Goal: Task Accomplishment & Management: Manage account settings

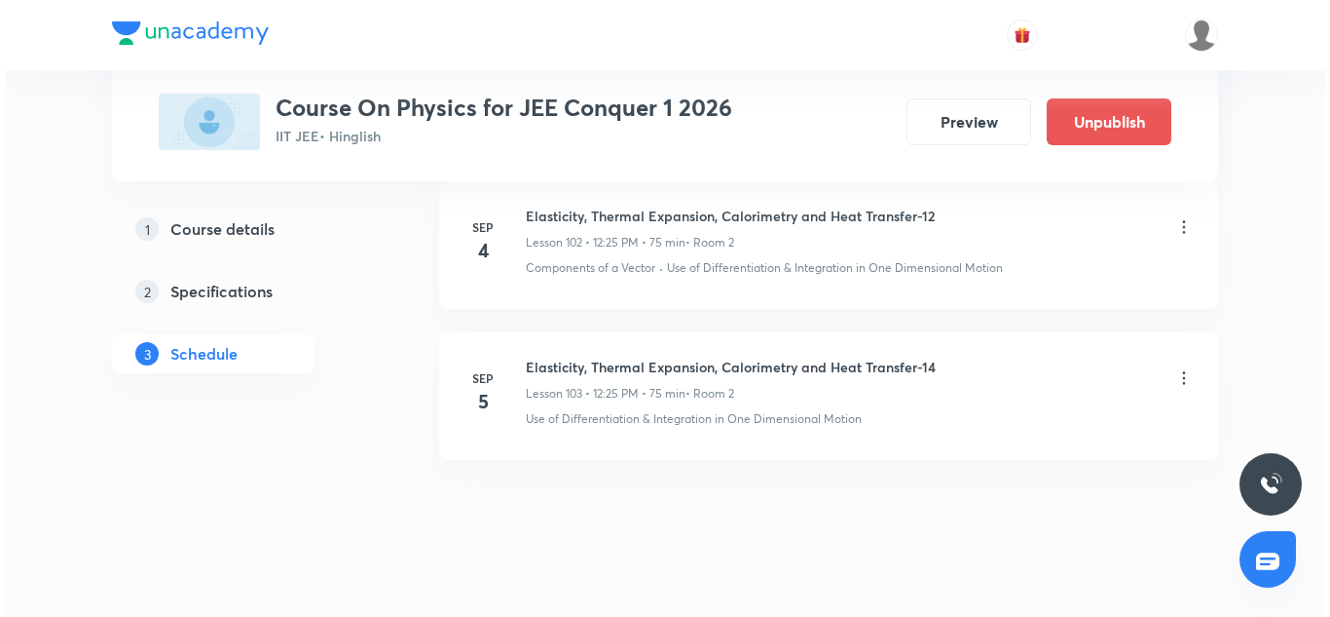
scroll to position [16571, 0]
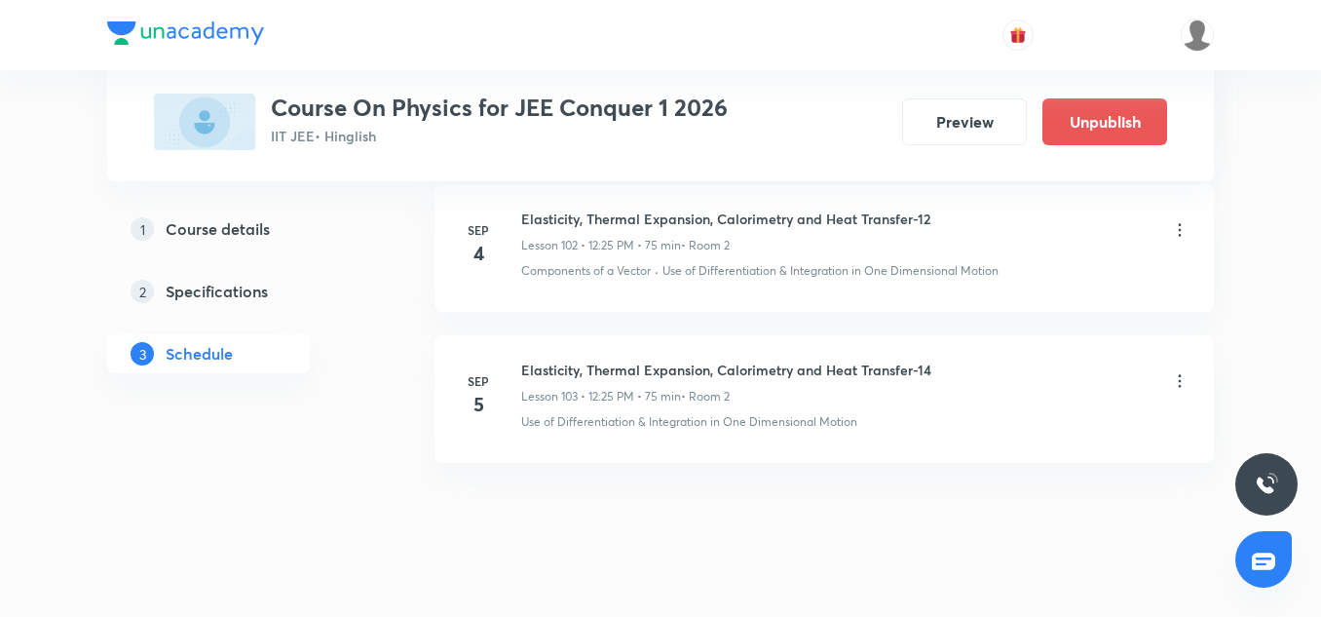
click at [1180, 378] on icon at bounding box center [1179, 380] width 19 height 19
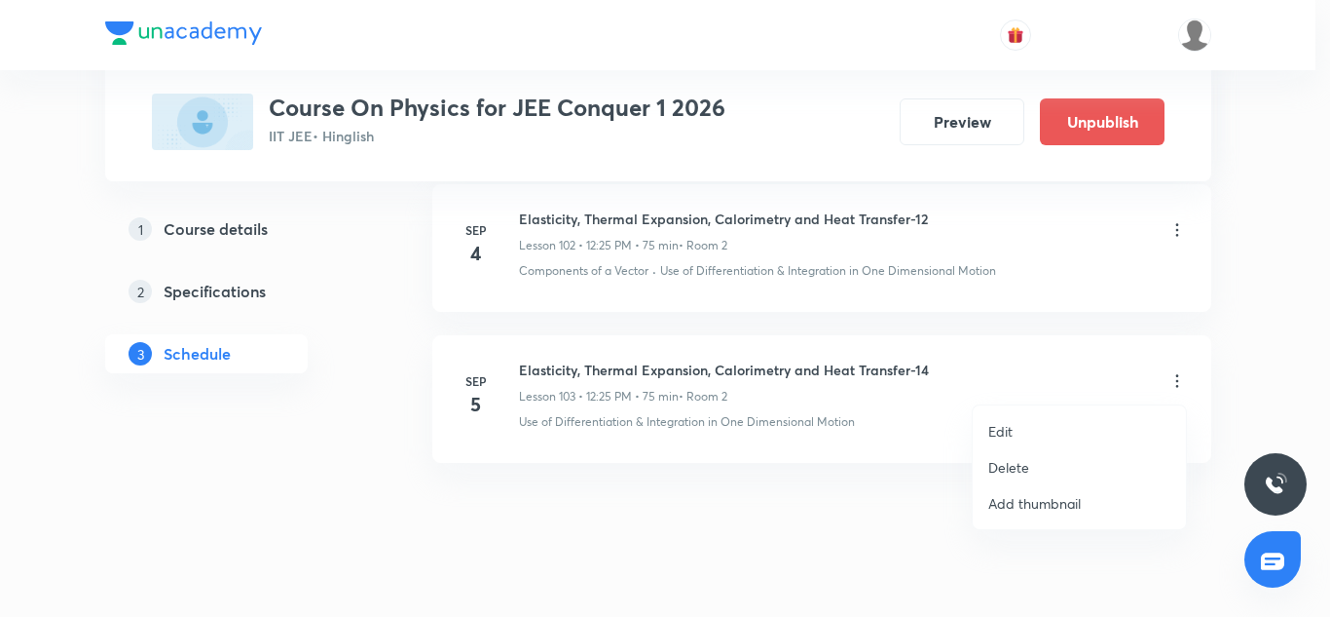
click at [1005, 423] on p "Edit" at bounding box center [1001, 431] width 24 height 20
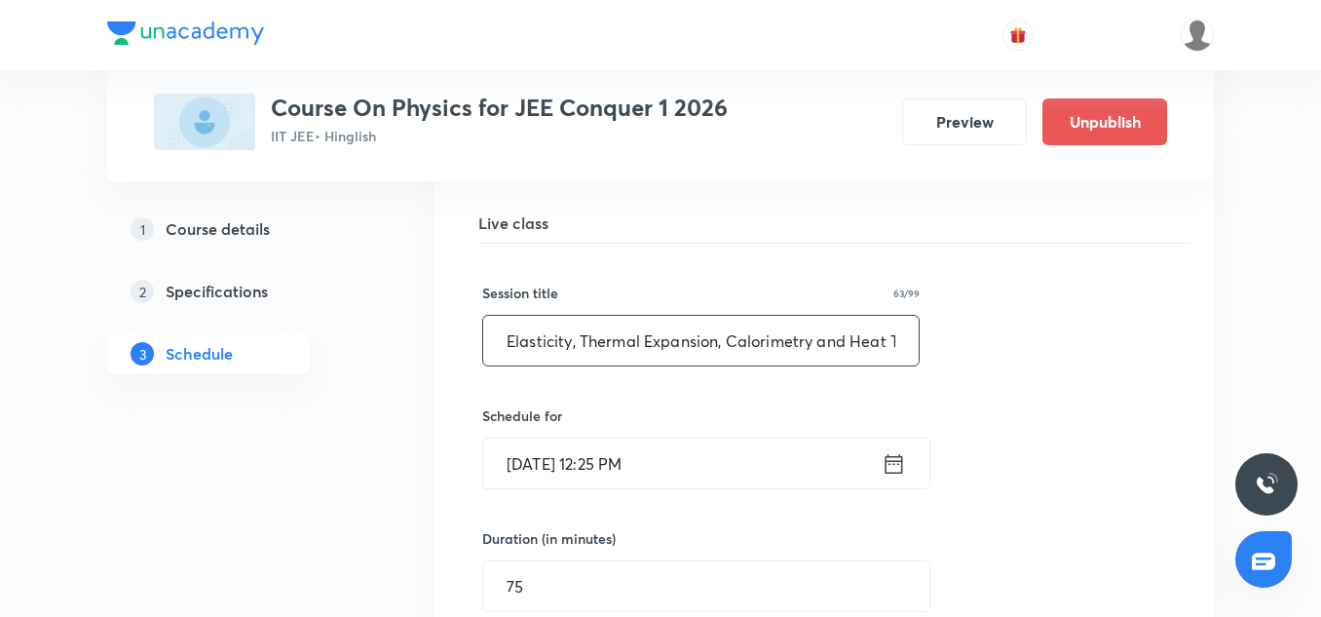
scroll to position [15772, 0]
click at [615, 452] on input "Sep 5, 2025, 12:25 PM" at bounding box center [682, 462] width 398 height 50
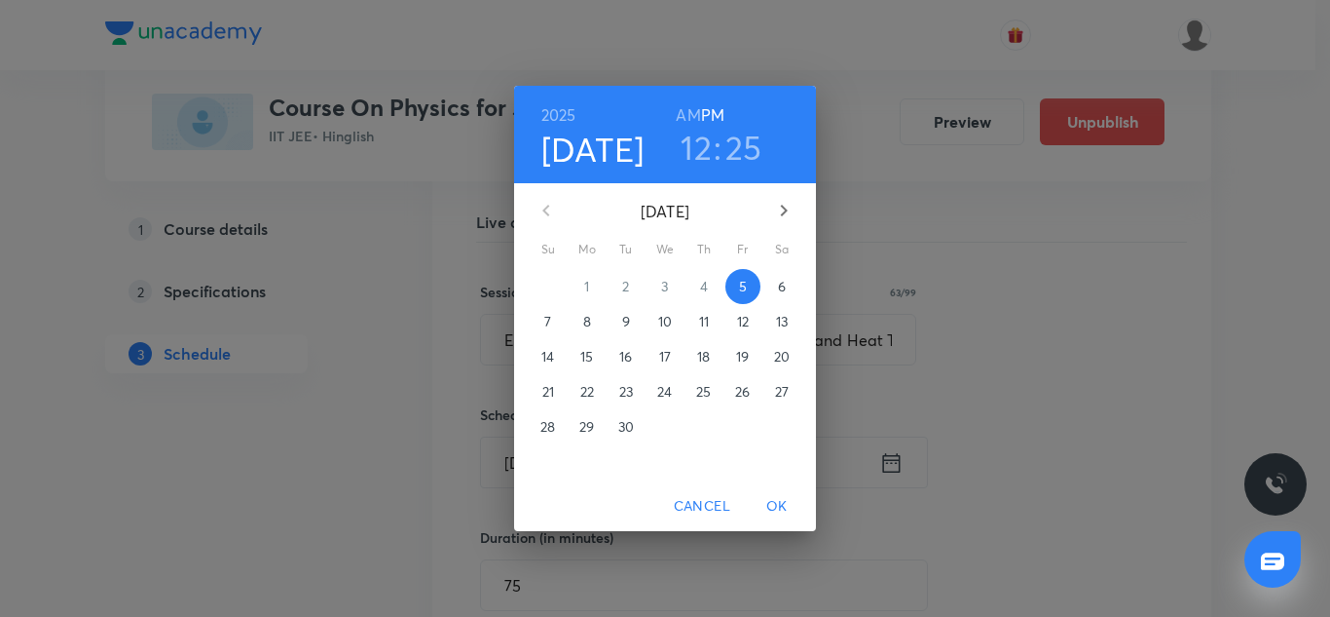
click at [684, 113] on h6 "AM" at bounding box center [688, 114] width 24 height 27
click at [700, 148] on h3 "12" at bounding box center [696, 147] width 31 height 41
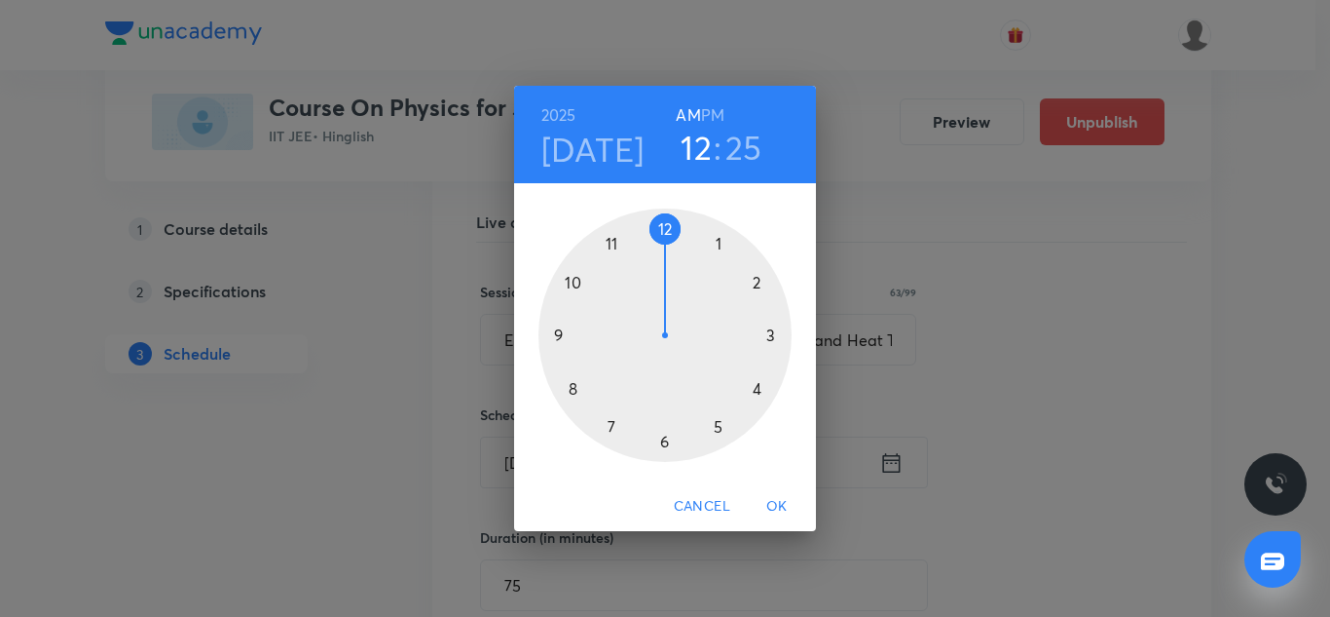
click at [611, 244] on div at bounding box center [665, 334] width 253 height 253
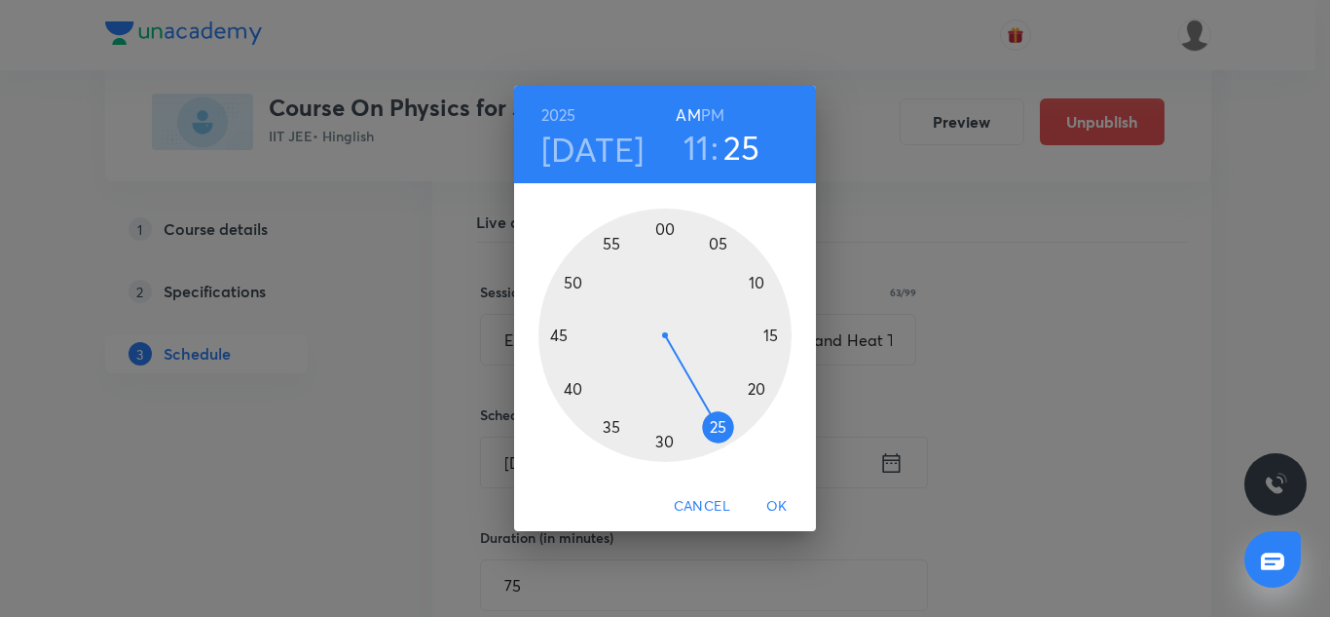
click at [743, 152] on h3 "25" at bounding box center [742, 147] width 37 height 41
click at [768, 336] on div at bounding box center [665, 334] width 253 height 253
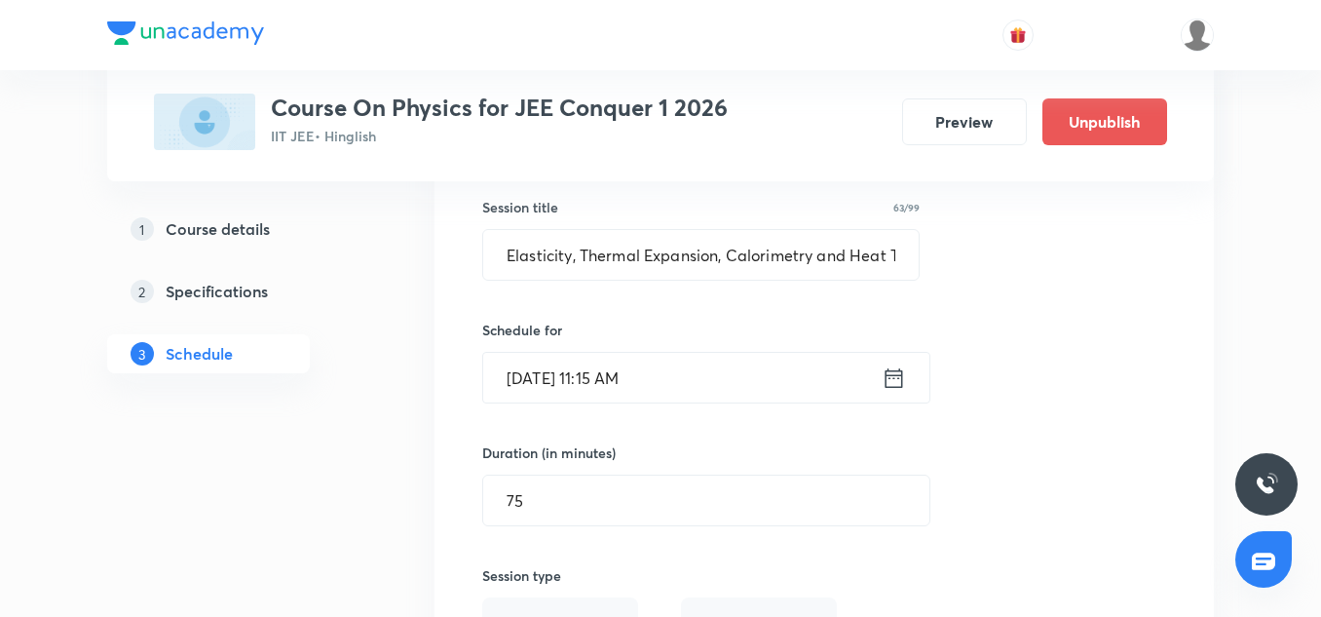
scroll to position [15863, 0]
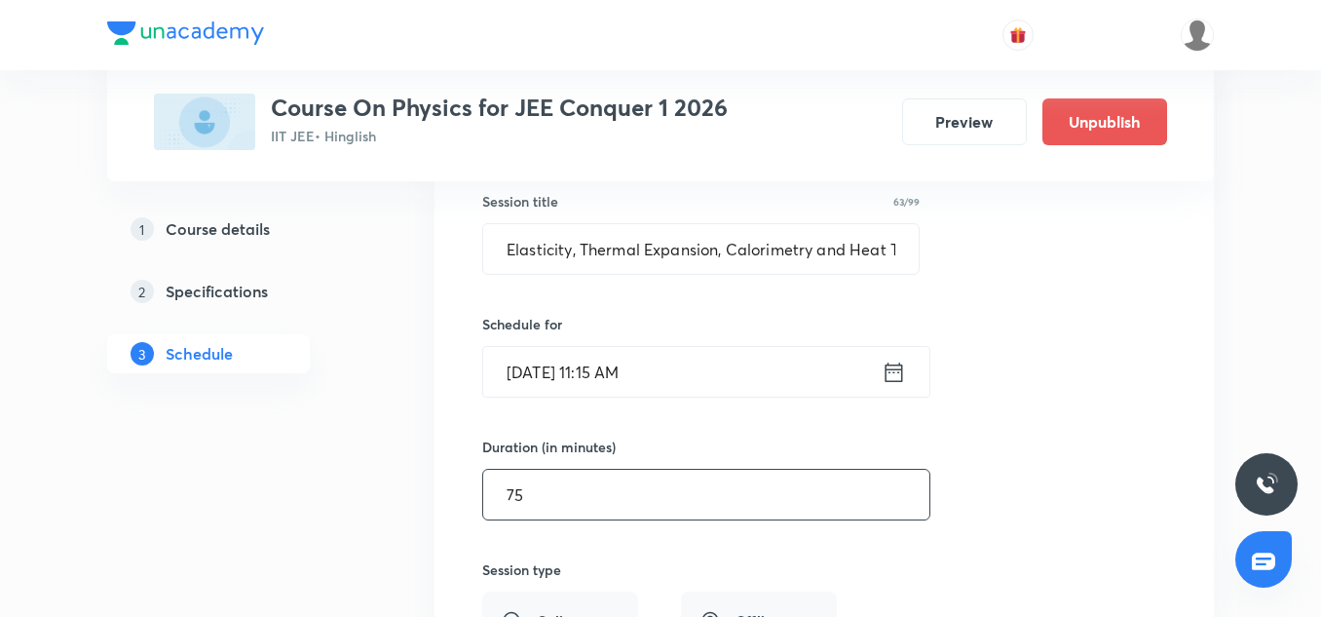
click at [582, 485] on input "75" at bounding box center [706, 494] width 446 height 50
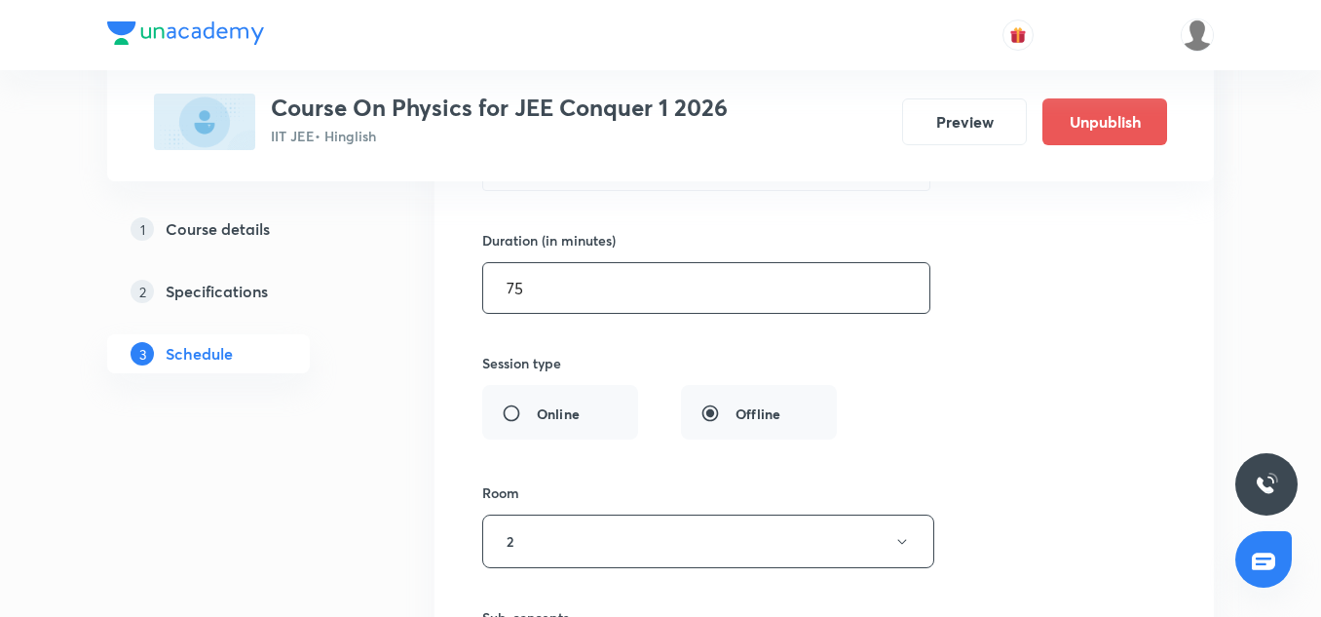
scroll to position [16068, 0]
click at [550, 282] on input "75" at bounding box center [706, 289] width 446 height 50
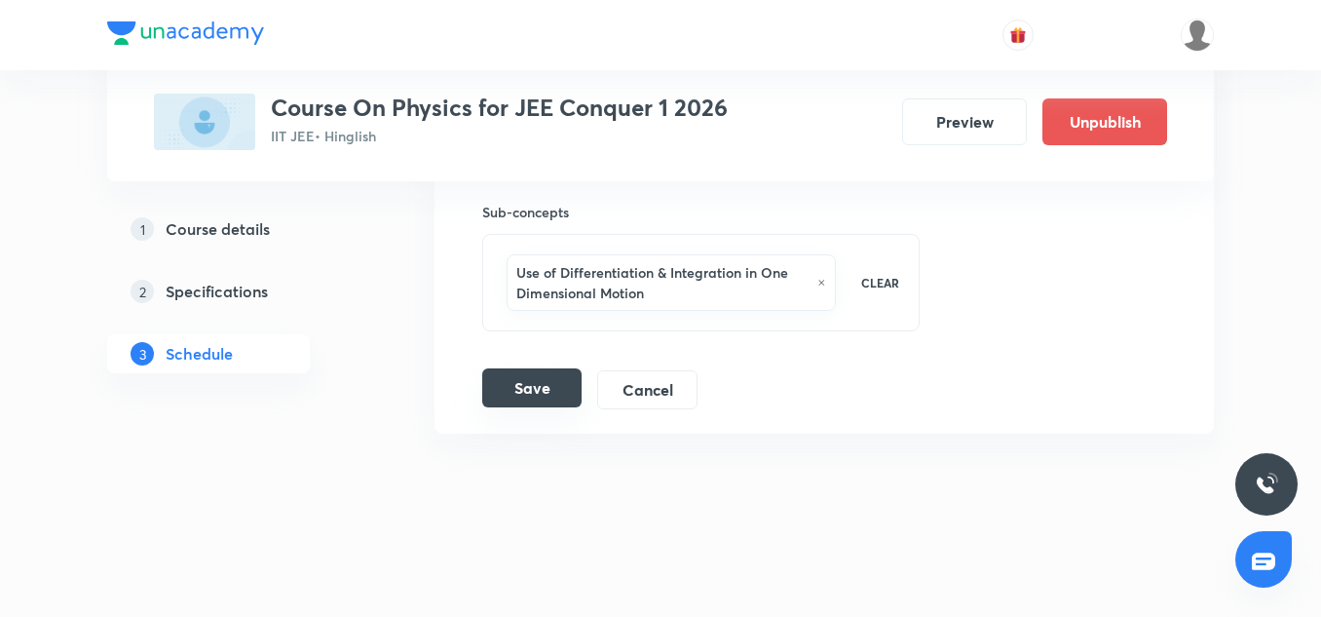
type input "70"
click at [540, 404] on button "Save" at bounding box center [531, 387] width 99 height 39
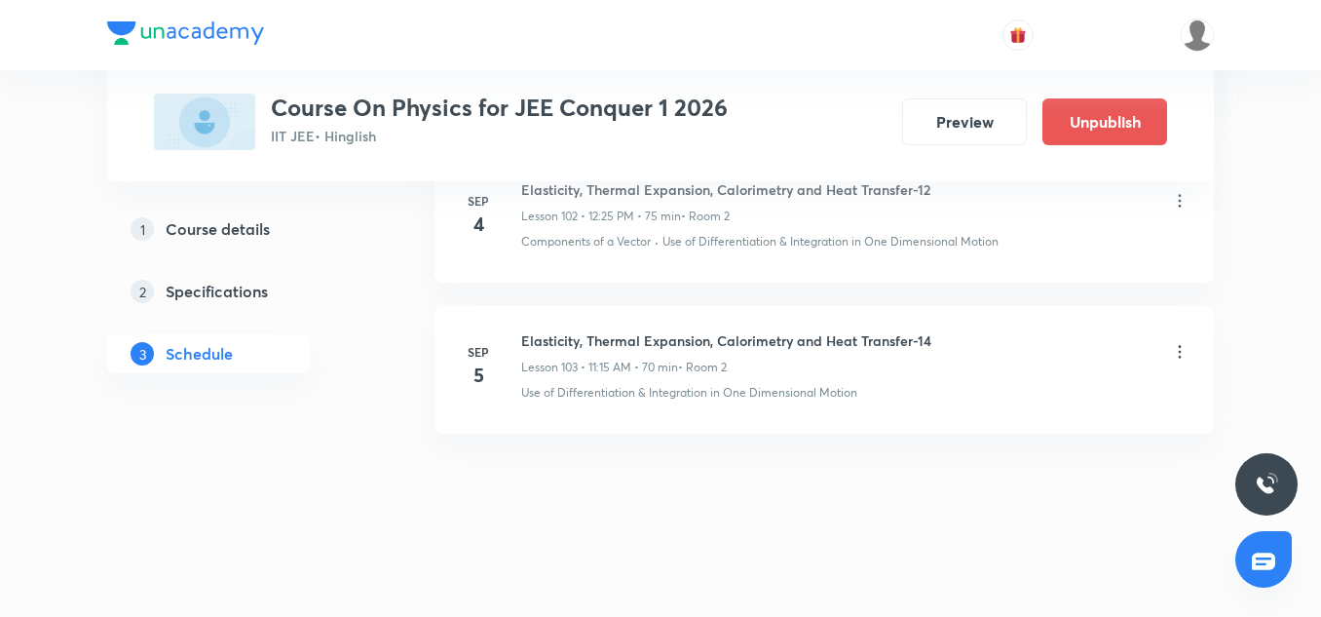
scroll to position [15705, 0]
click at [1174, 354] on icon at bounding box center [1179, 351] width 19 height 19
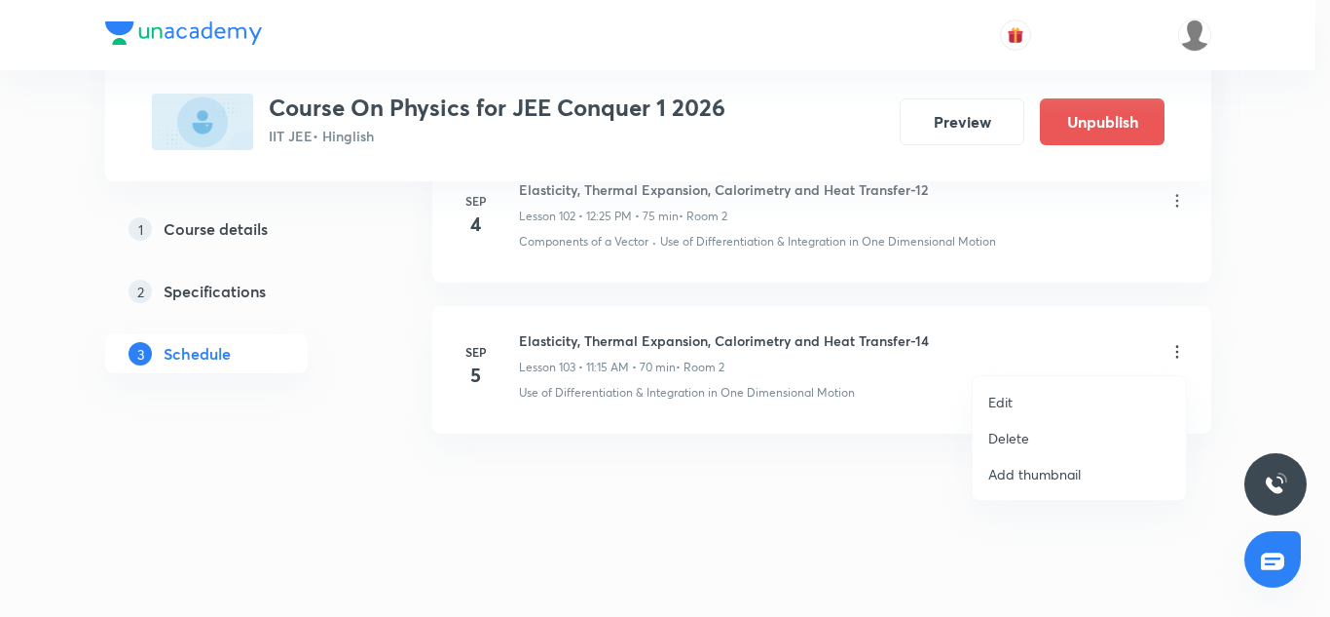
click at [1031, 388] on li "Edit" at bounding box center [1079, 402] width 213 height 36
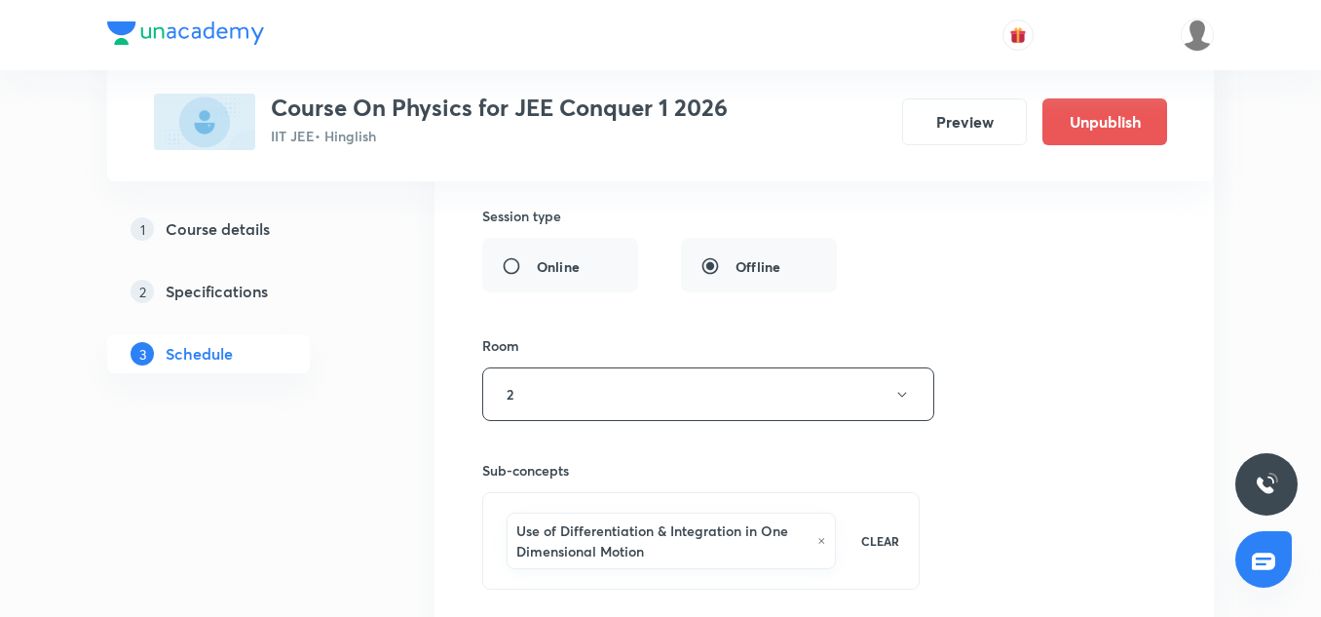
scroll to position [16474, 0]
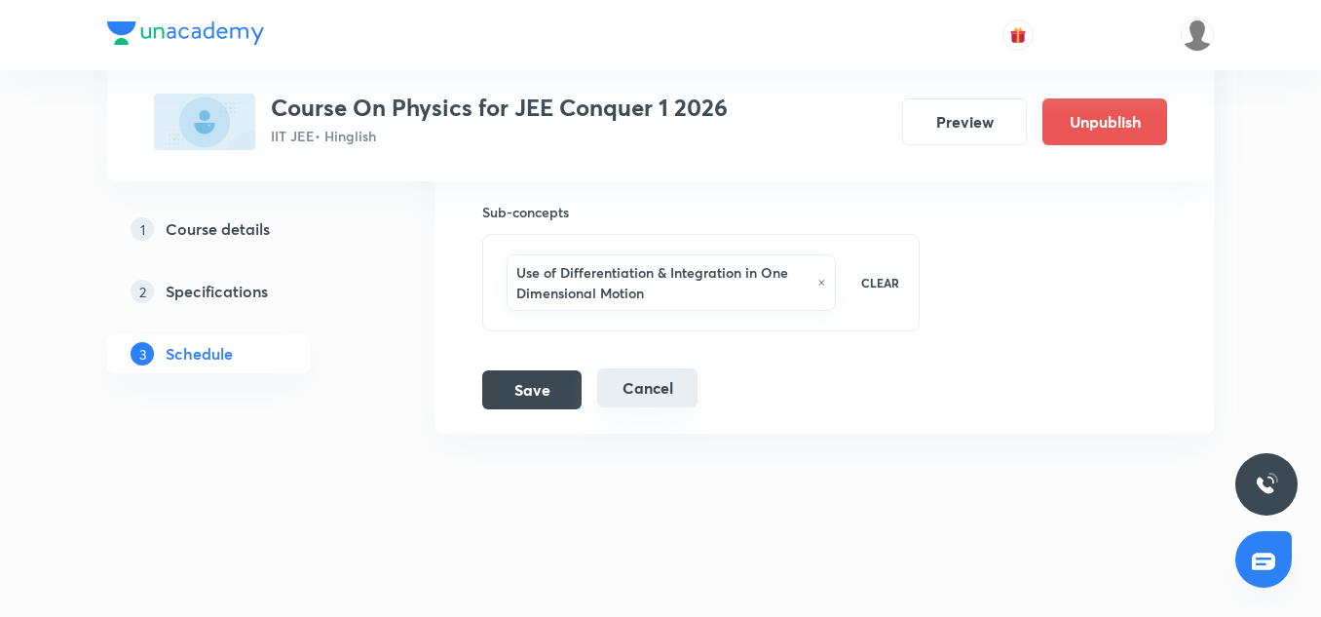
click at [674, 408] on div "Save Cancel" at bounding box center [597, 389] width 231 height 39
click at [667, 375] on button "Cancel" at bounding box center [647, 387] width 100 height 39
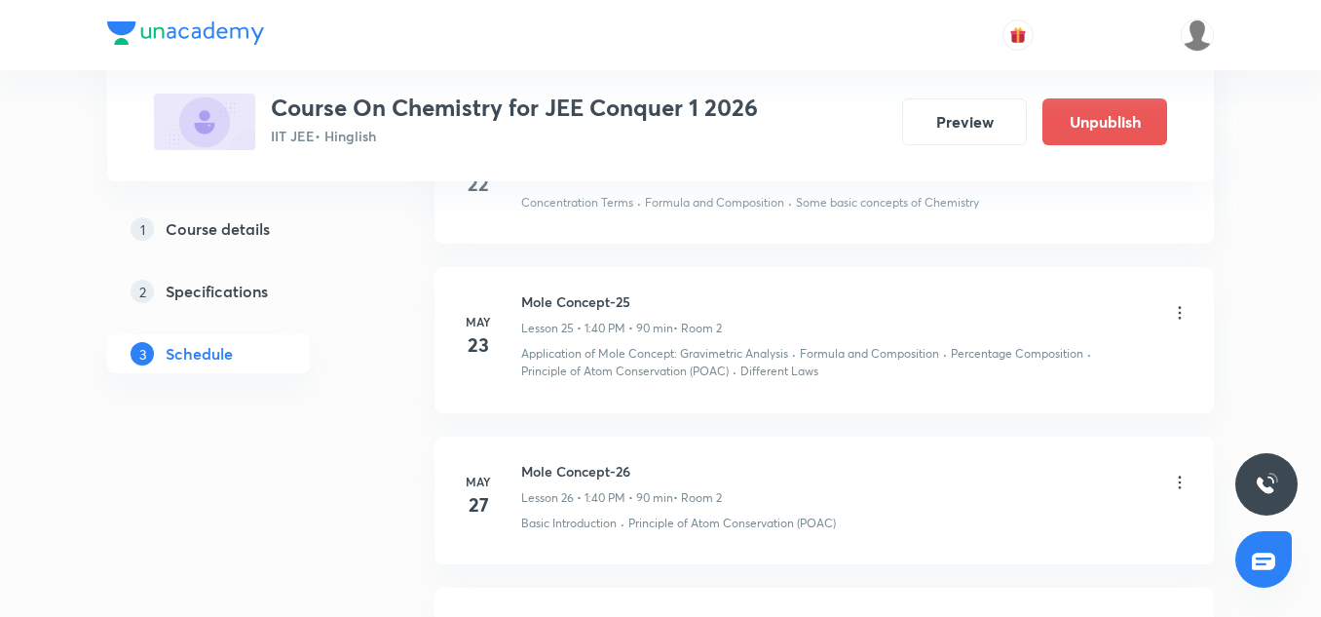
scroll to position [4869, 0]
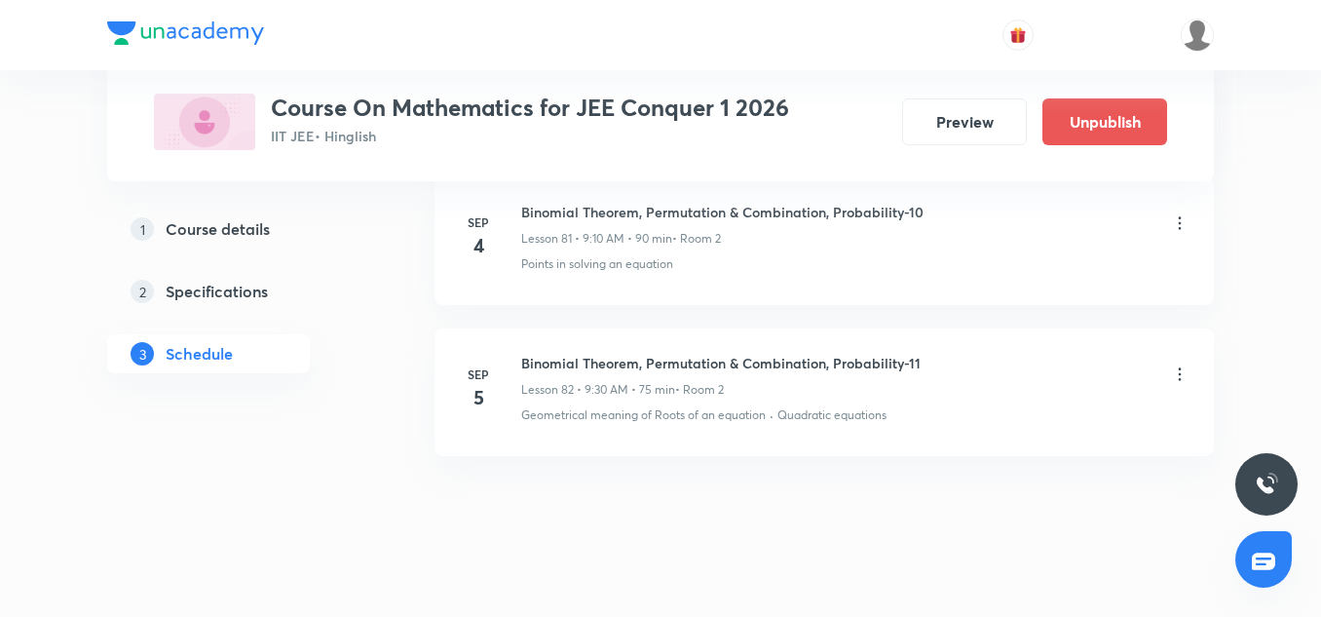
scroll to position [13415, 0]
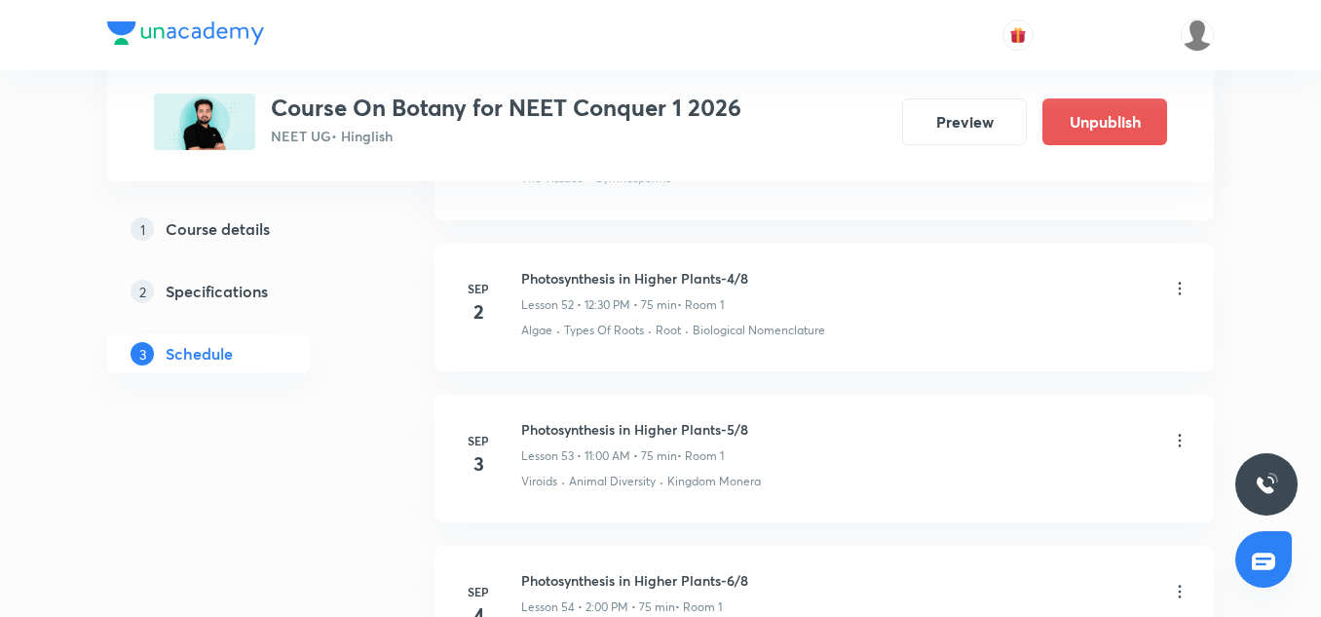
scroll to position [9269, 0]
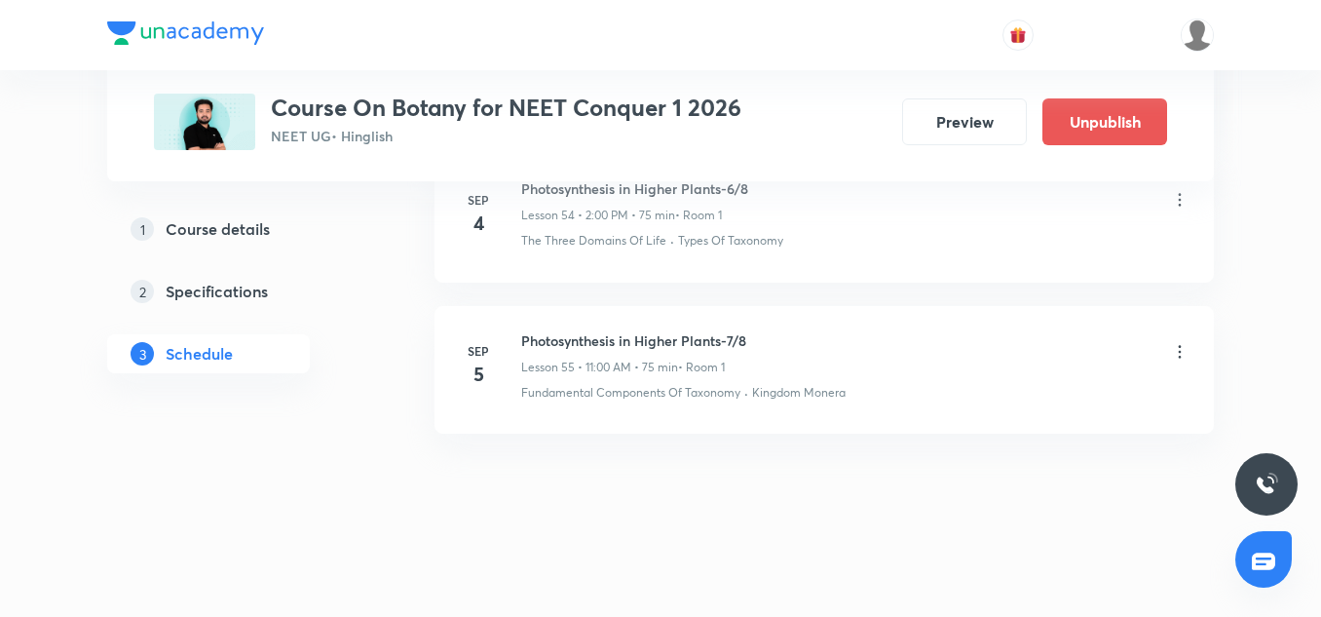
click at [1180, 346] on icon at bounding box center [1180, 351] width 3 height 13
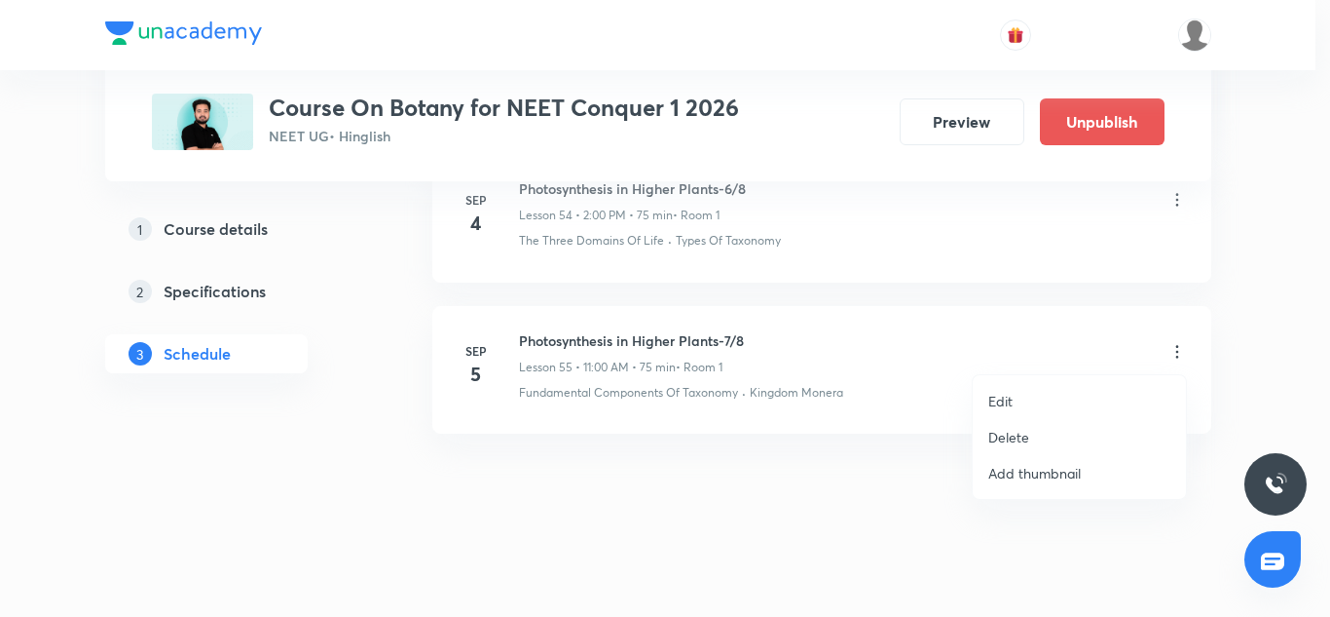
click at [1026, 427] on p "Delete" at bounding box center [1009, 437] width 41 height 20
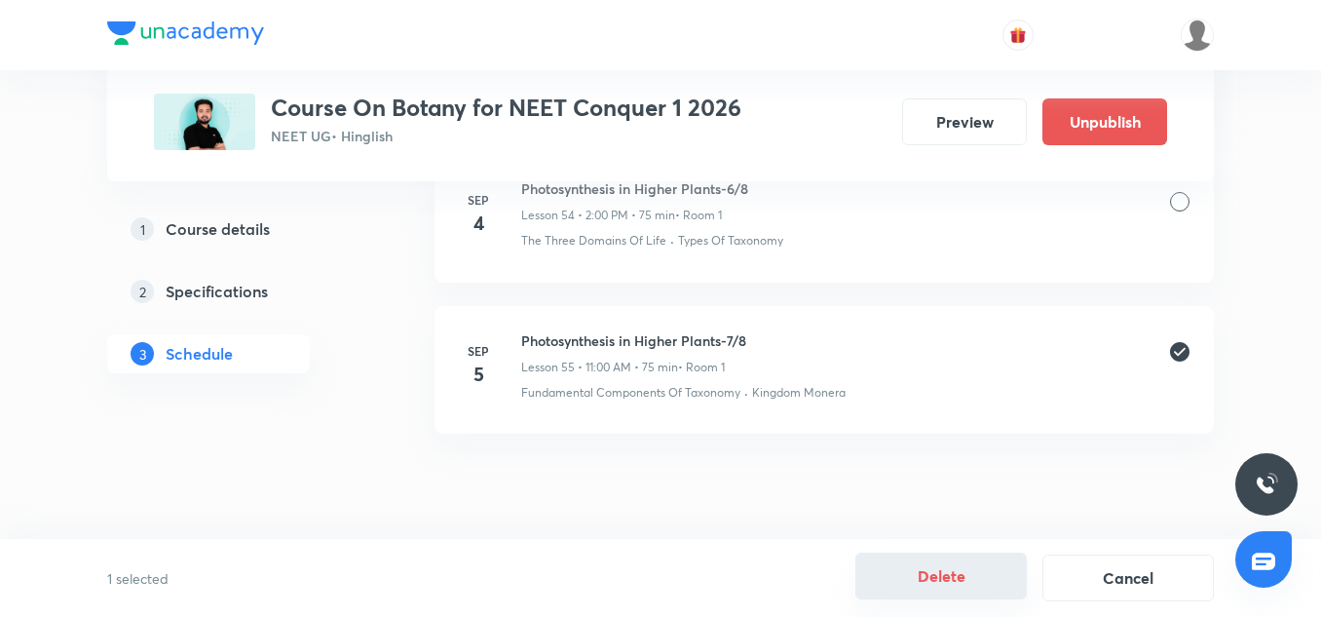
click at [957, 565] on button "Delete" at bounding box center [940, 575] width 171 height 47
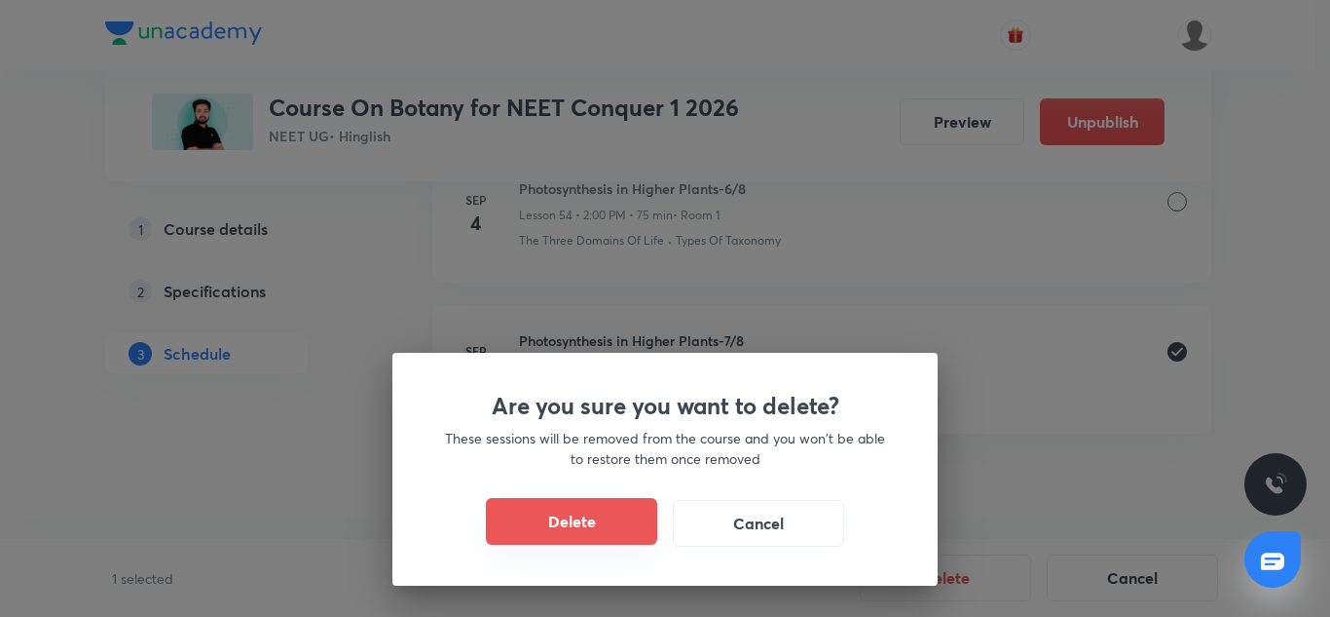
click at [580, 523] on button "Delete" at bounding box center [571, 521] width 171 height 47
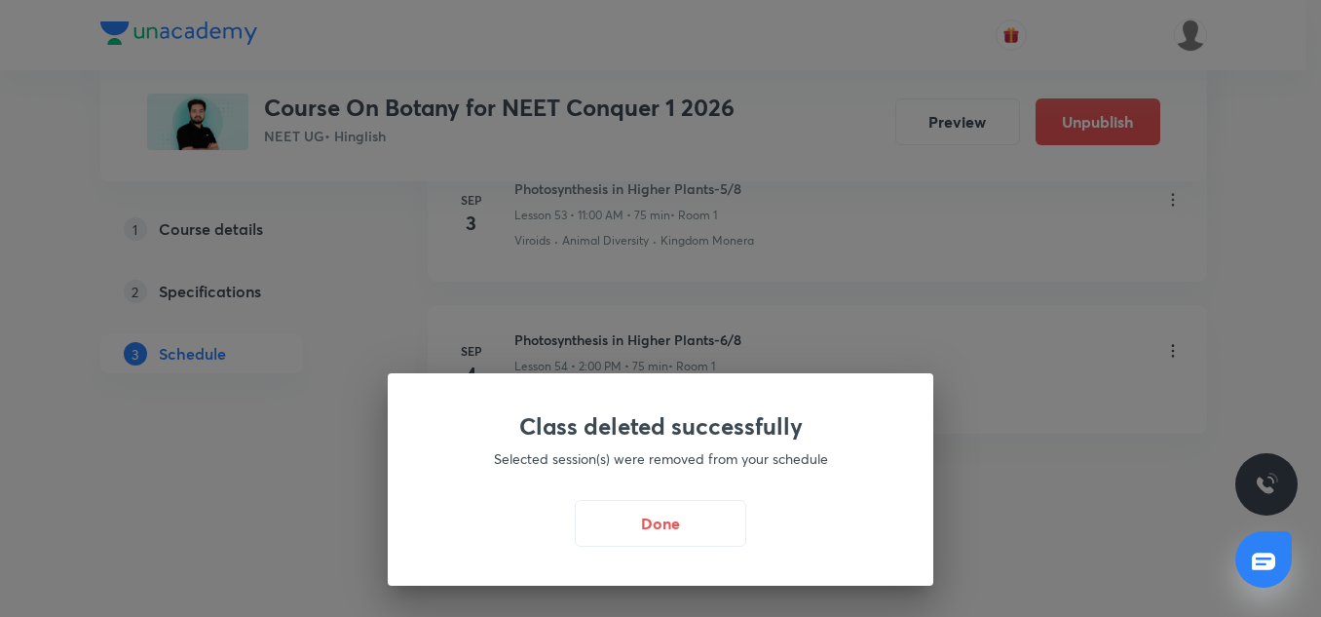
scroll to position [9118, 0]
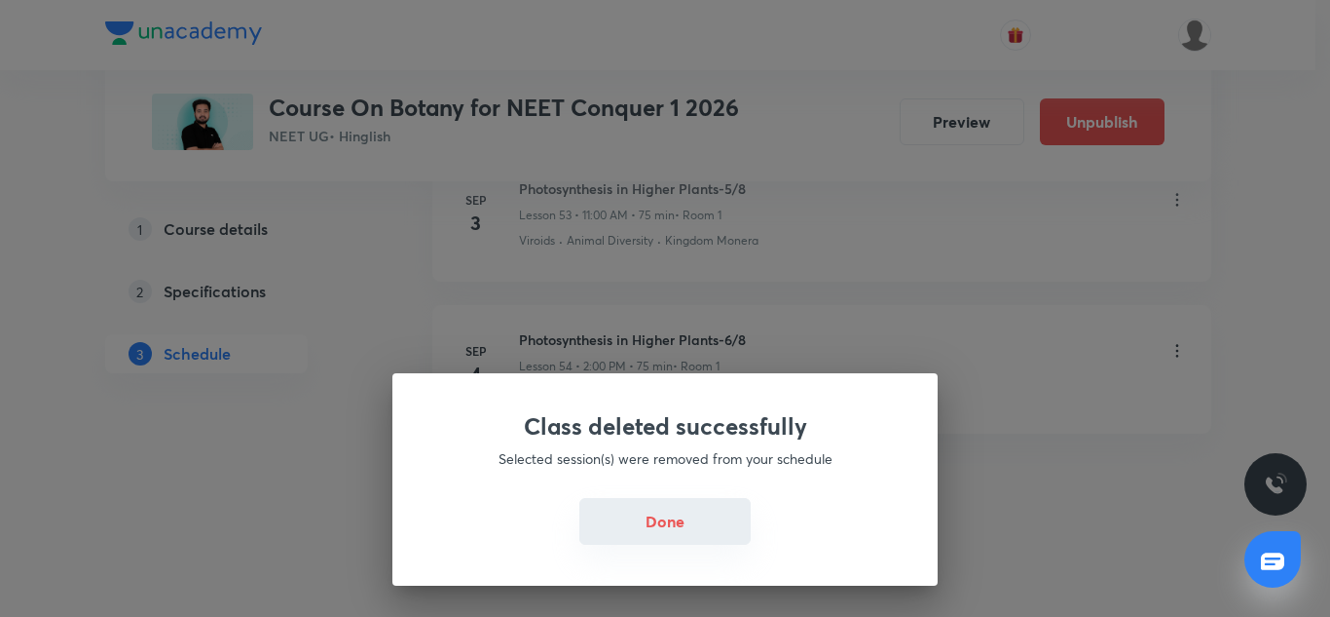
click at [690, 531] on button "Done" at bounding box center [665, 521] width 171 height 47
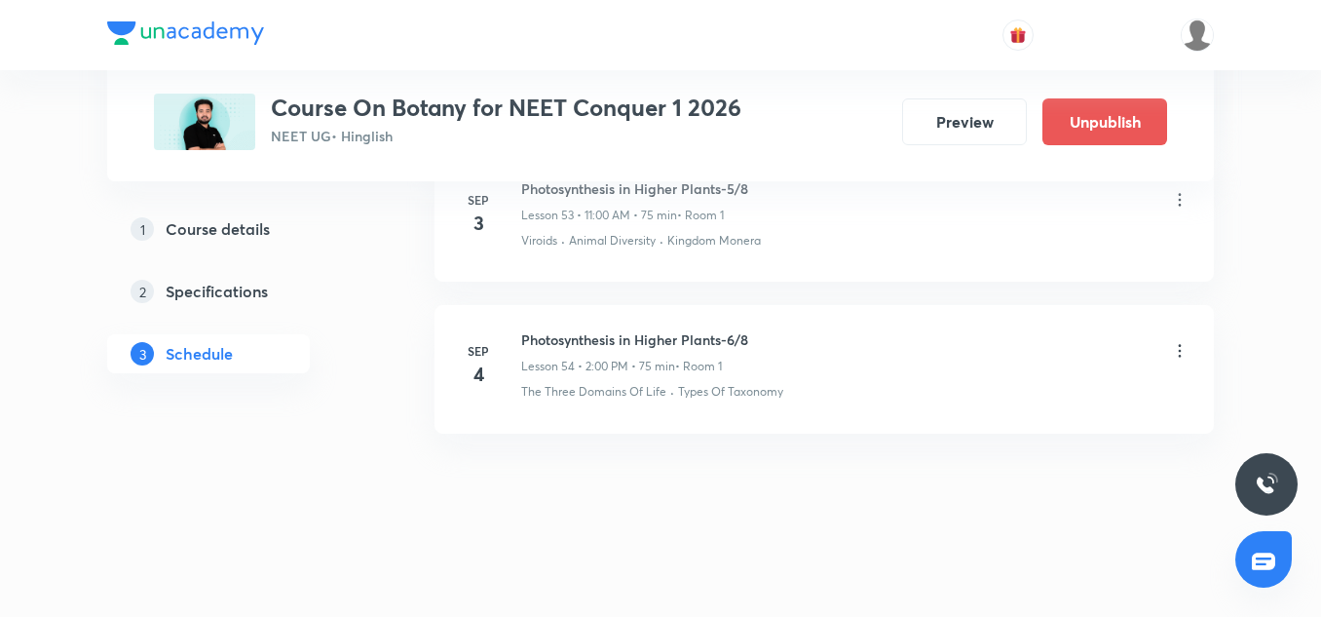
click at [658, 338] on h6 "Photosynthesis in Higher Plants-6/8" at bounding box center [634, 339] width 227 height 20
copy h6 "Photosynthesis in Higher Plants-6/8"
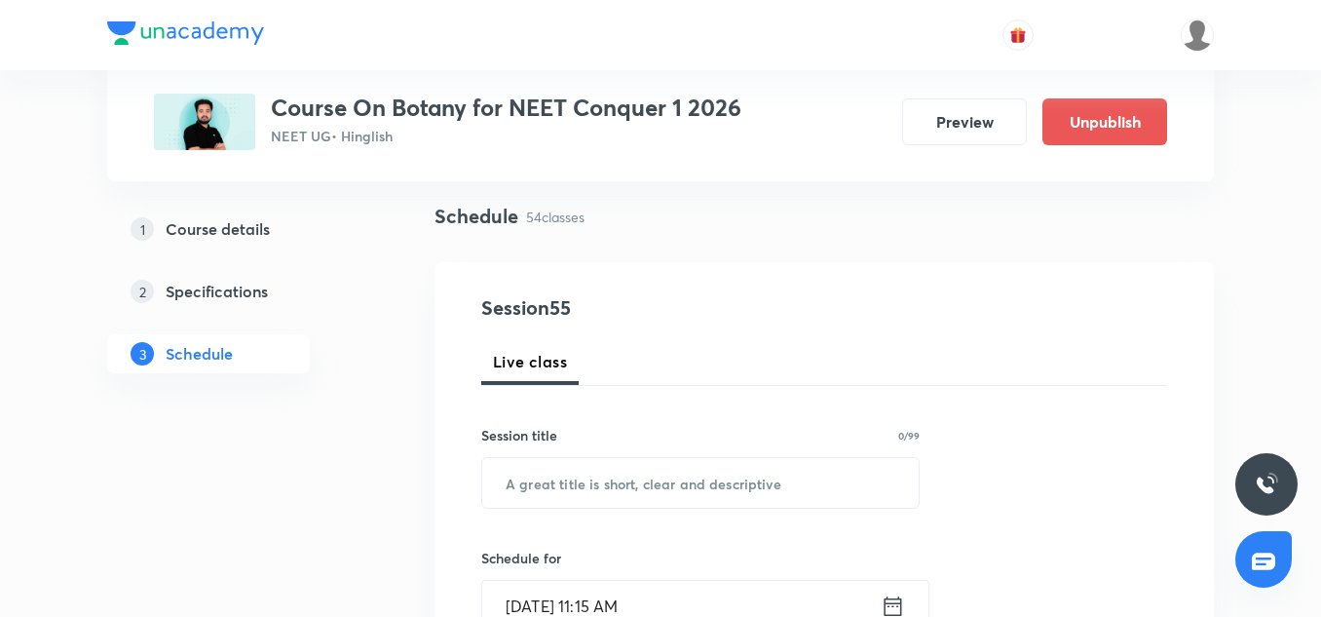
scroll to position [154, 0]
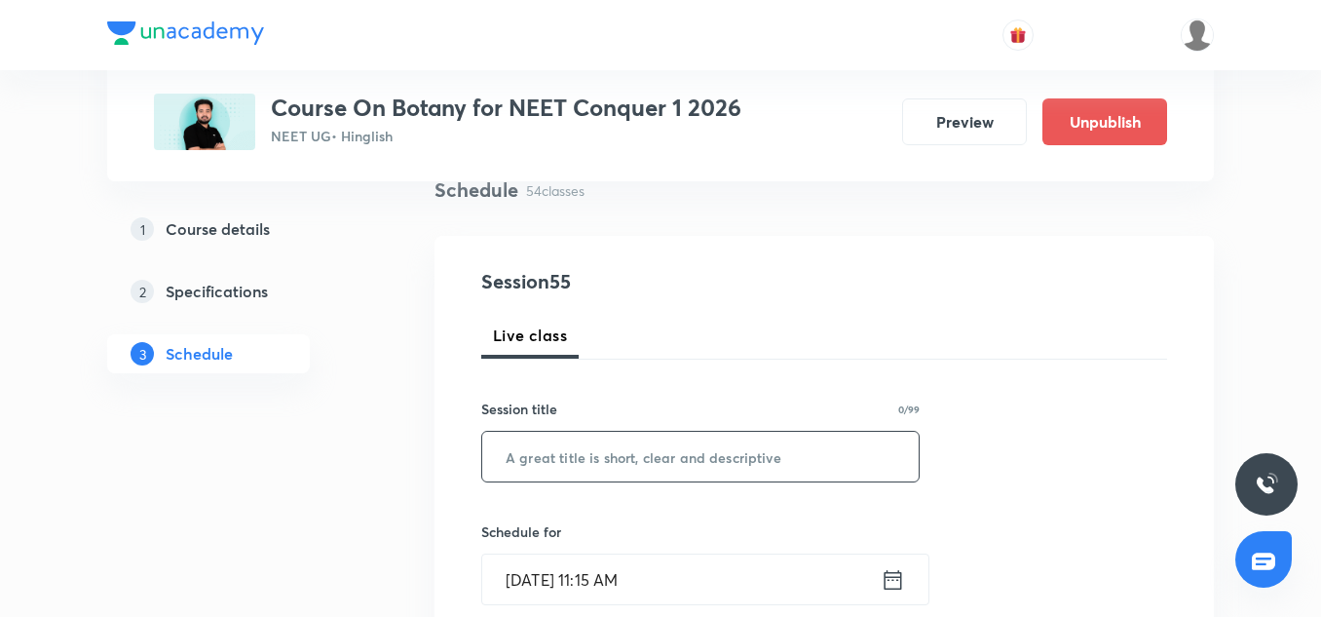
click at [532, 467] on input "text" at bounding box center [700, 456] width 436 height 50
paste input "Photosynthesis in Higher Plants-6/8"
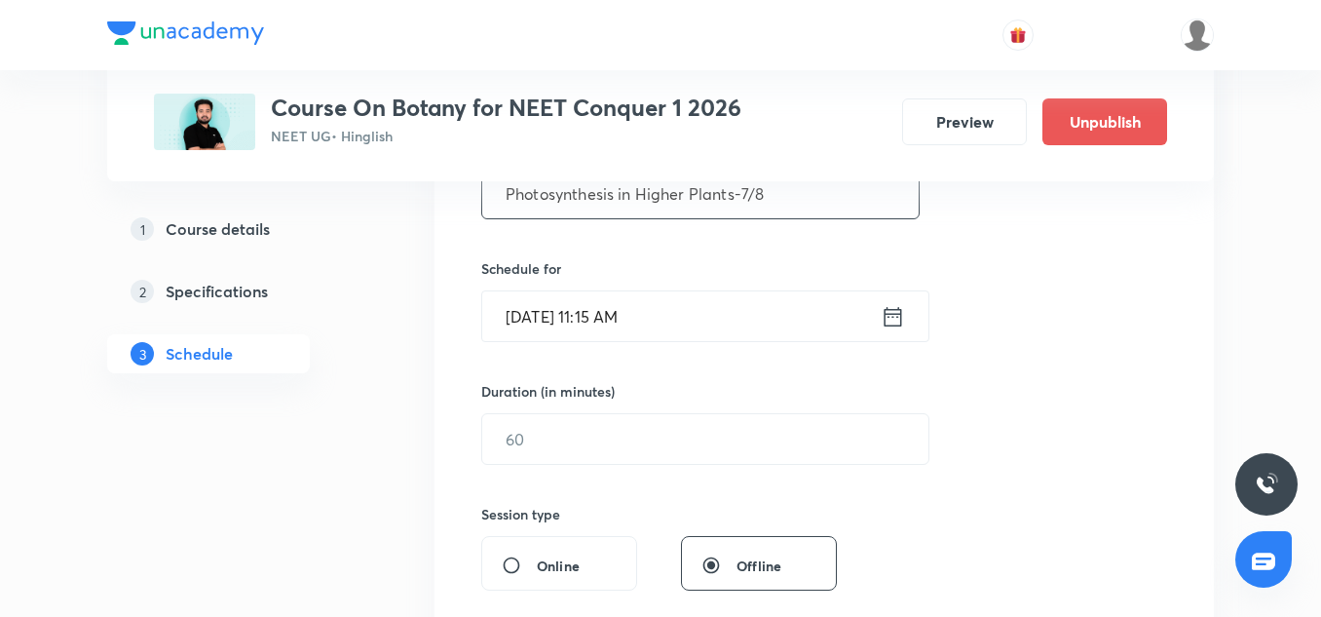
scroll to position [418, 0]
type input "Photosynthesis in Higher Plants-7/8"
click at [534, 320] on input "Sep 5, 2025, 11:15 AM" at bounding box center [681, 315] width 398 height 50
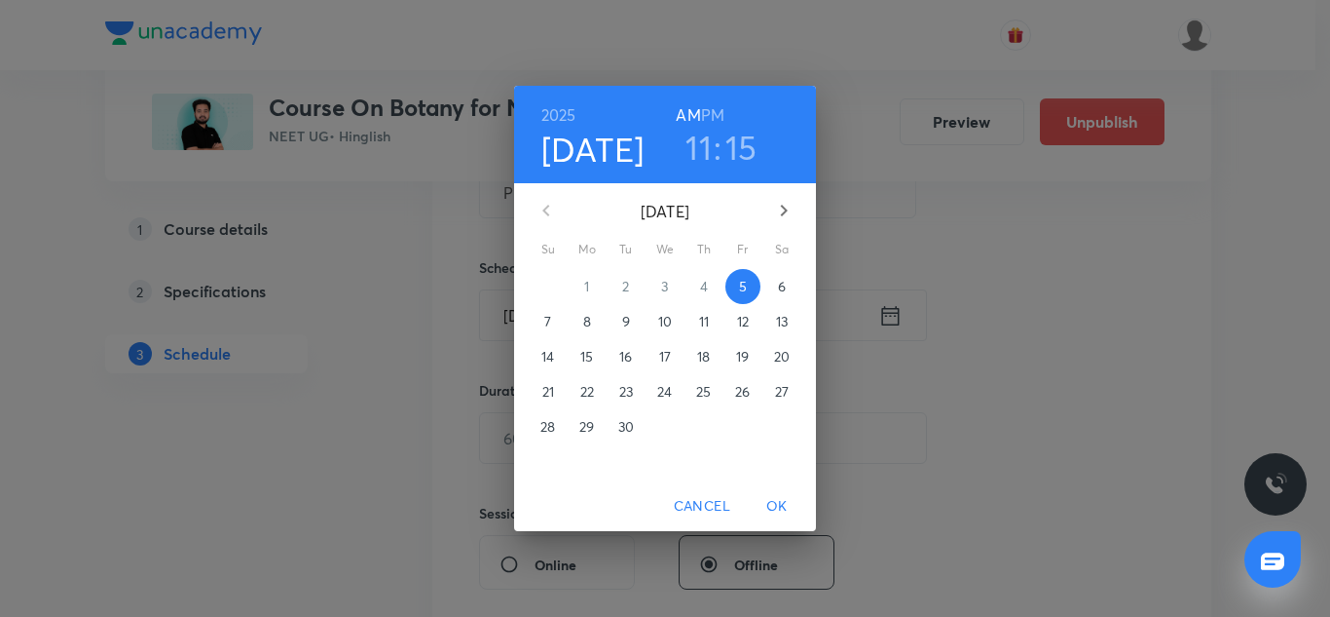
click at [738, 157] on h3 "15" at bounding box center [742, 147] width 32 height 41
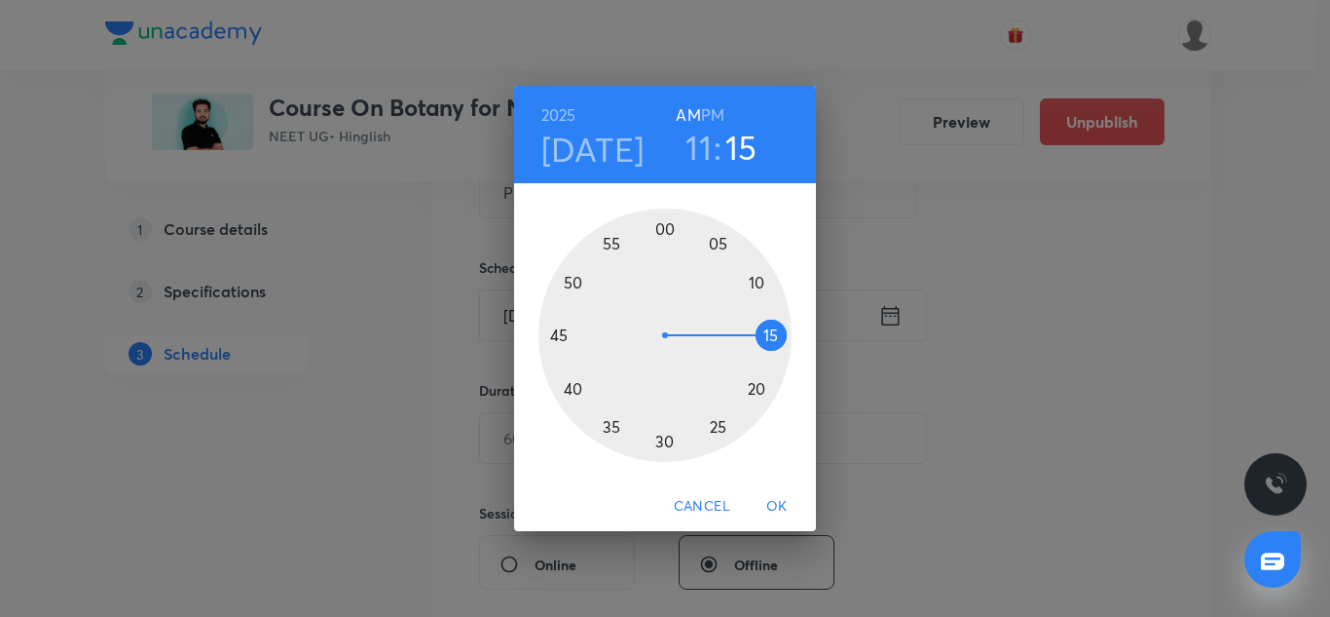
click at [723, 429] on div at bounding box center [665, 334] width 253 height 253
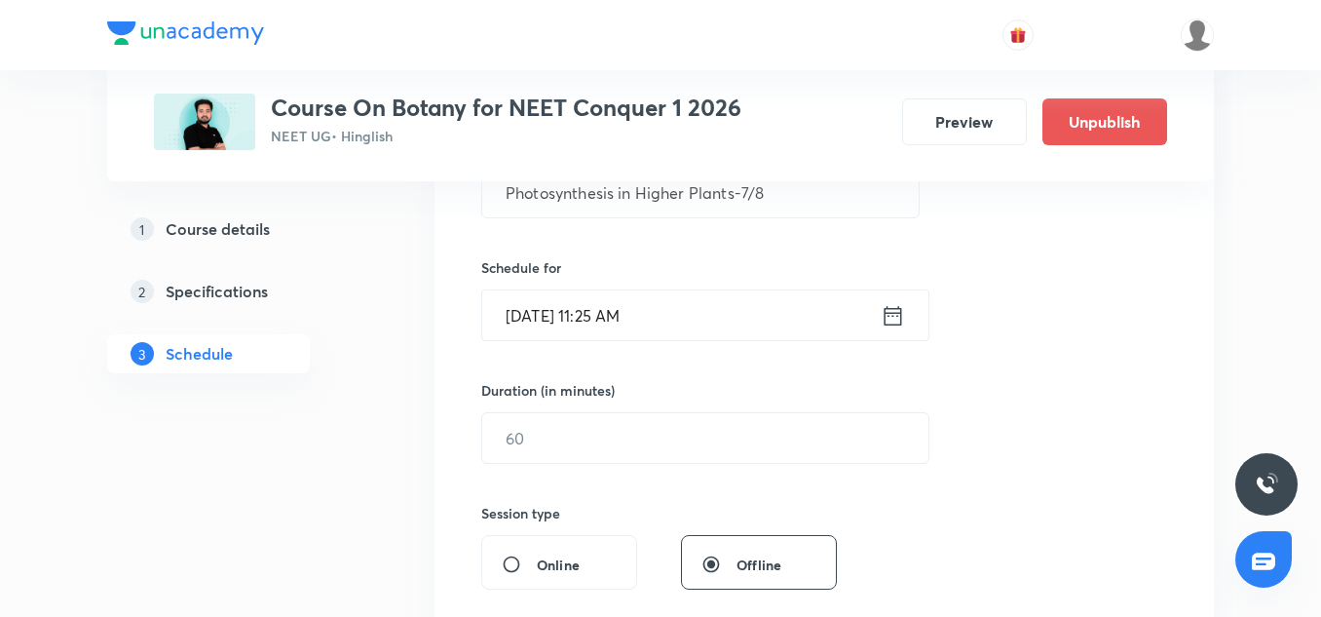
scroll to position [452, 0]
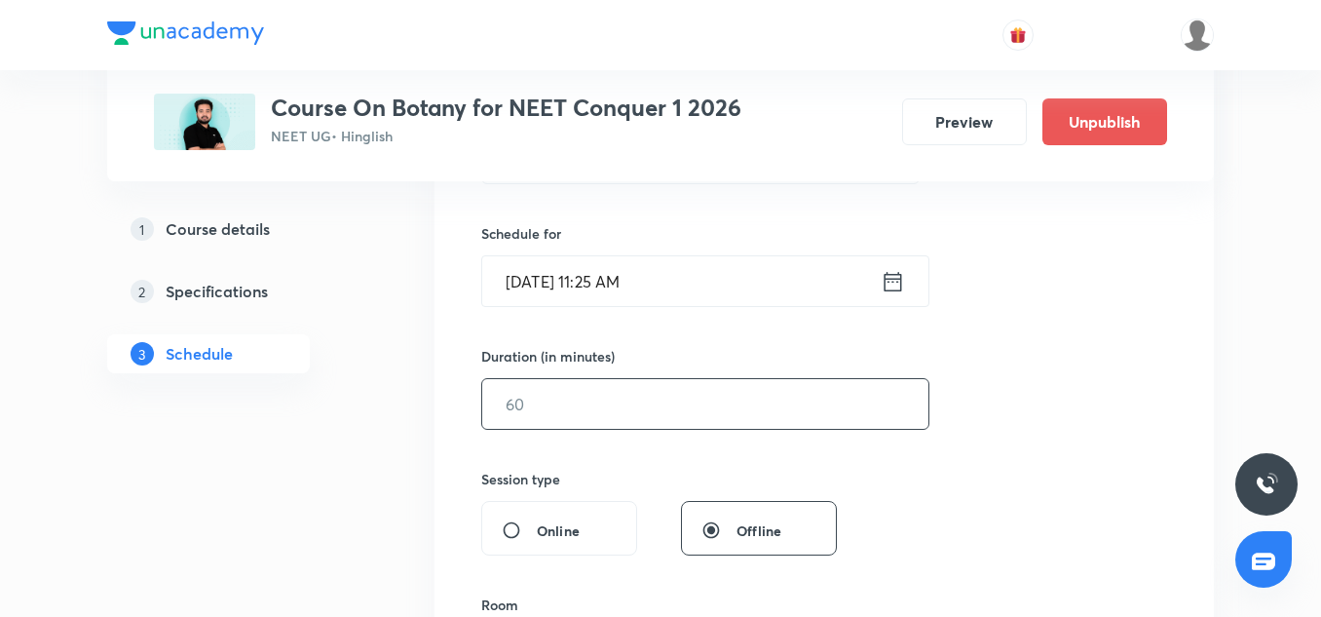
click at [511, 395] on input "text" at bounding box center [705, 404] width 446 height 50
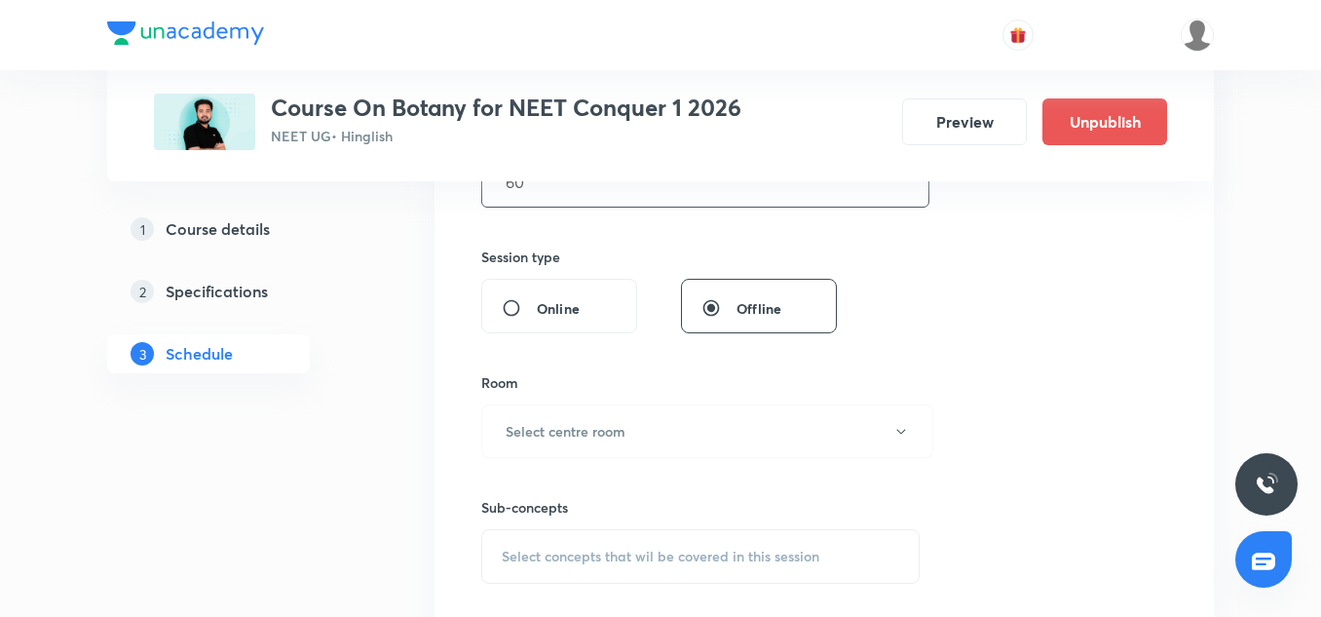
scroll to position [683, 0]
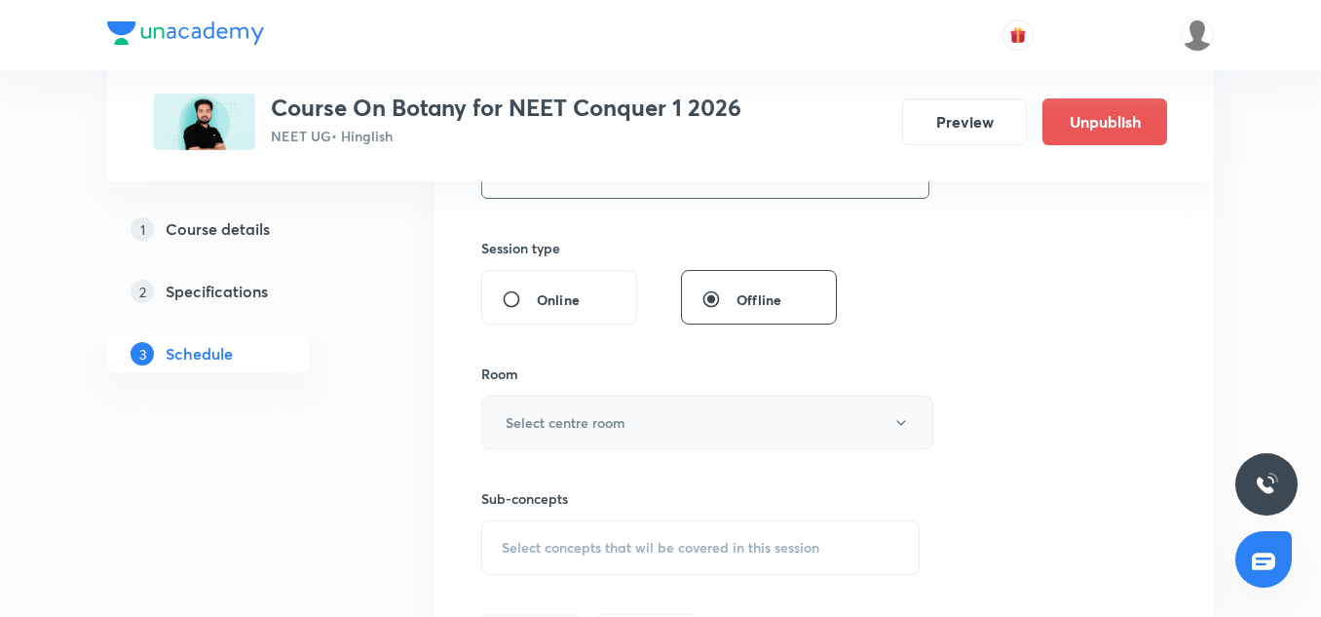
type input "60"
click at [567, 427] on h6 "Select centre room" at bounding box center [566, 422] width 120 height 20
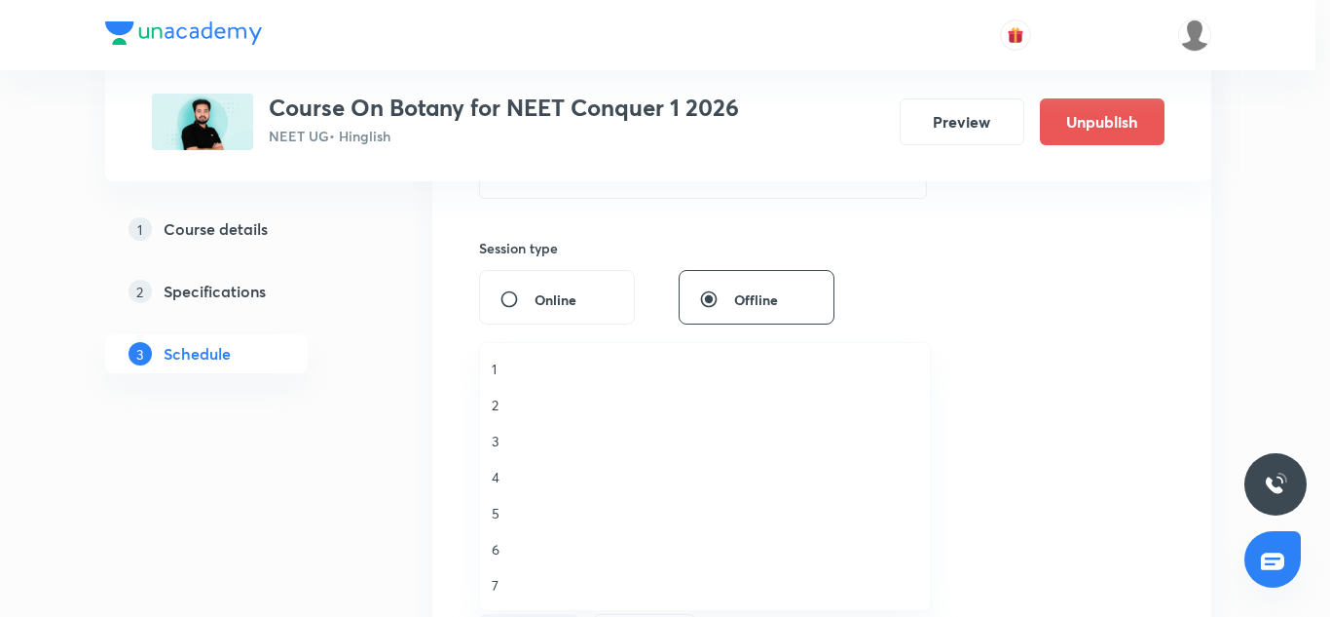
click at [498, 448] on span "3" at bounding box center [705, 441] width 427 height 20
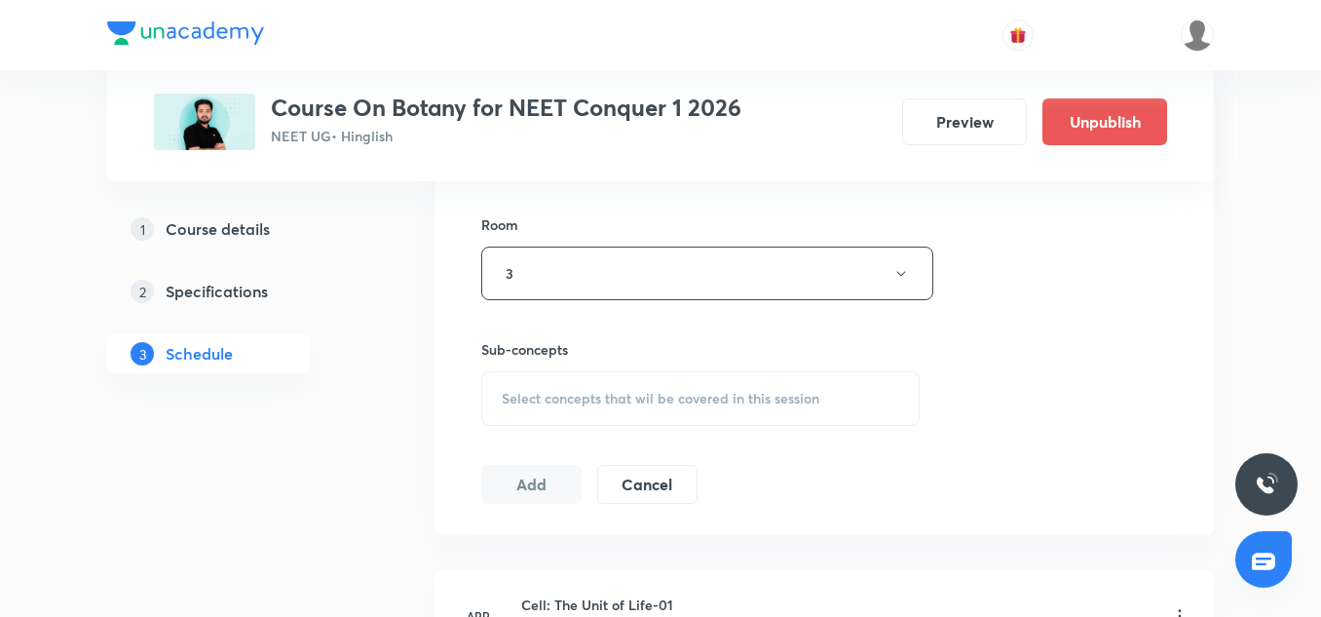
click at [611, 415] on div "Select concepts that wil be covered in this session" at bounding box center [700, 398] width 438 height 55
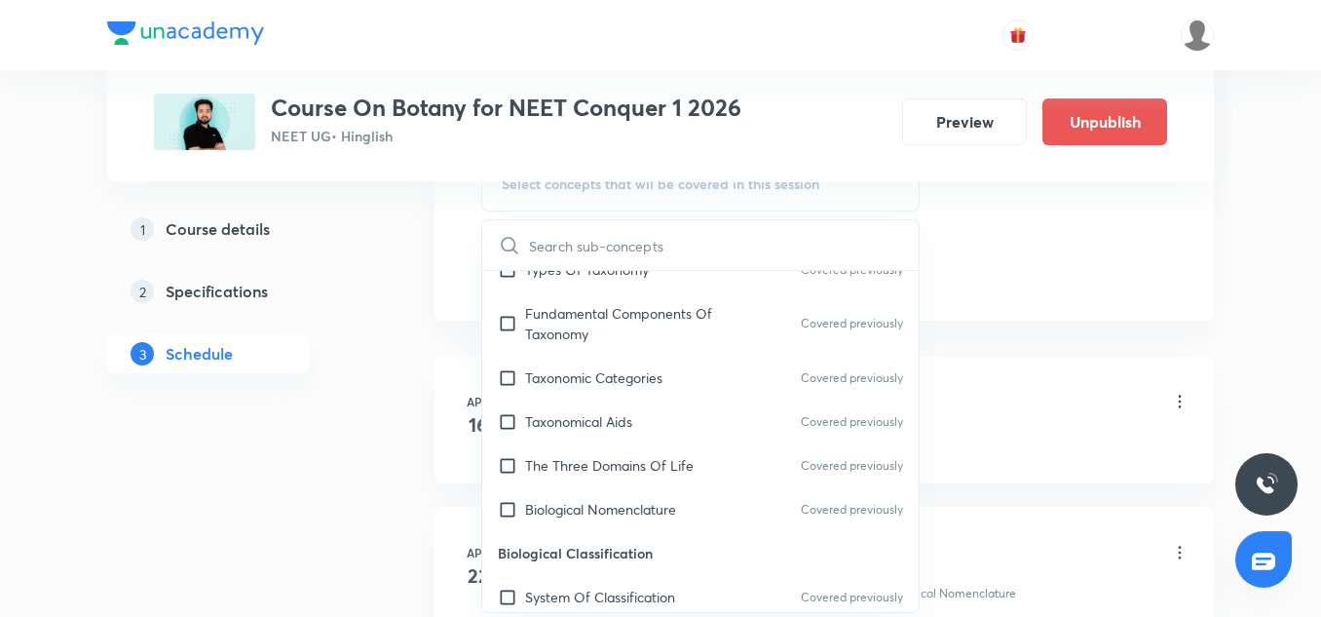
scroll to position [471, 0]
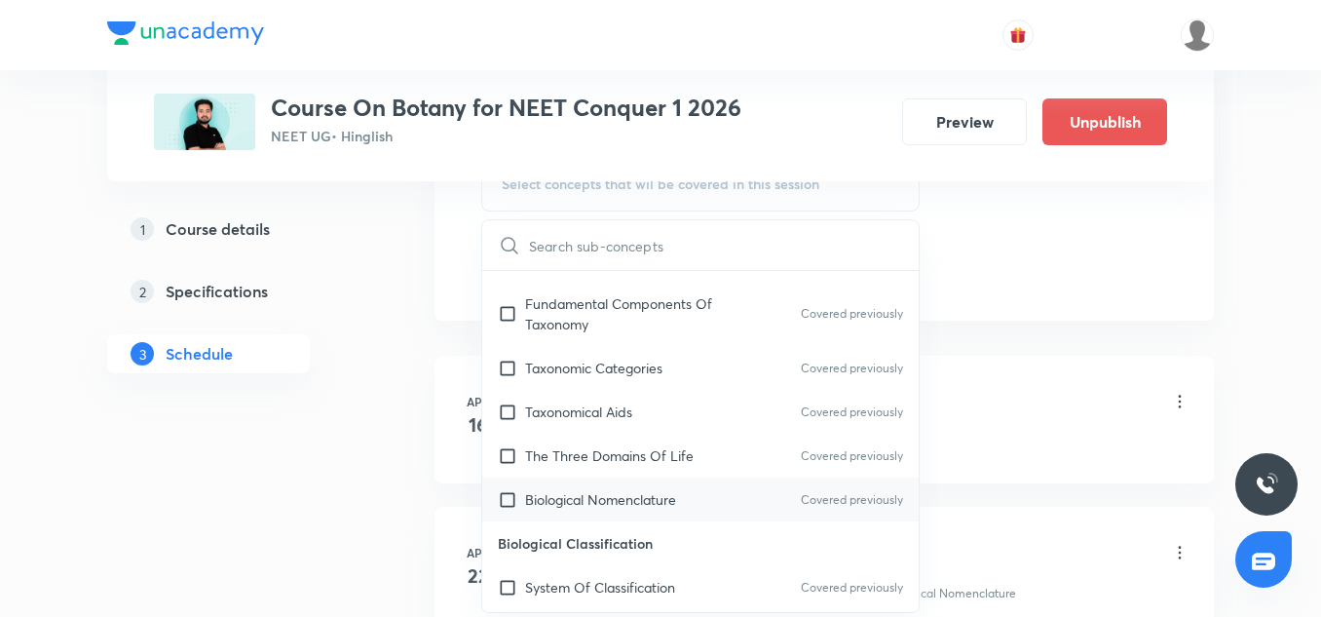
click at [586, 501] on p "Biological Nomenclature" at bounding box center [600, 499] width 151 height 20
checkbox input "true"
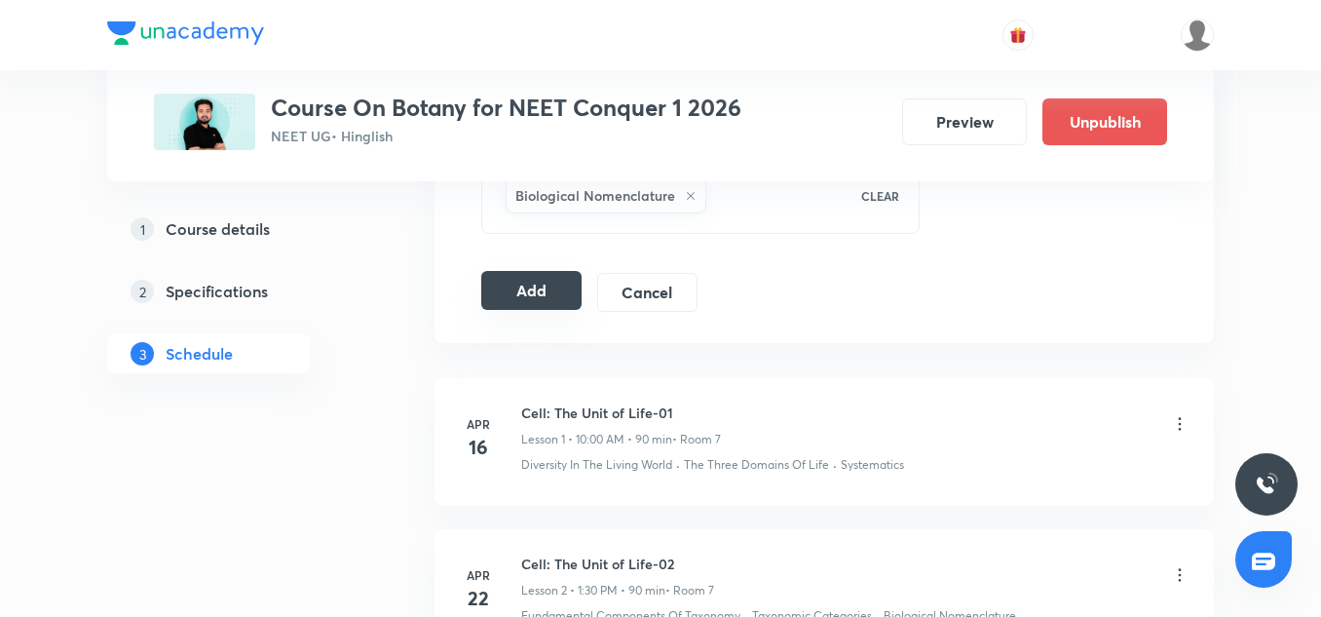
click at [531, 304] on button "Add" at bounding box center [531, 290] width 100 height 39
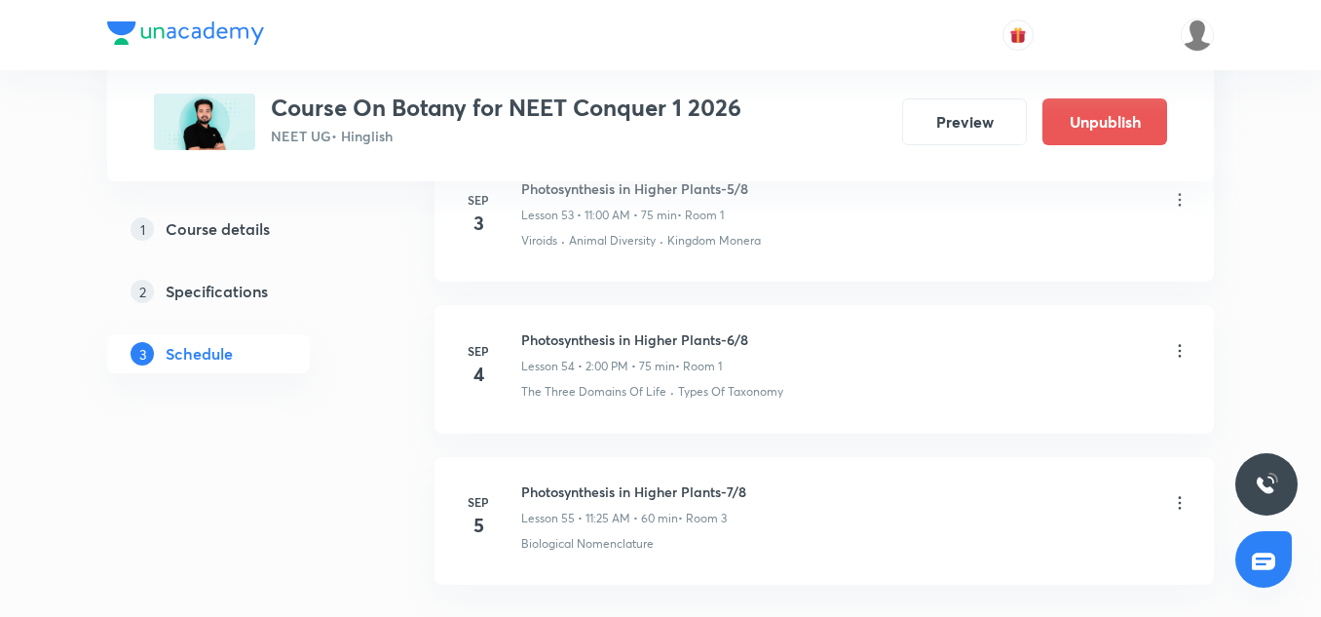
scroll to position [8374, 0]
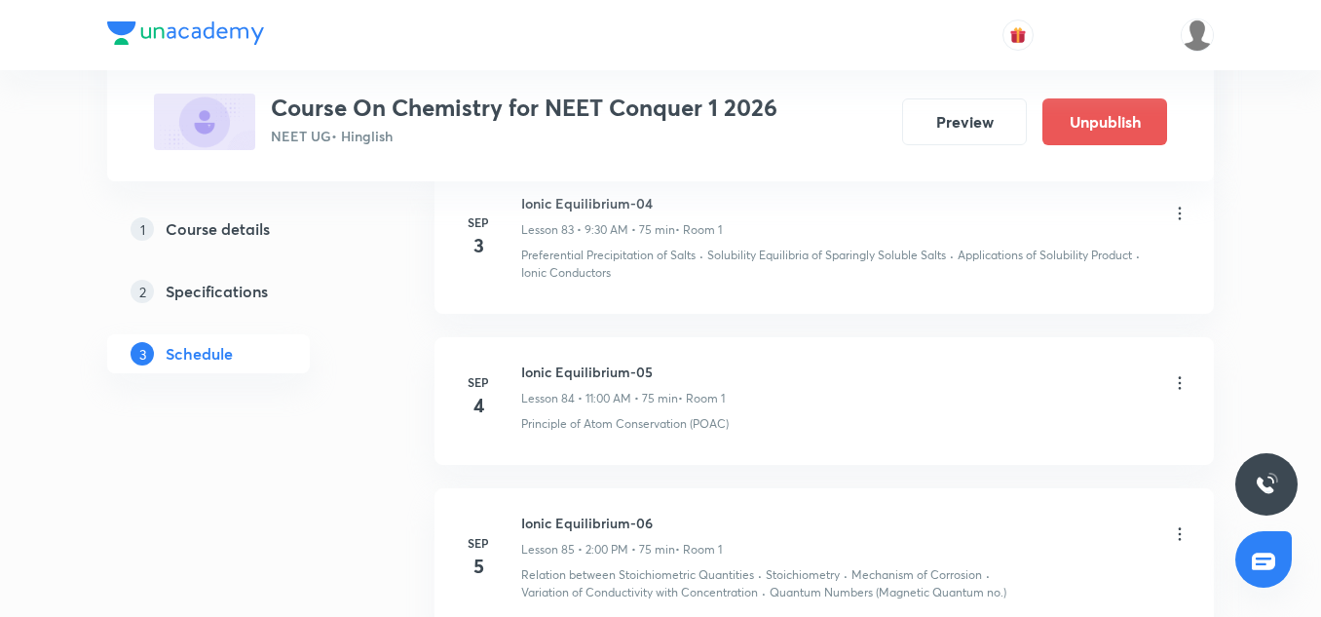
scroll to position [14074, 0]
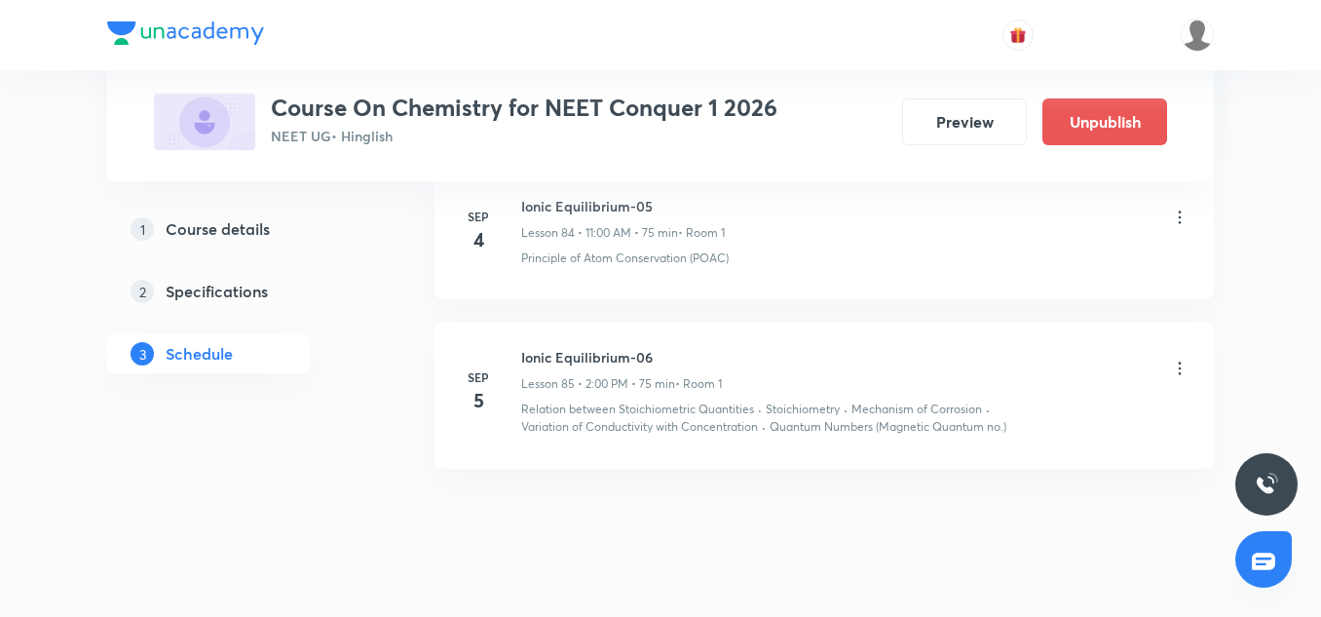
click at [601, 347] on h6 "Ionic Equilibrium-06" at bounding box center [621, 357] width 201 height 20
click at [1172, 358] on icon at bounding box center [1179, 367] width 19 height 19
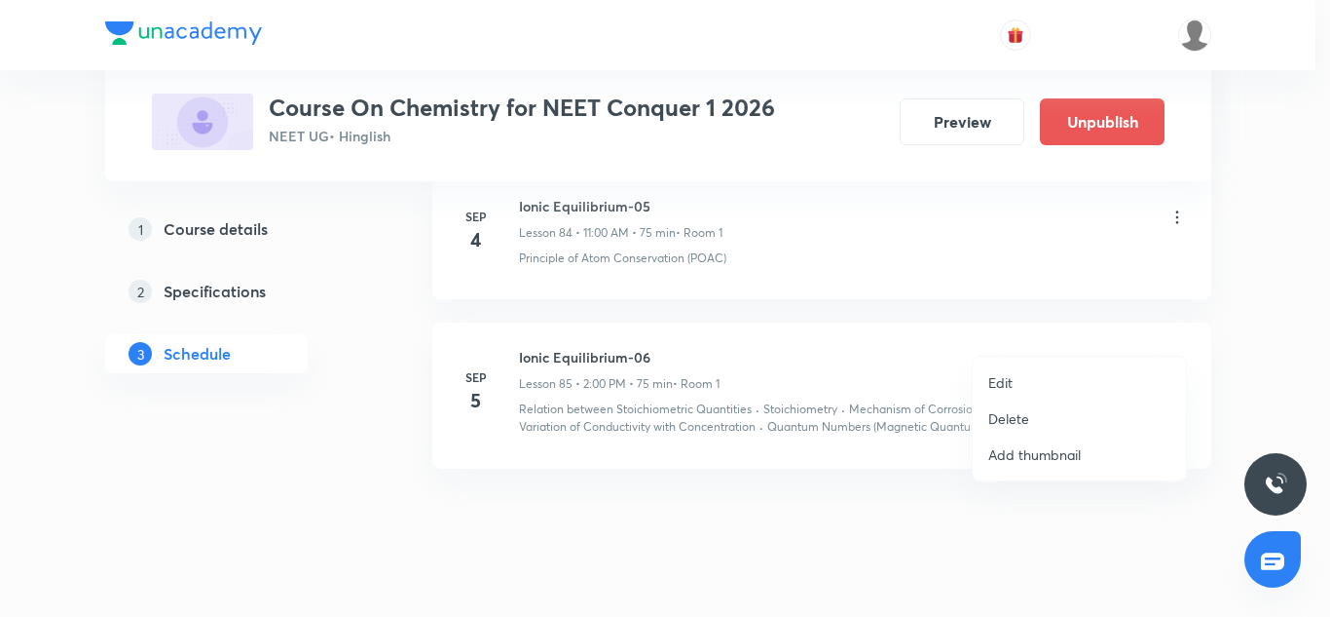
click at [1021, 378] on li "Edit" at bounding box center [1079, 382] width 213 height 36
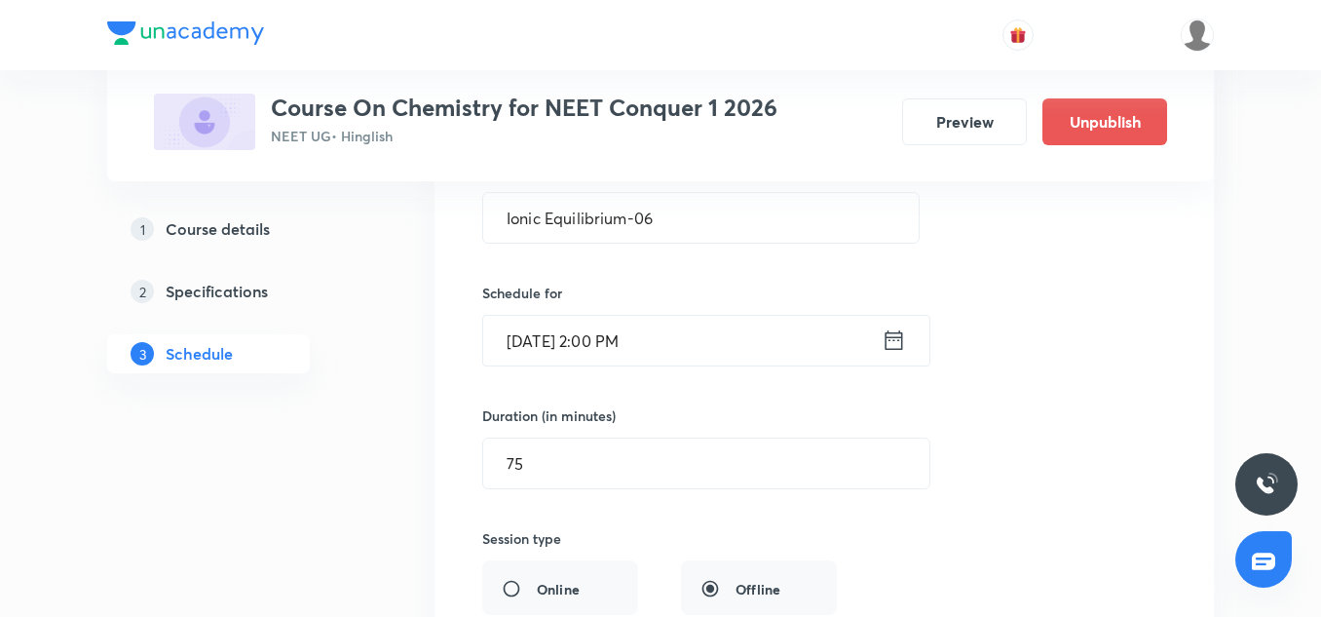
scroll to position [13384, 0]
click at [585, 317] on input "[DATE] 2:00 PM" at bounding box center [682, 342] width 398 height 50
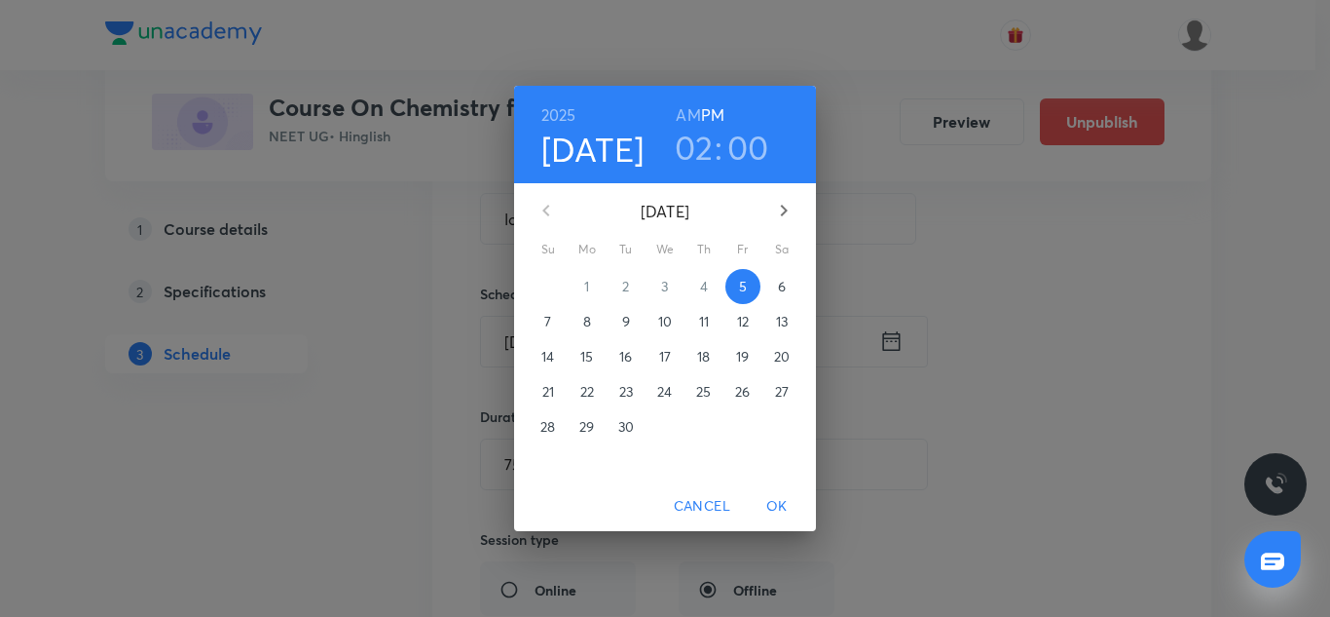
click at [691, 122] on h6 "AM" at bounding box center [688, 114] width 24 height 27
click at [692, 139] on h3 "02" at bounding box center [694, 147] width 39 height 41
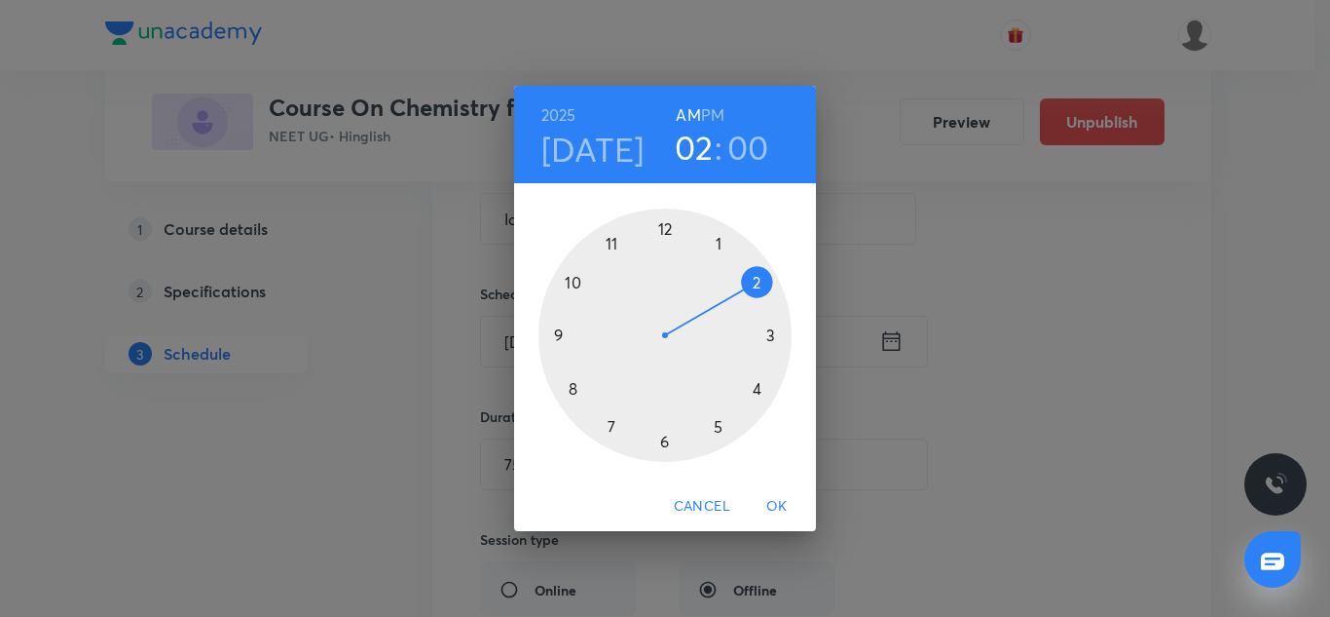
click at [612, 243] on div at bounding box center [665, 334] width 253 height 253
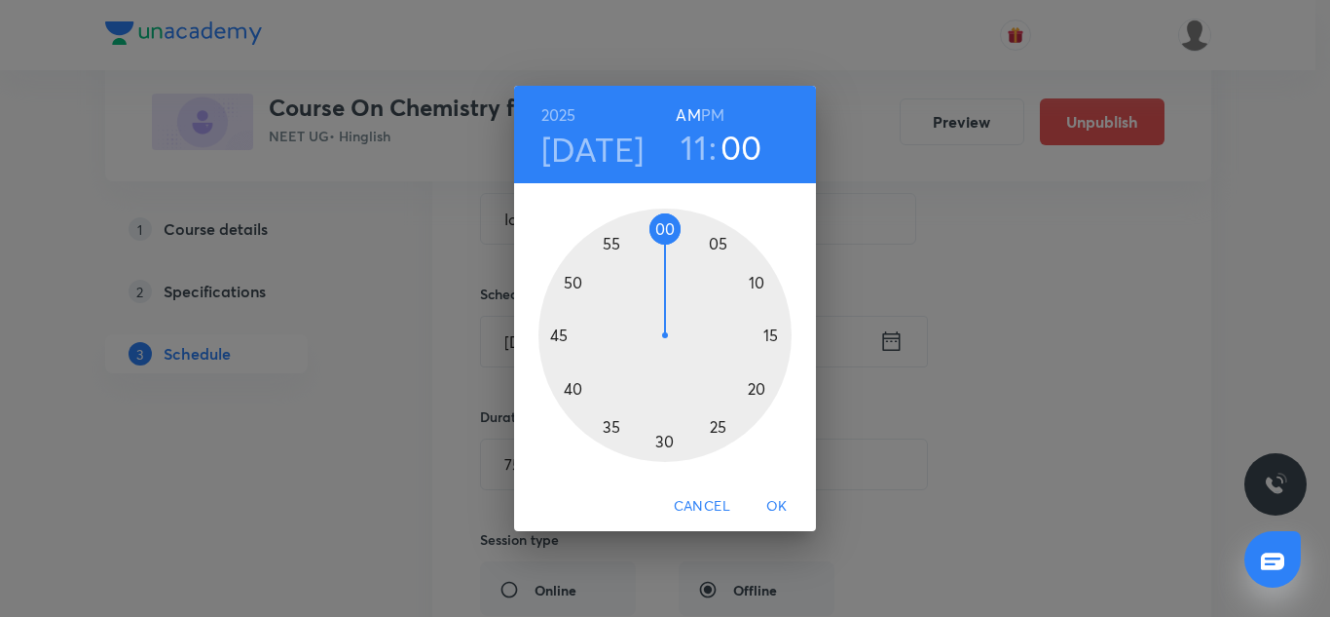
click at [754, 389] on div at bounding box center [665, 334] width 253 height 253
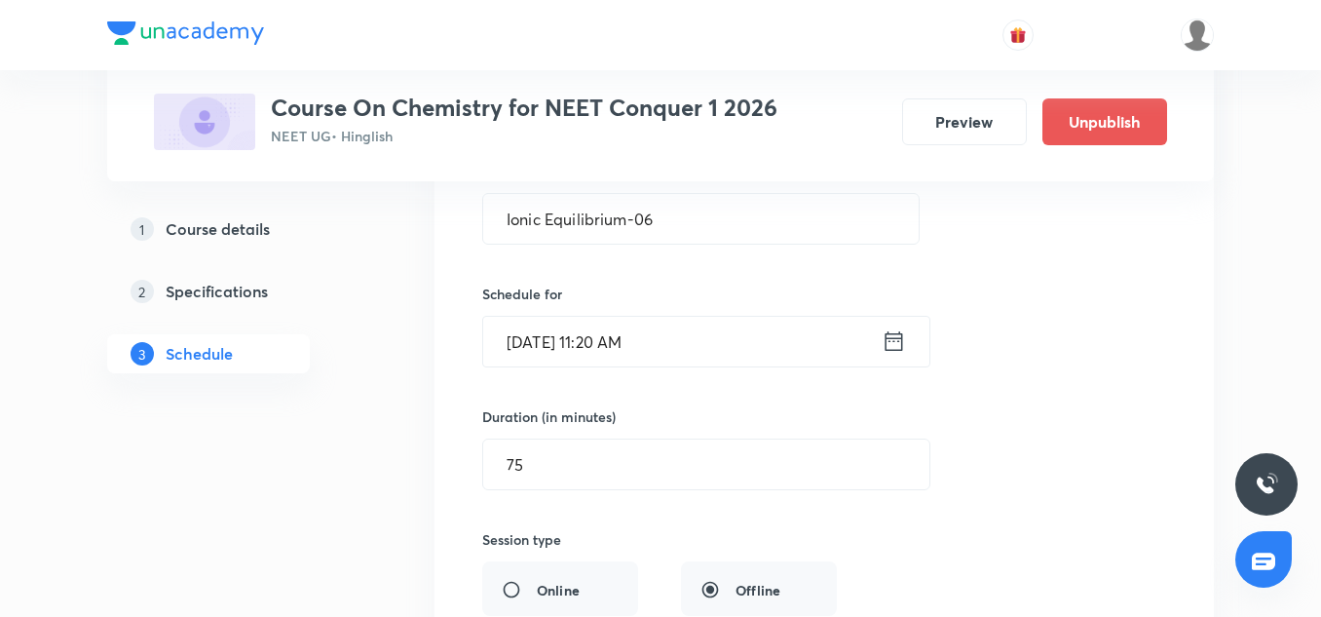
scroll to position [13426, 0]
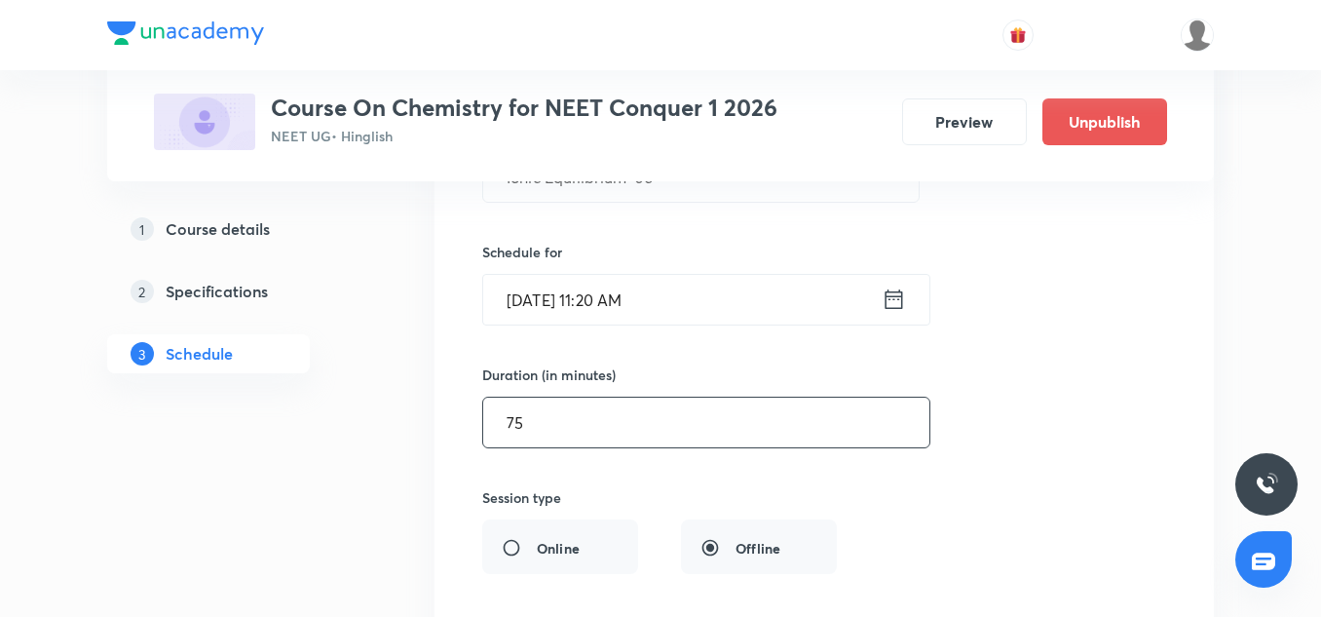
click at [562, 403] on input "75" at bounding box center [706, 422] width 446 height 50
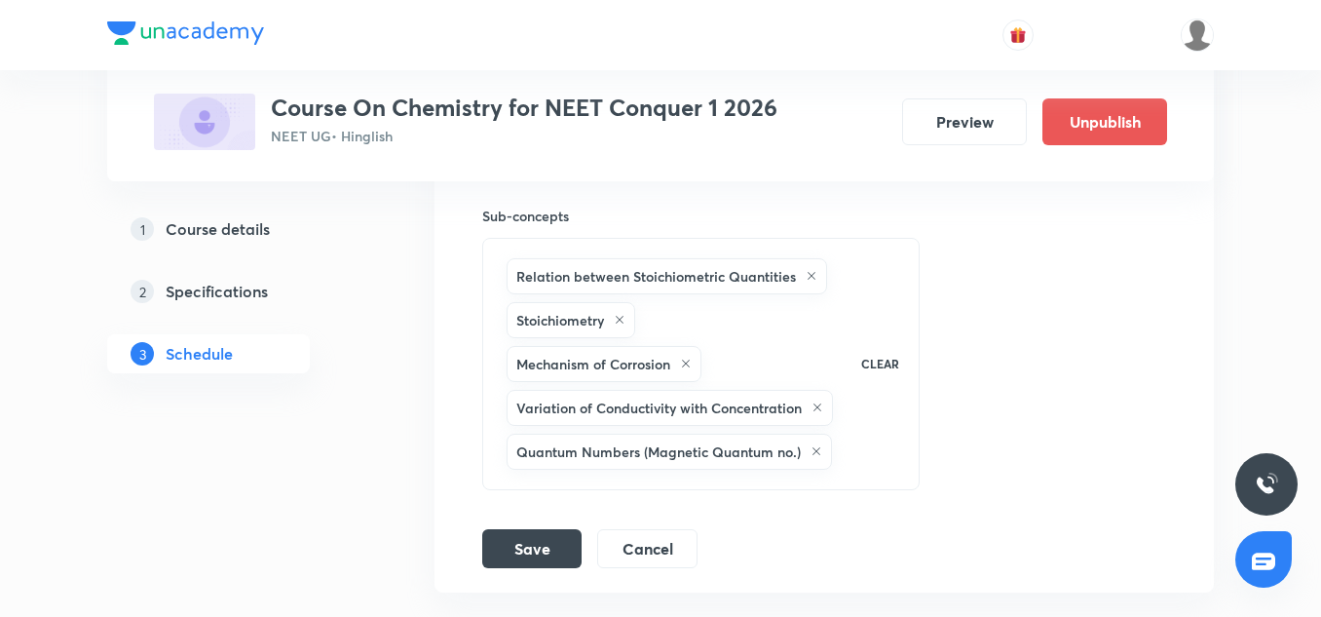
scroll to position [13983, 0]
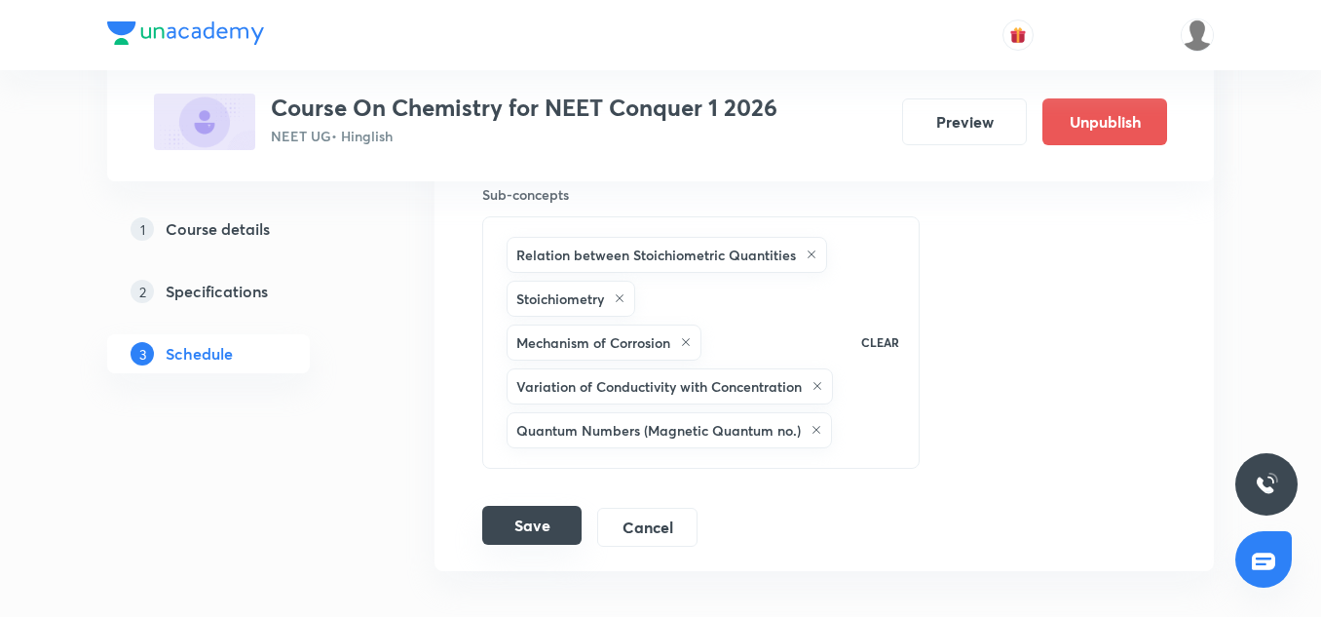
type input "90"
click at [543, 506] on button "Save" at bounding box center [531, 525] width 99 height 39
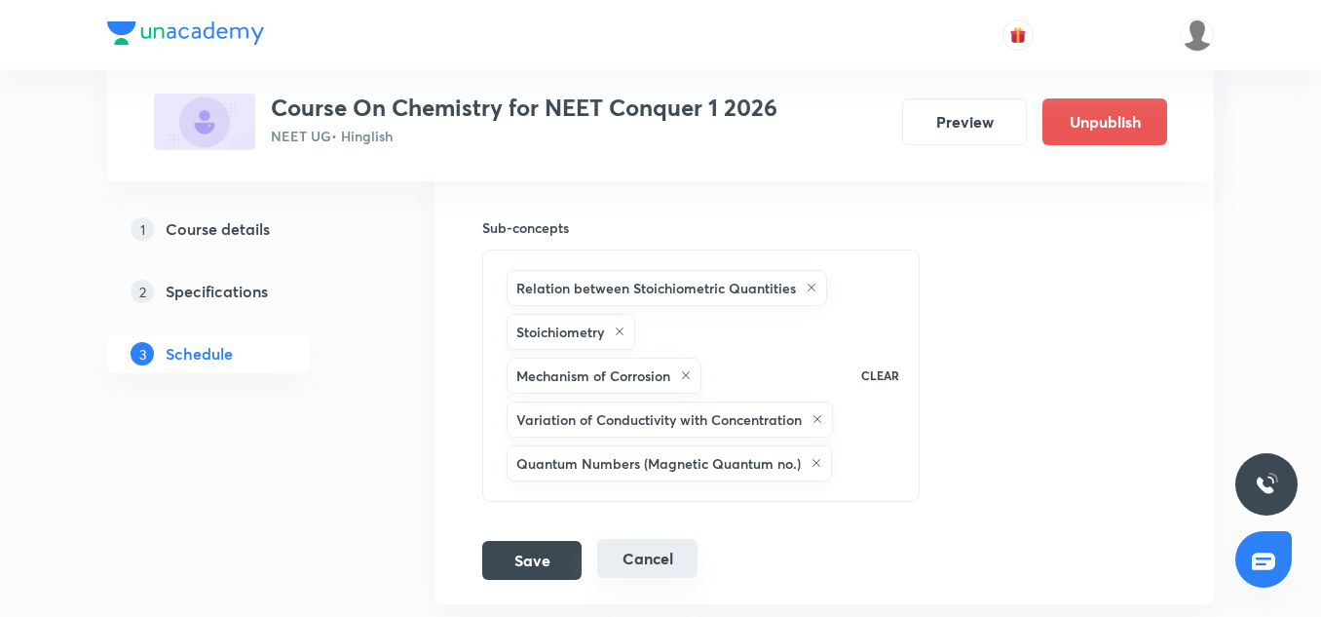
click at [680, 539] on button "Cancel" at bounding box center [647, 558] width 100 height 39
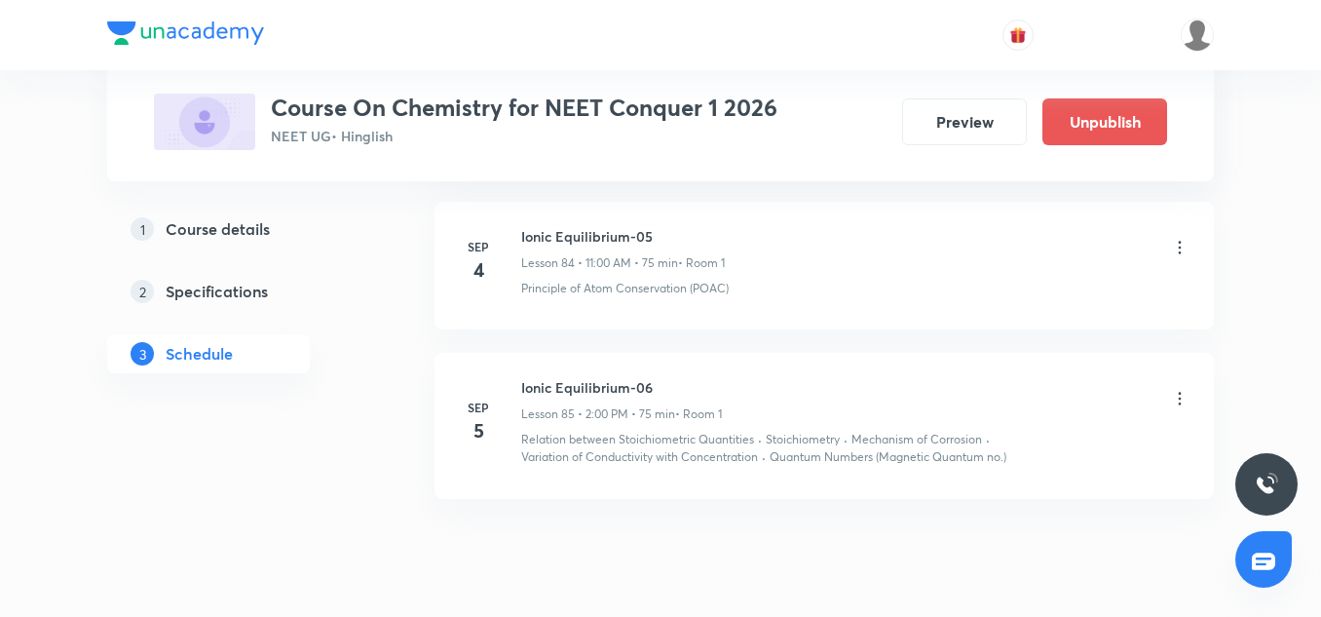
scroll to position [13147, 0]
click at [1181, 391] on icon at bounding box center [1179, 400] width 19 height 19
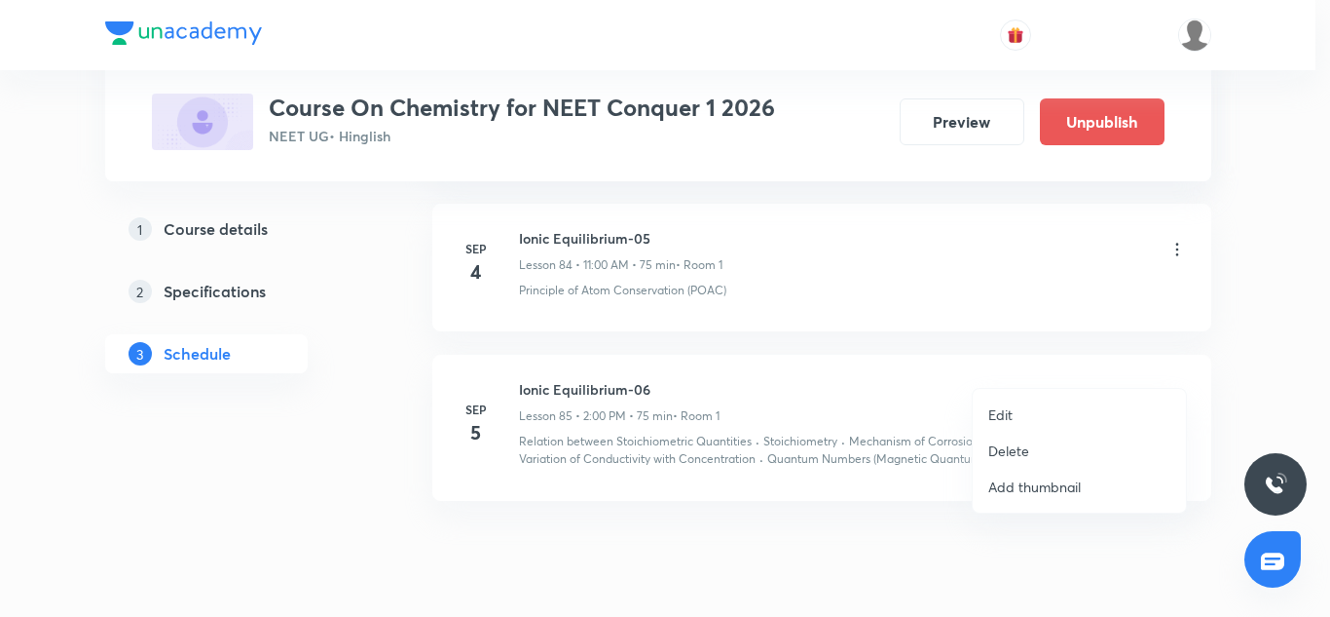
click at [1003, 418] on p "Edit" at bounding box center [1001, 414] width 24 height 20
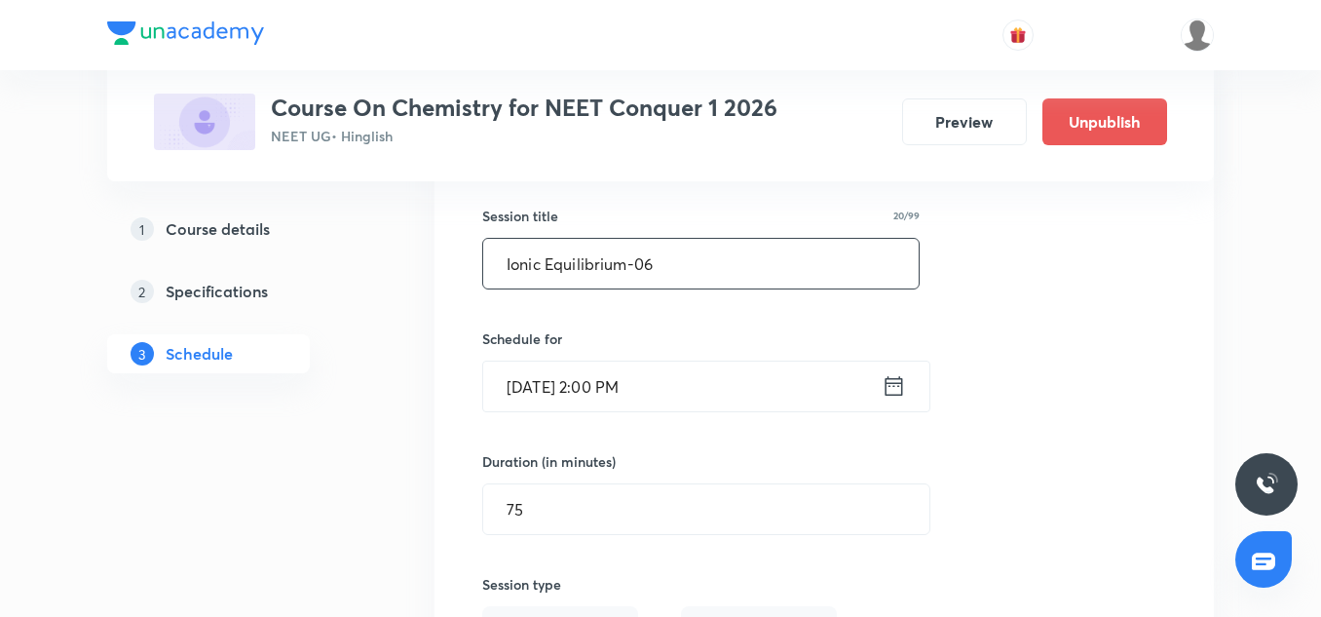
scroll to position [13342, 0]
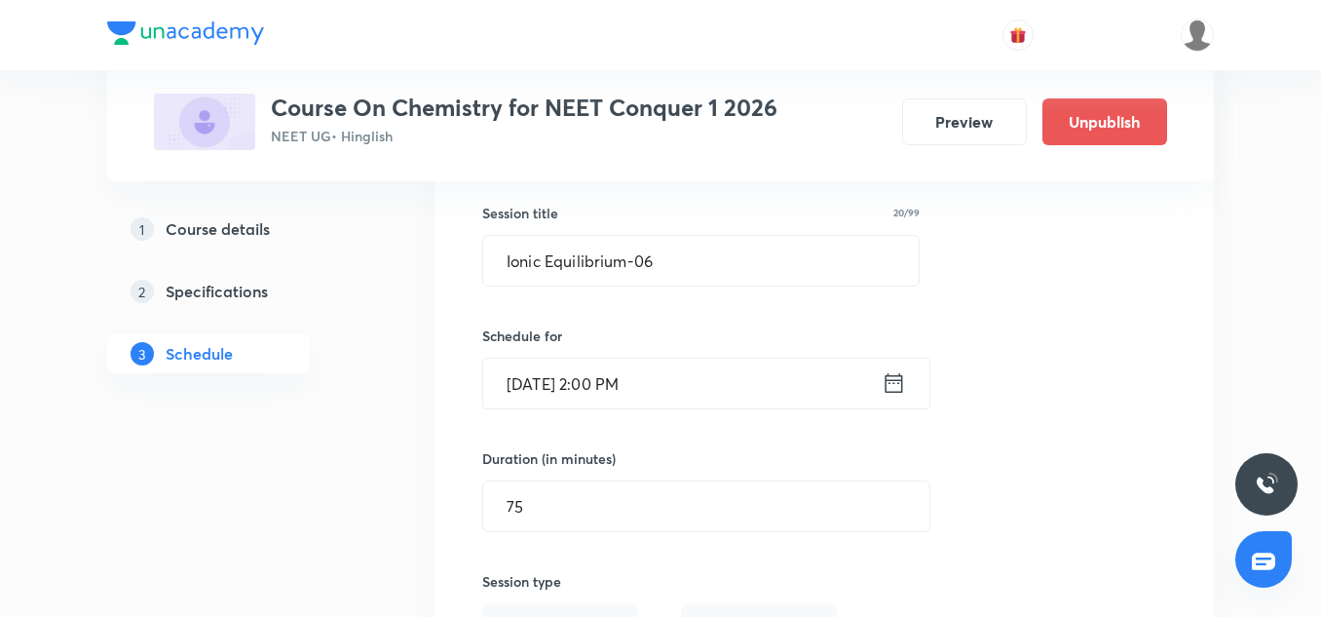
click at [543, 358] on input "Sep 5, 2025, 2:00 PM" at bounding box center [682, 383] width 398 height 50
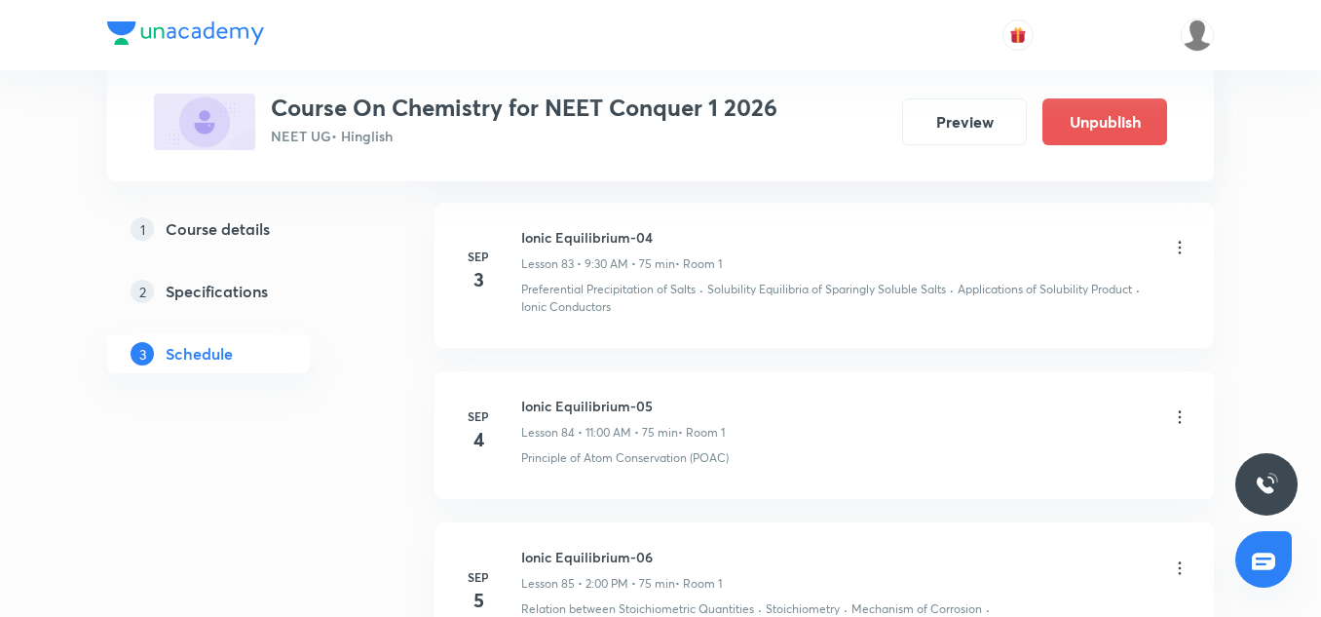
scroll to position [14074, 0]
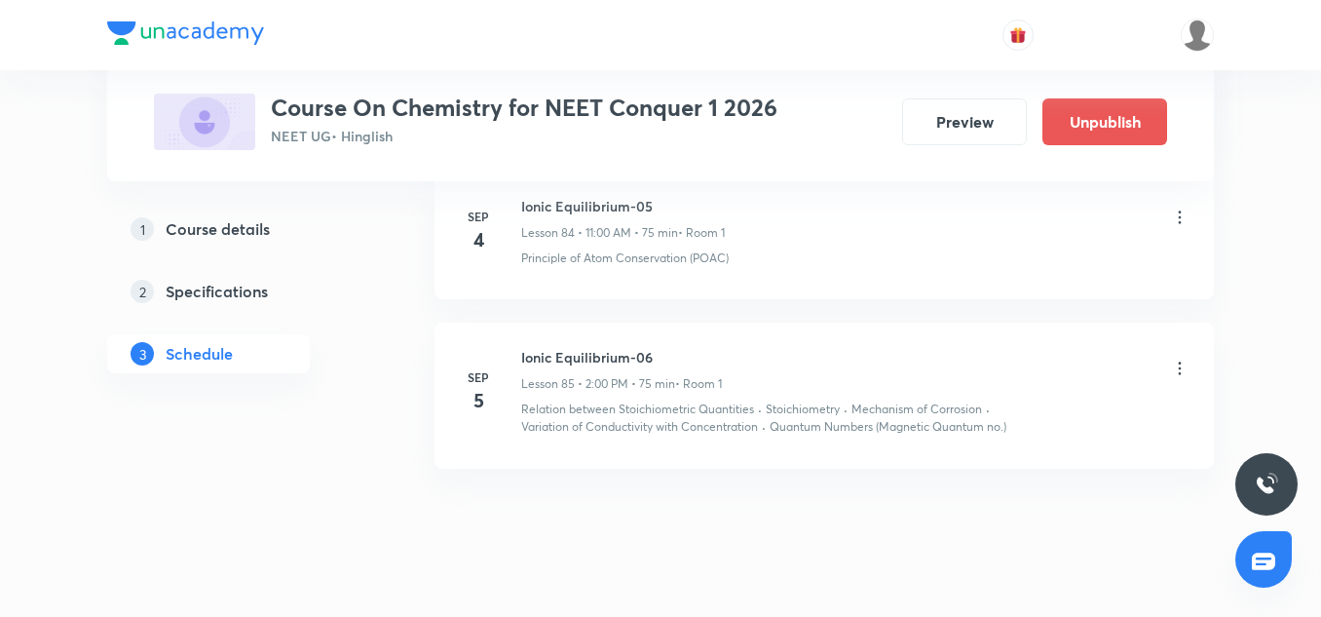
click at [1186, 358] on icon at bounding box center [1179, 367] width 19 height 19
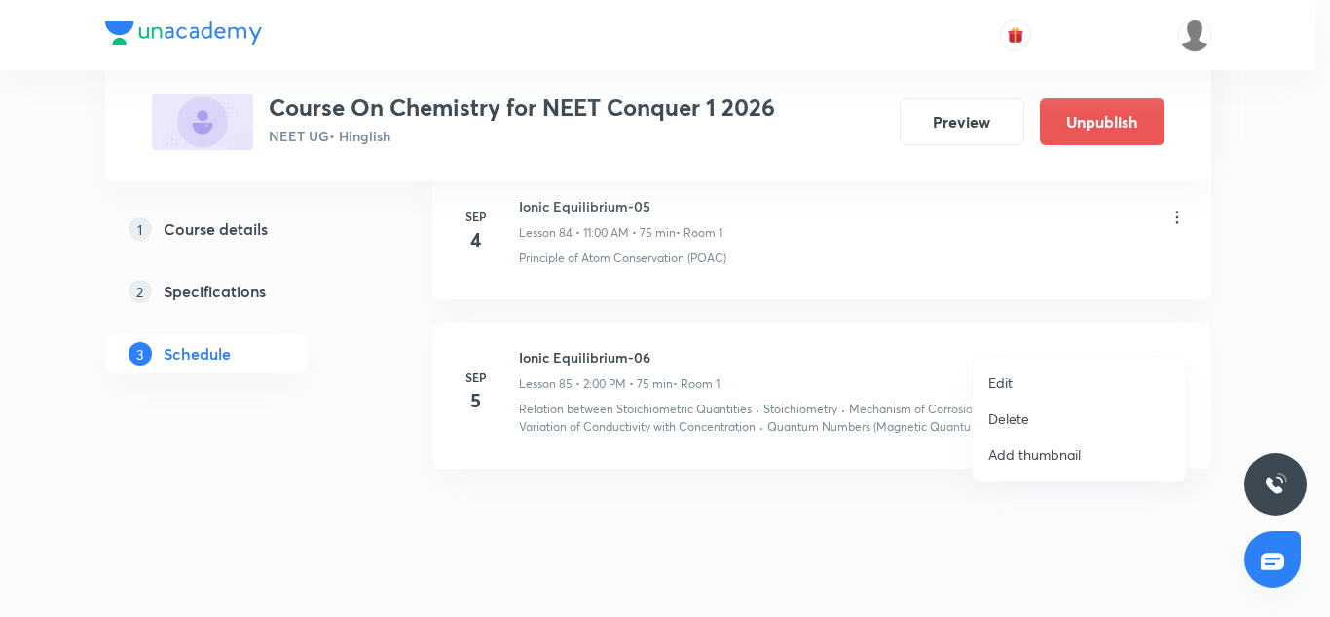
click at [1013, 381] on p "Edit" at bounding box center [1001, 382] width 24 height 20
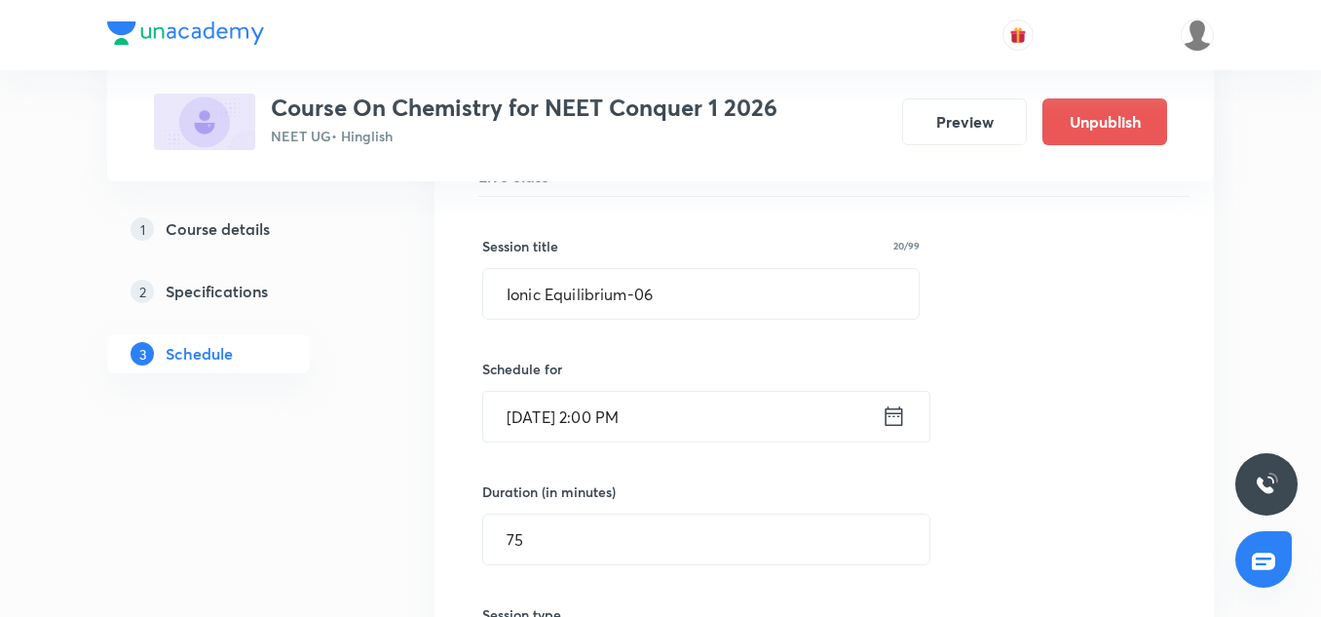
scroll to position [13308, 0]
click at [596, 393] on input "[DATE] 2:00 PM" at bounding box center [682, 418] width 398 height 50
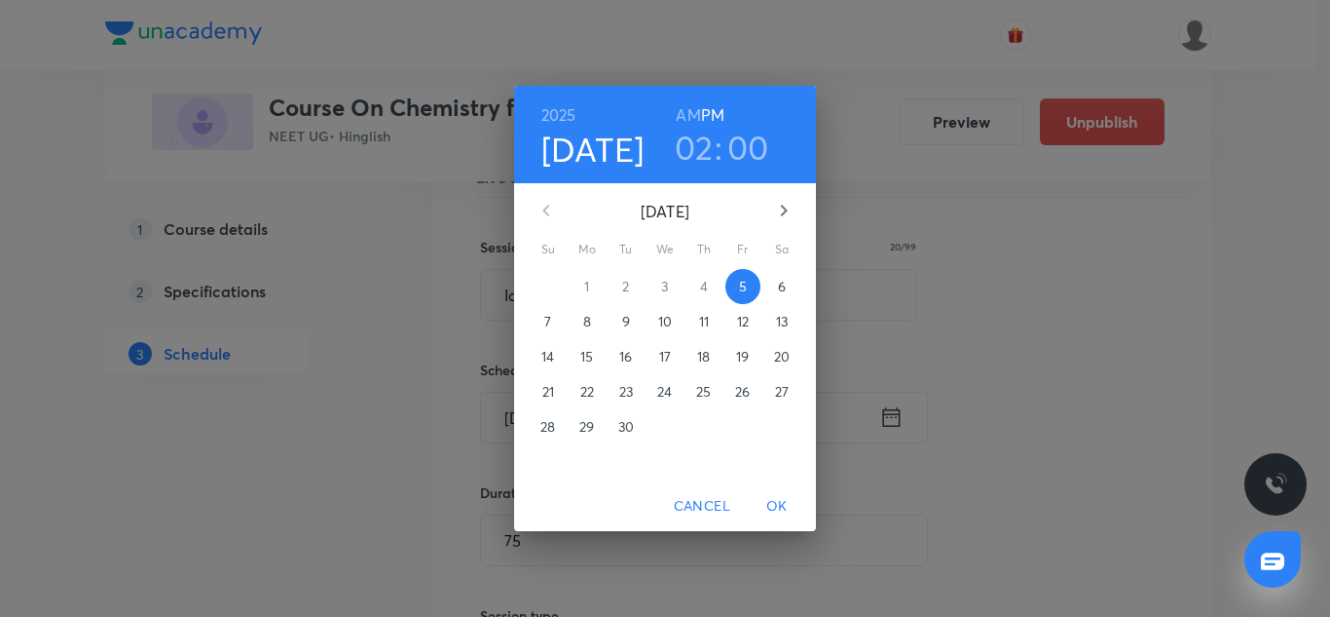
click at [692, 118] on h6 "AM" at bounding box center [688, 114] width 24 height 27
click at [694, 150] on h3 "02" at bounding box center [694, 147] width 39 height 41
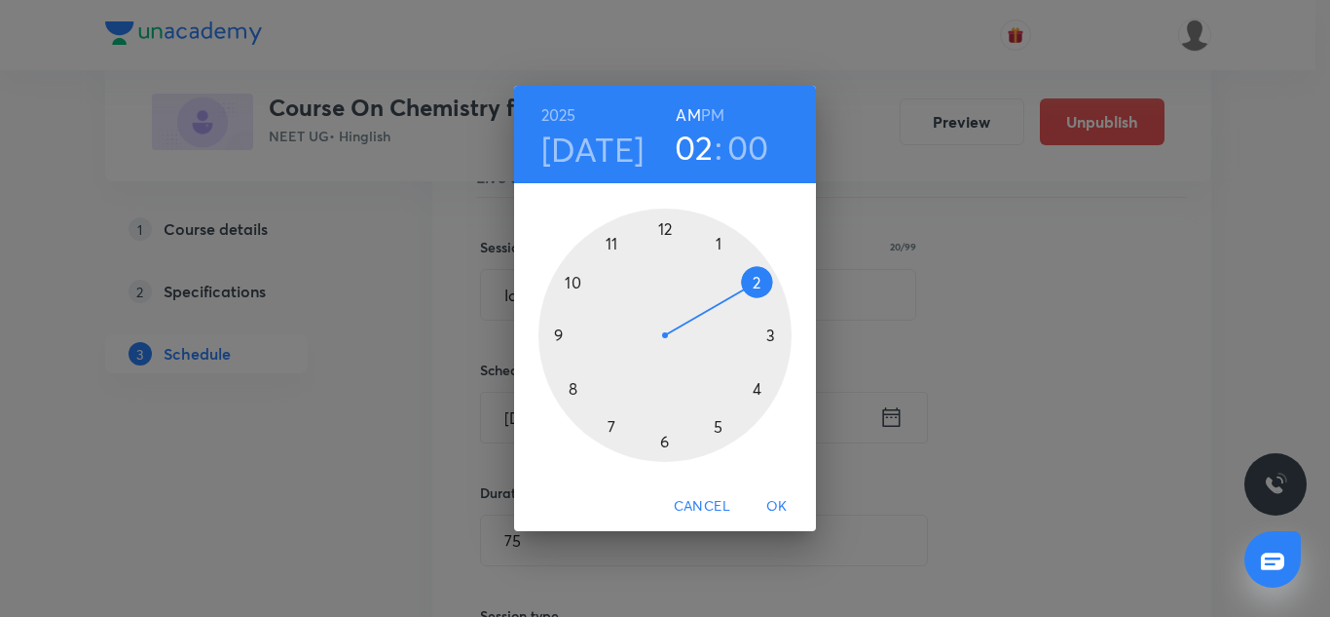
click at [612, 240] on div at bounding box center [665, 334] width 253 height 253
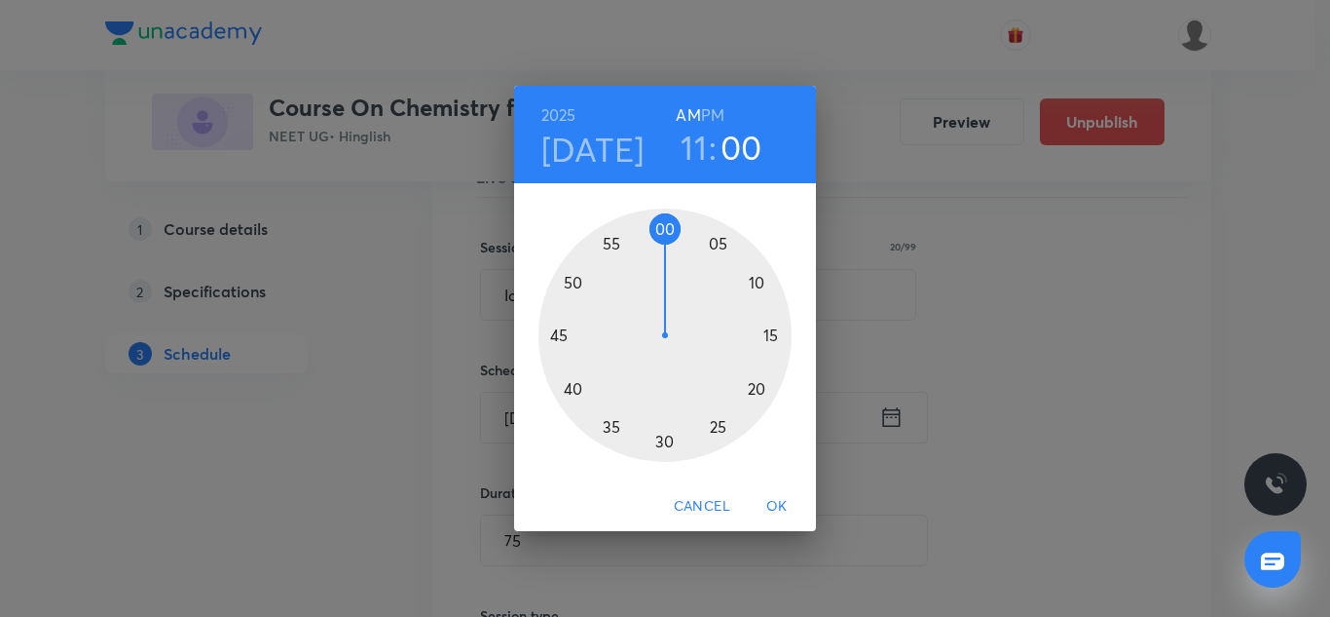
click at [669, 456] on div at bounding box center [665, 334] width 253 height 253
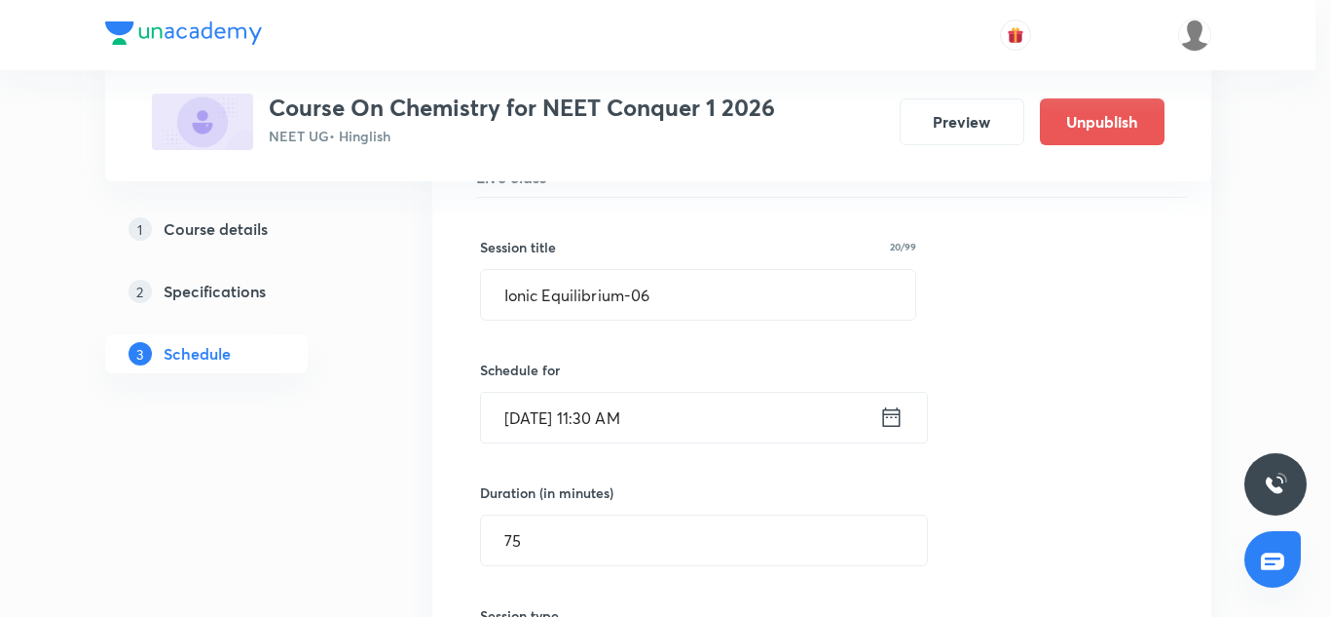
click at [669, 456] on div at bounding box center [665, 334] width 253 height 253
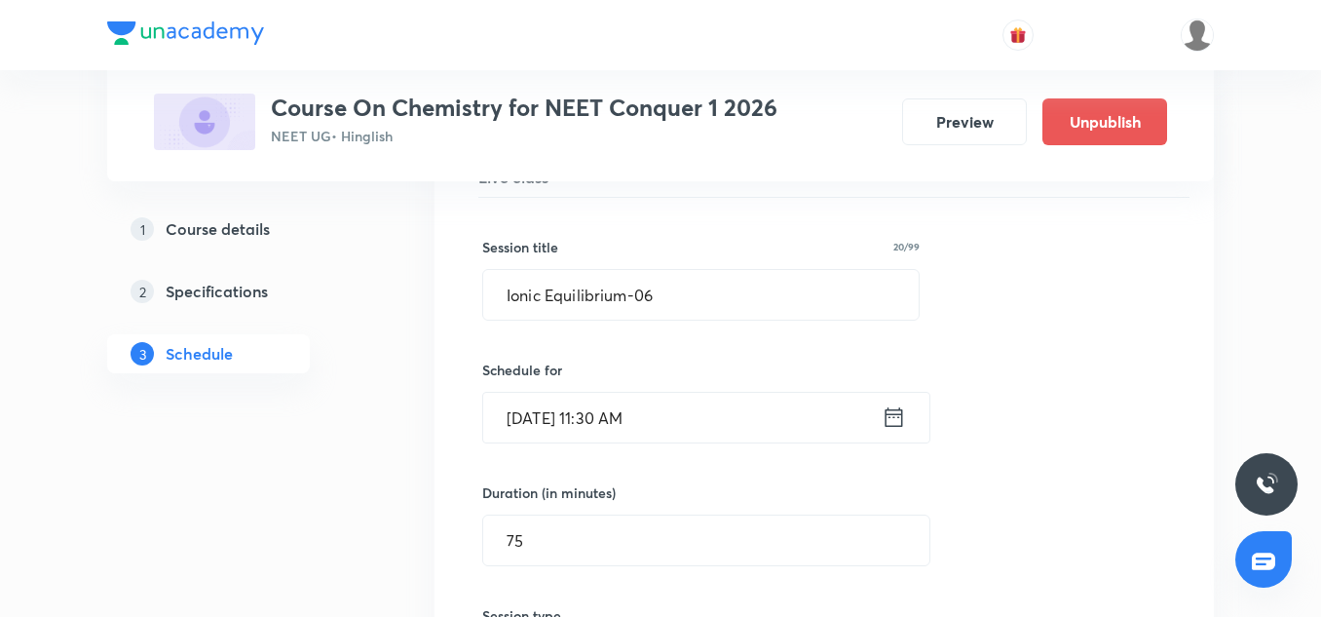
click at [694, 396] on input "Sep 5, 2025, 11:30 AM" at bounding box center [682, 418] width 398 height 50
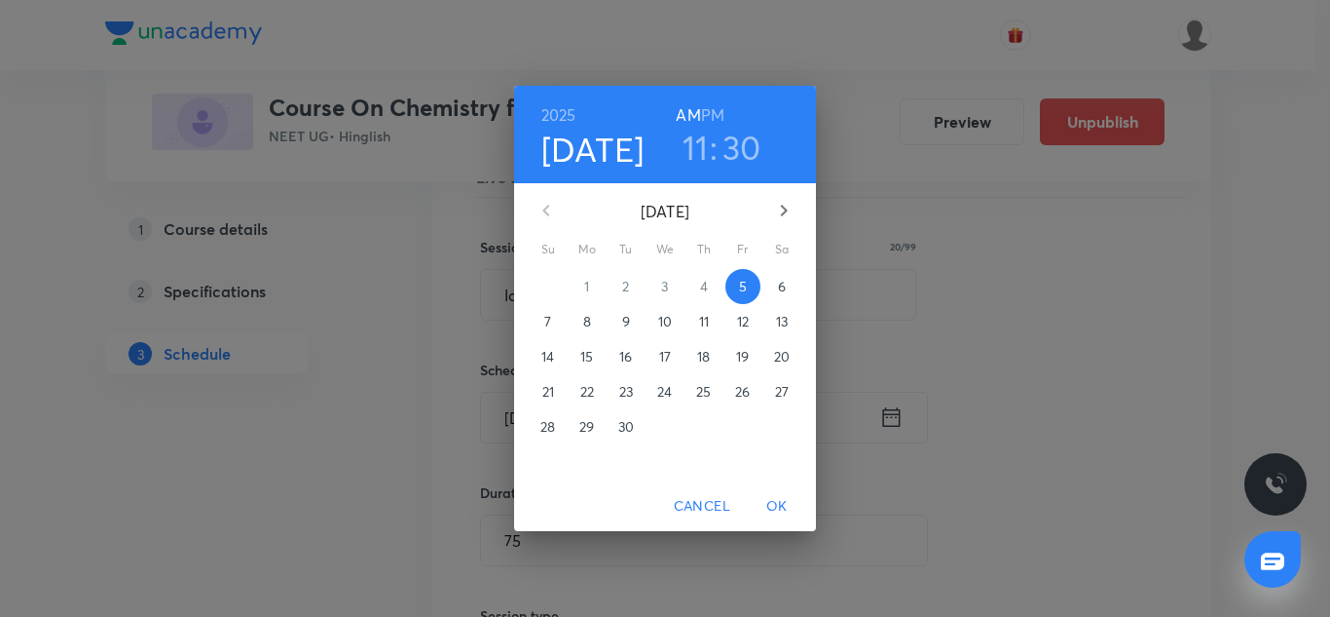
click at [1051, 343] on div "2025 Sep 5 11 : 30 AM PM September 2025 Su Mo Tu We Th Fr Sa 31 1 2 3 4 5 6 7 8…" at bounding box center [665, 308] width 1330 height 617
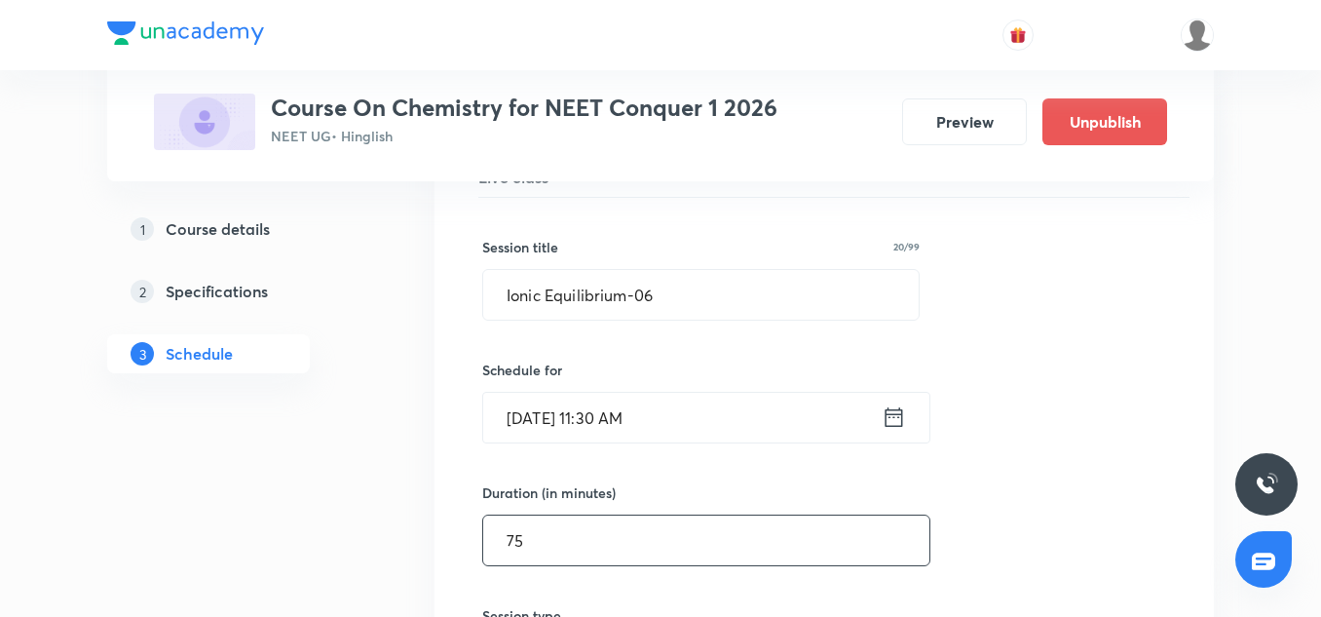
click at [560, 515] on input "75" at bounding box center [706, 540] width 446 height 50
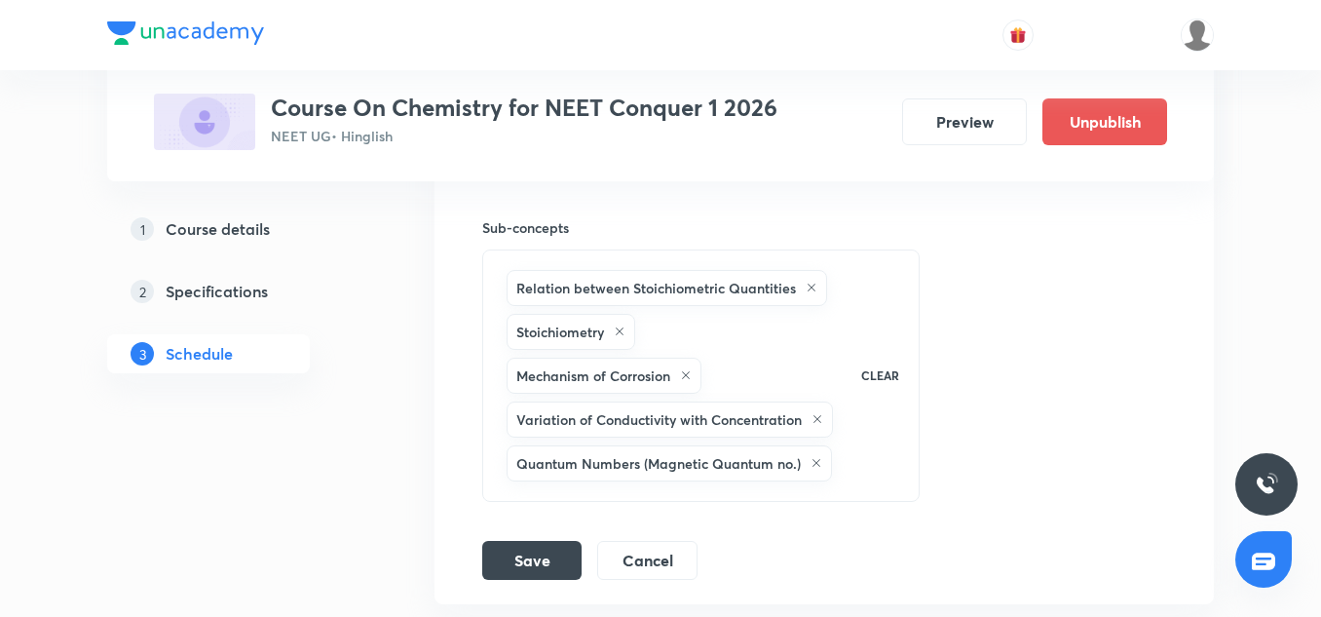
scroll to position [13951, 0]
type input "90"
click at [537, 538] on button "Save" at bounding box center [531, 557] width 99 height 39
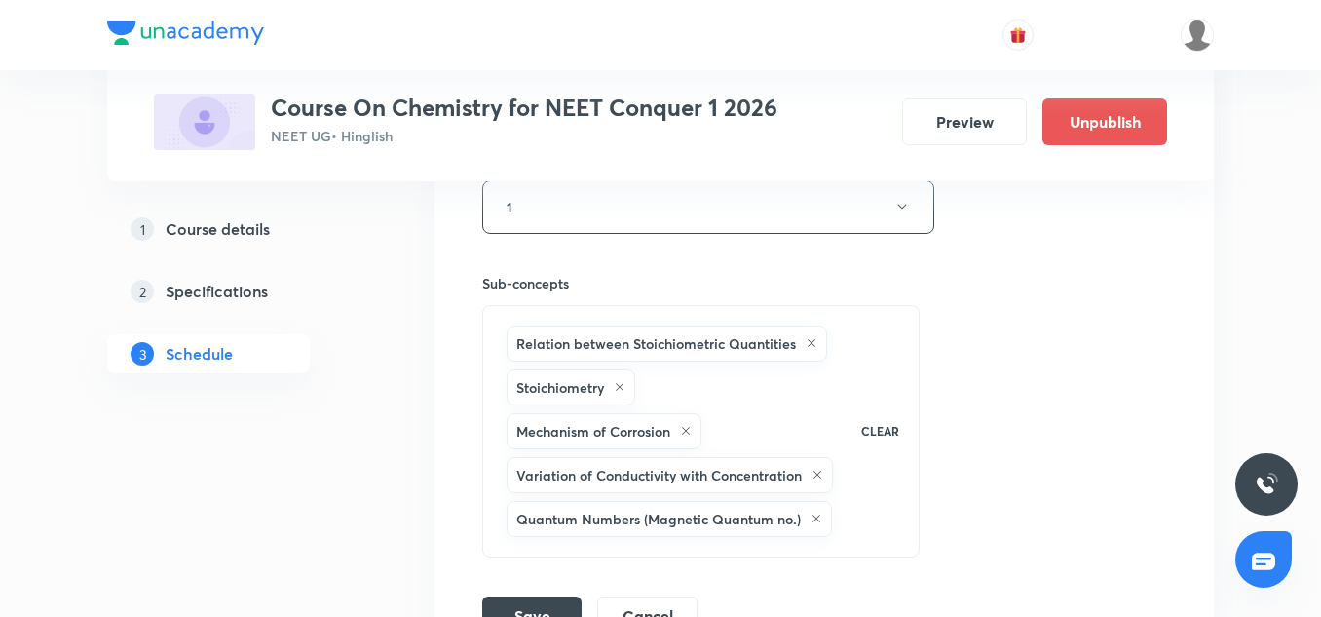
scroll to position [13928, 0]
click at [668, 593] on button "Cancel" at bounding box center [647, 612] width 100 height 39
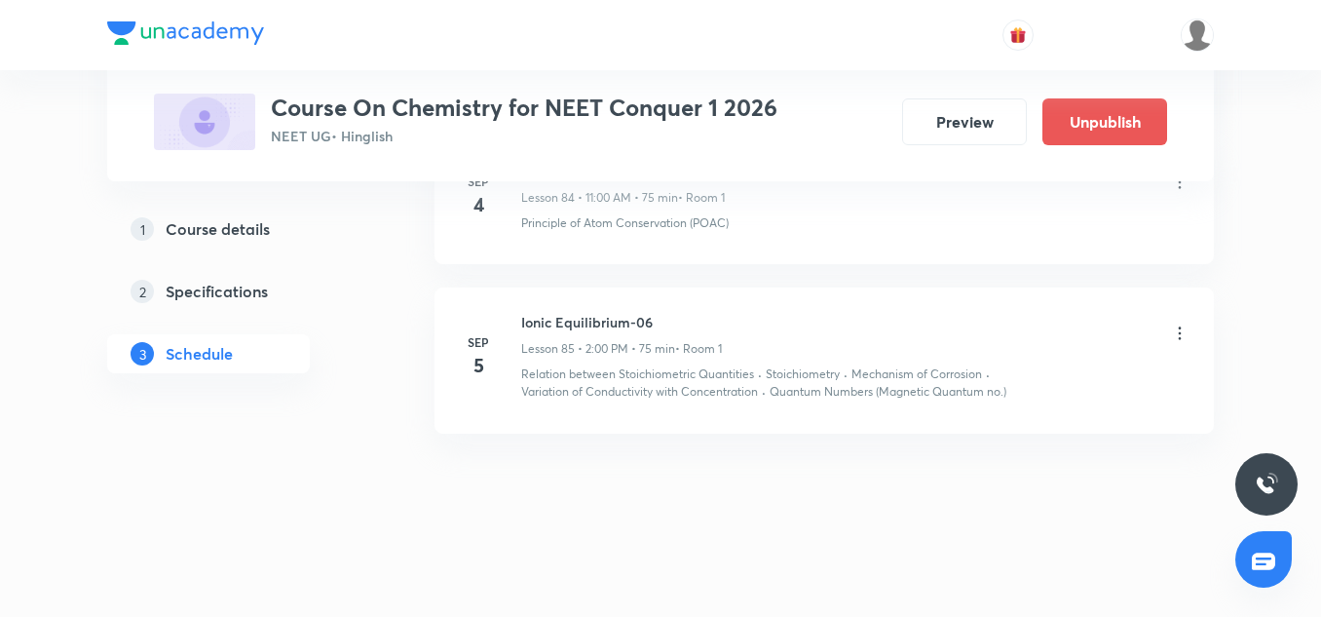
scroll to position [13179, 0]
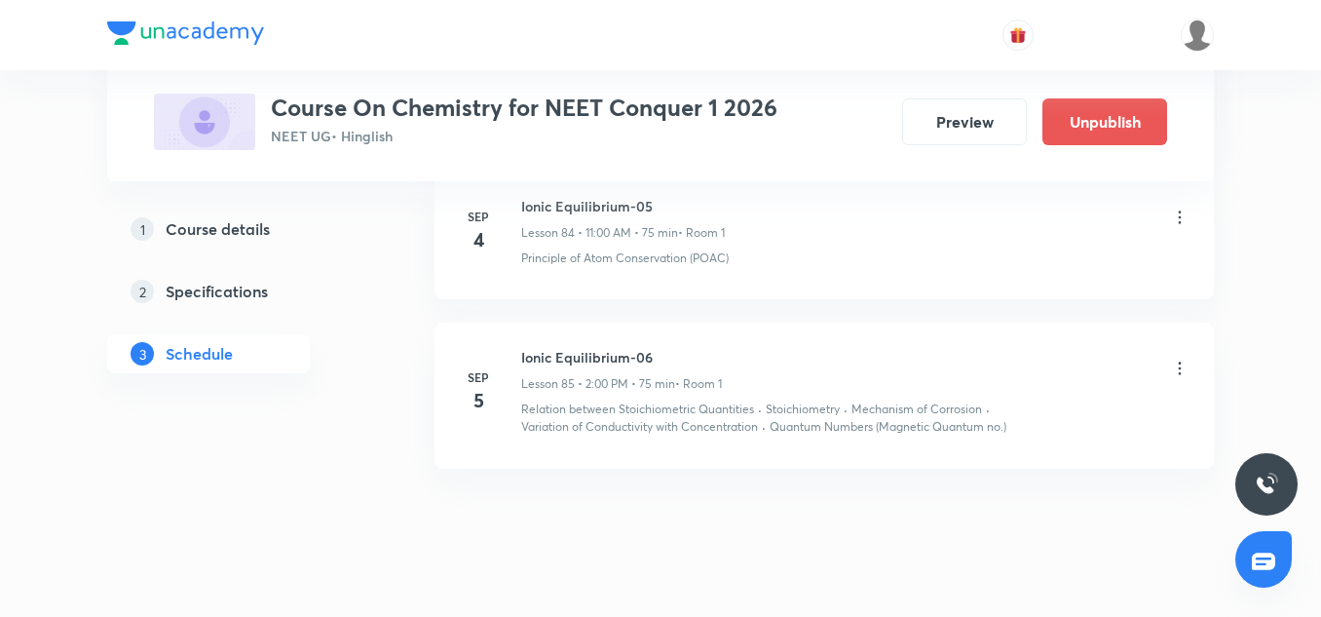
click at [1187, 358] on icon at bounding box center [1179, 367] width 19 height 19
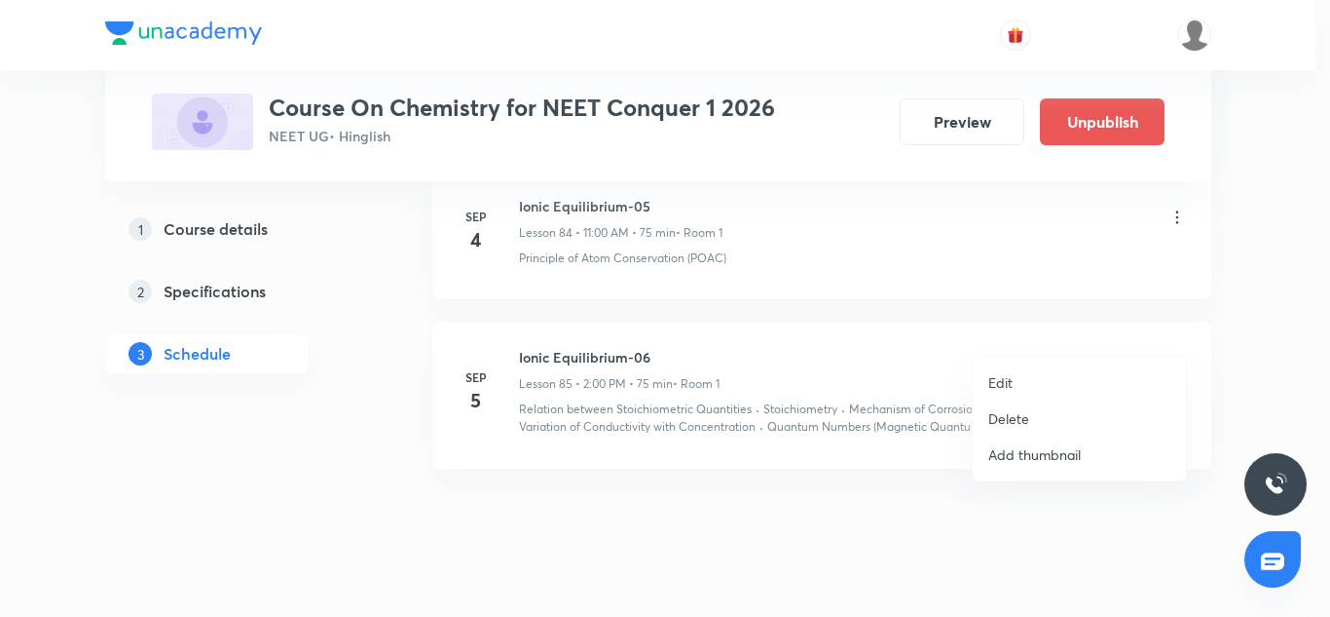
click at [1036, 383] on li "Edit" at bounding box center [1079, 382] width 213 height 36
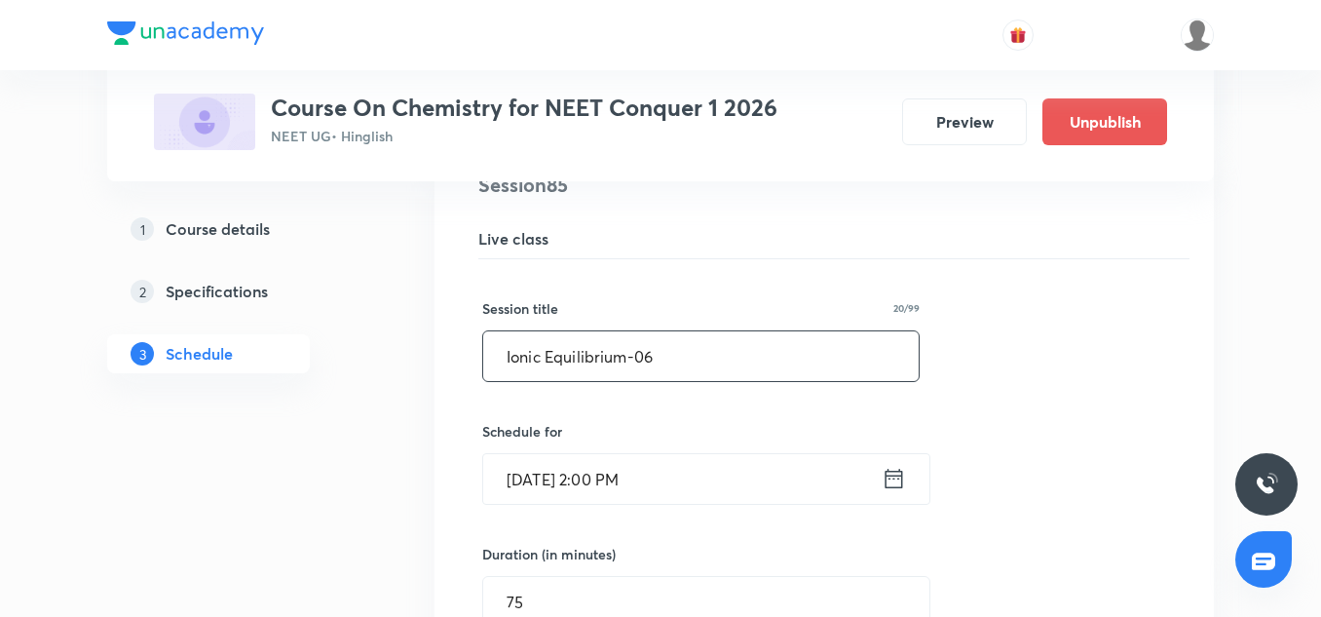
scroll to position [13251, 0]
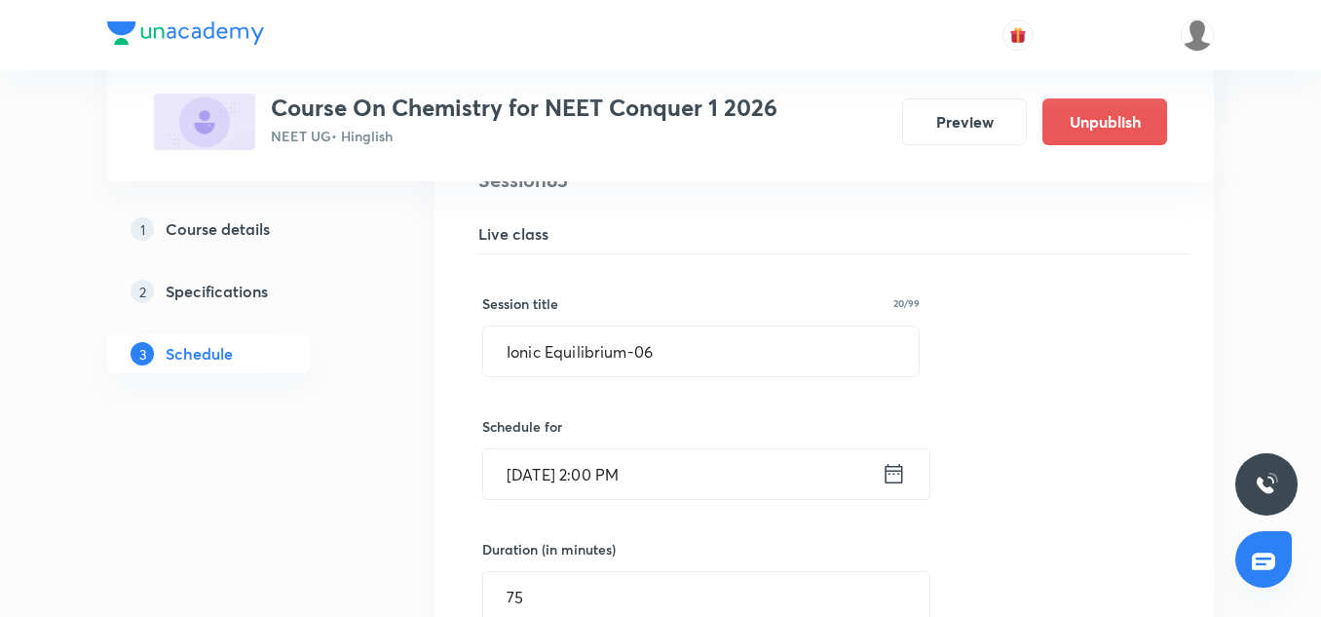
click at [605, 449] on input "Sep 5, 2025, 2:00 PM" at bounding box center [682, 474] width 398 height 50
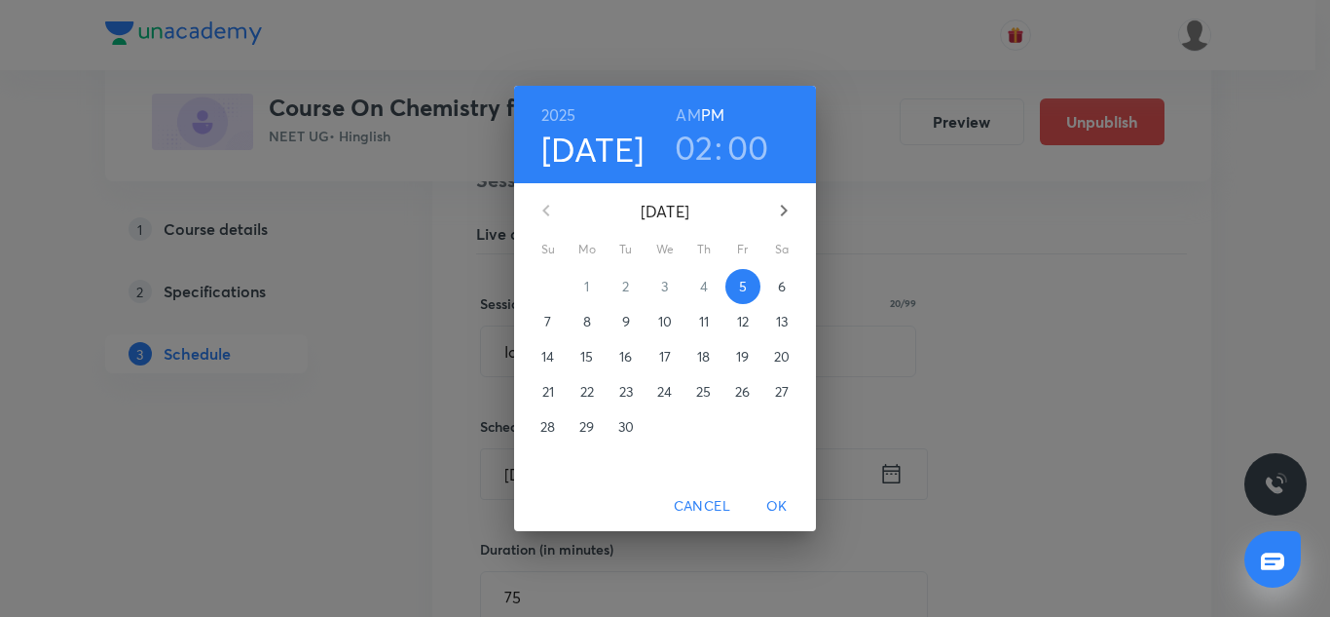
click at [701, 140] on h3 "02" at bounding box center [694, 147] width 39 height 41
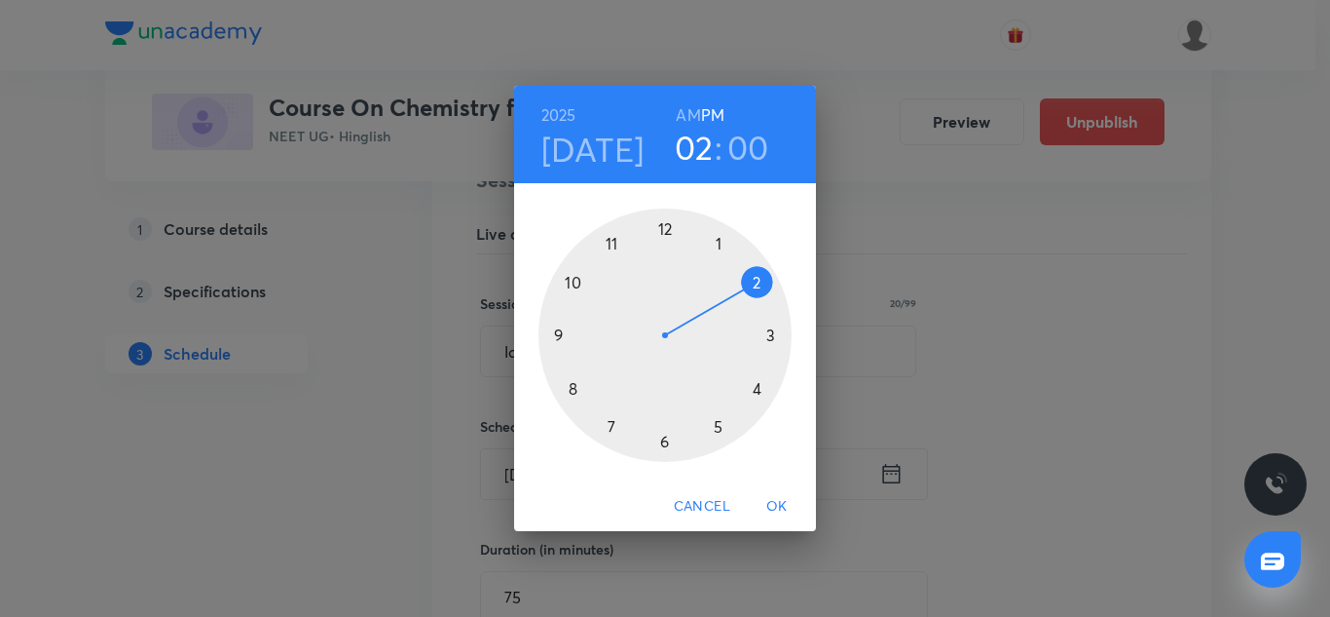
click at [684, 111] on h6 "AM" at bounding box center [688, 114] width 24 height 27
click at [612, 243] on div at bounding box center [665, 334] width 253 height 253
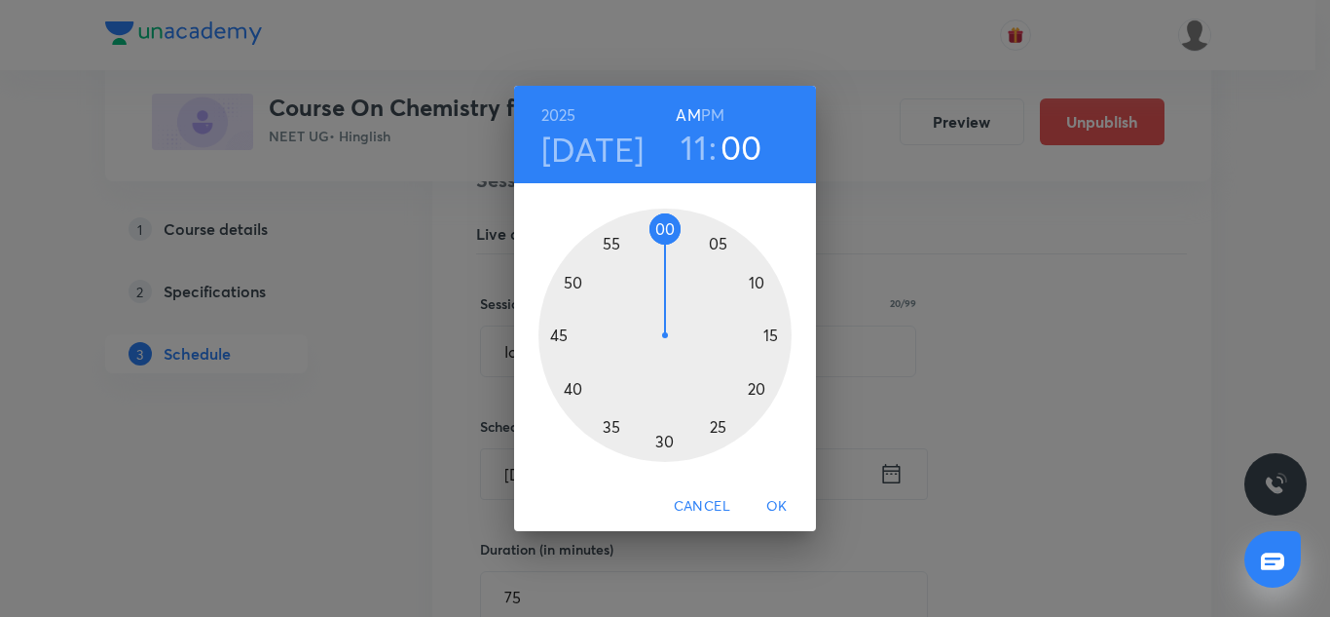
click at [749, 397] on div at bounding box center [665, 334] width 253 height 253
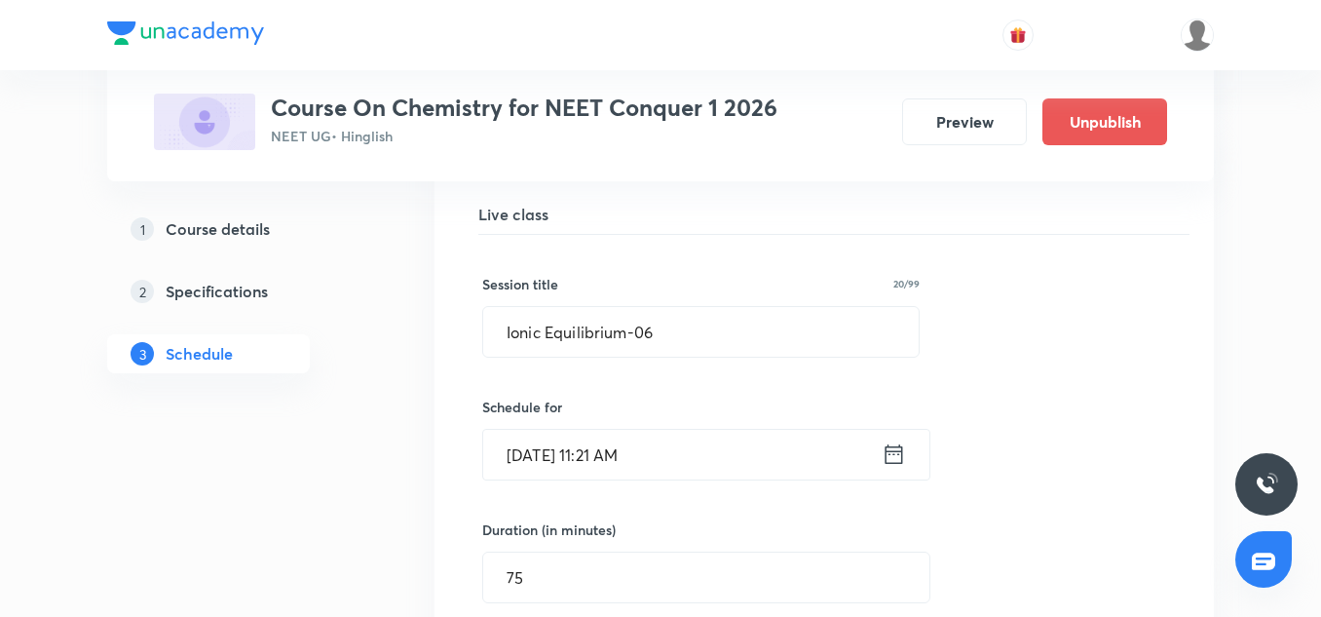
scroll to position [13273, 0]
click at [563, 550] on input "75" at bounding box center [706, 575] width 446 height 50
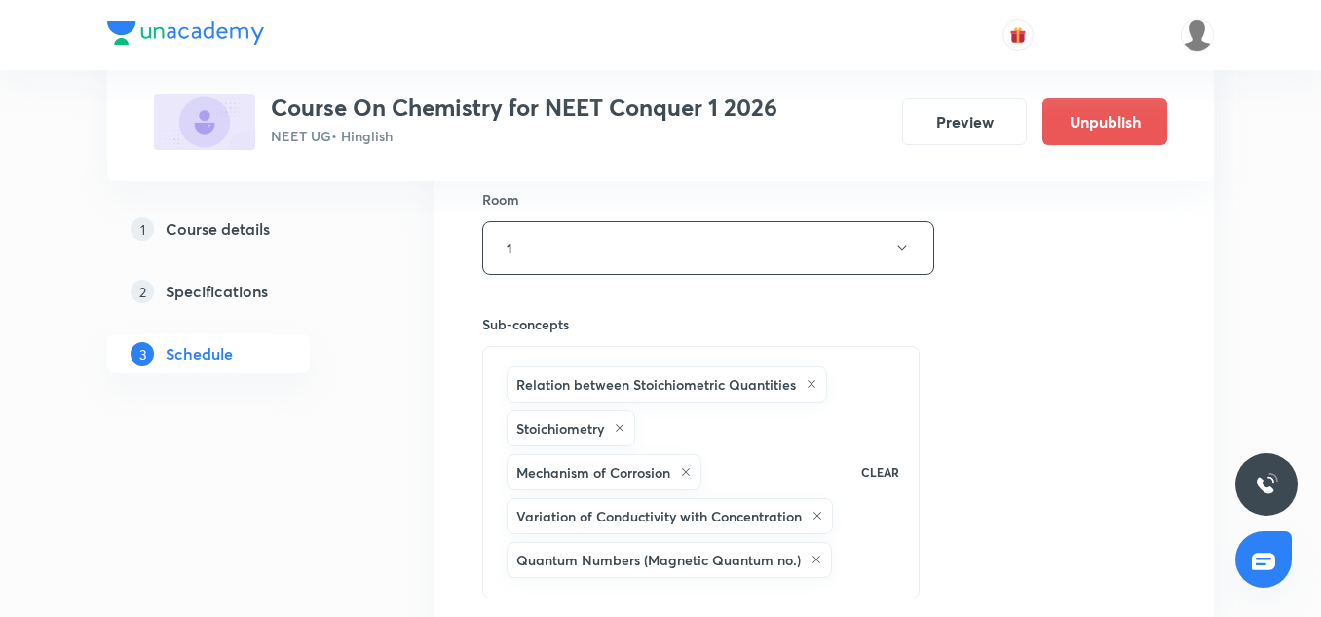
scroll to position [13882, 0]
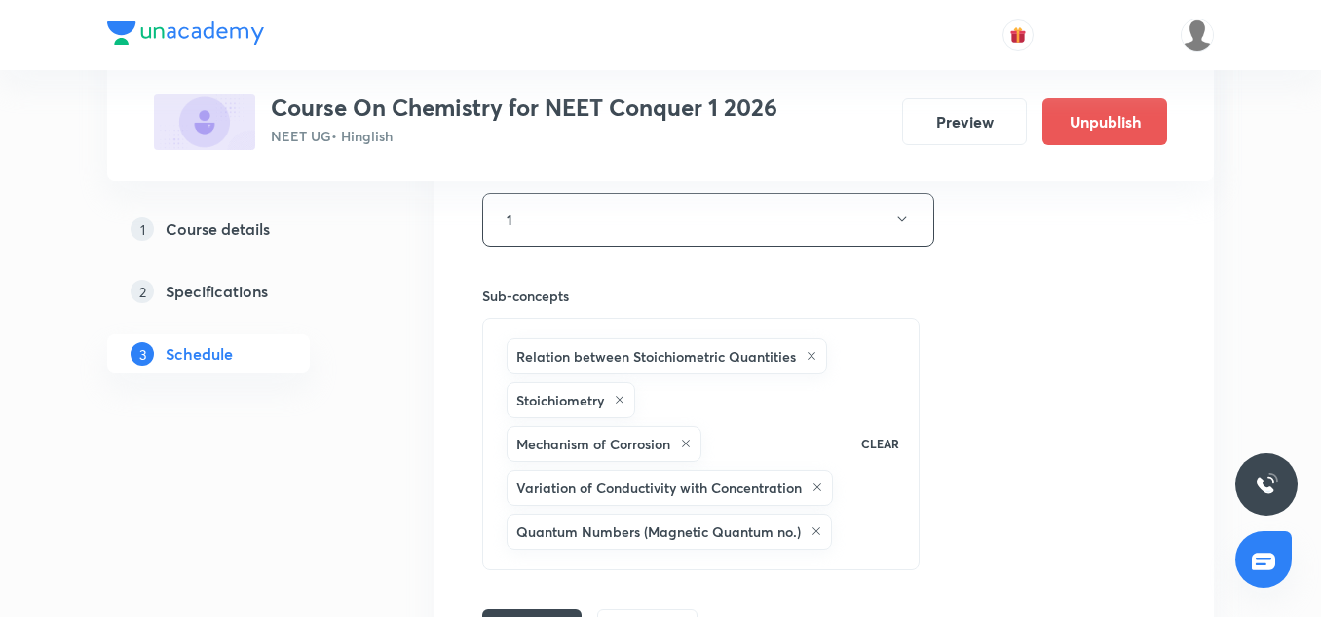
type input "60"
drag, startPoint x: 554, startPoint y: 568, endPoint x: 554, endPoint y: 589, distance: 21.4
click at [554, 589] on div "Session title 20/99 Ionic Equilibrium-06 ​ Schedule for Sep 5, 2025, 11:21 AM ​…" at bounding box center [824, 136] width 684 height 1024
click at [554, 607] on button "Save" at bounding box center [531, 626] width 99 height 39
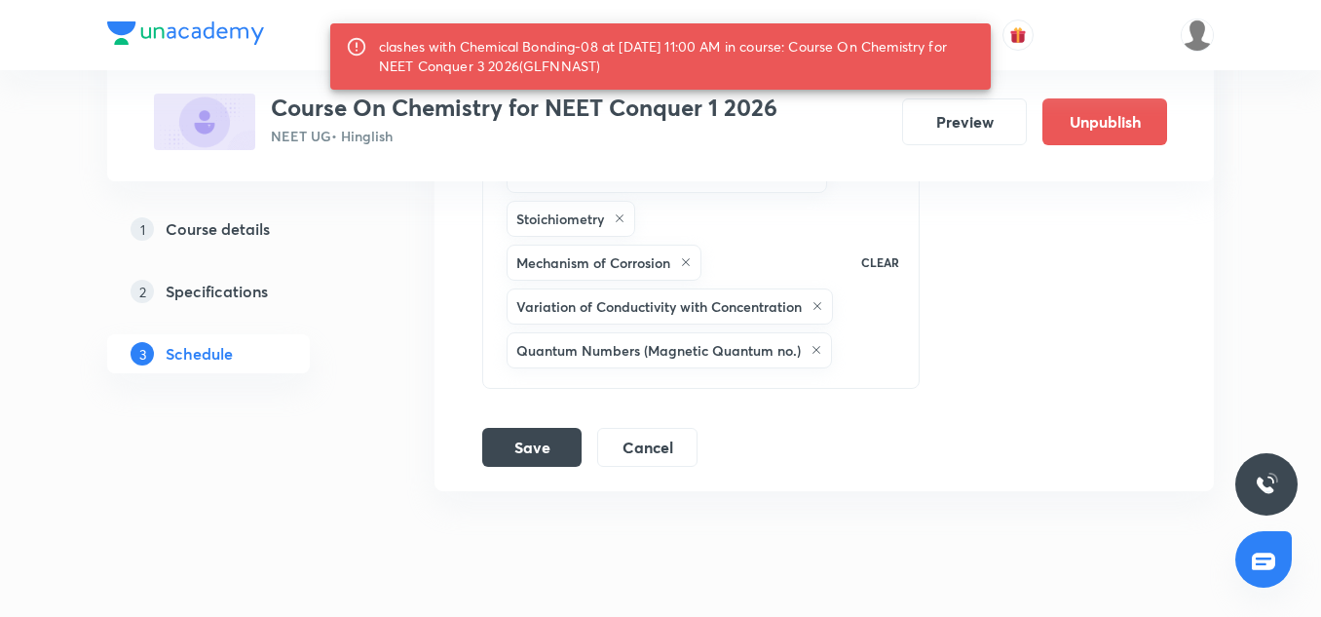
scroll to position [14118, 0]
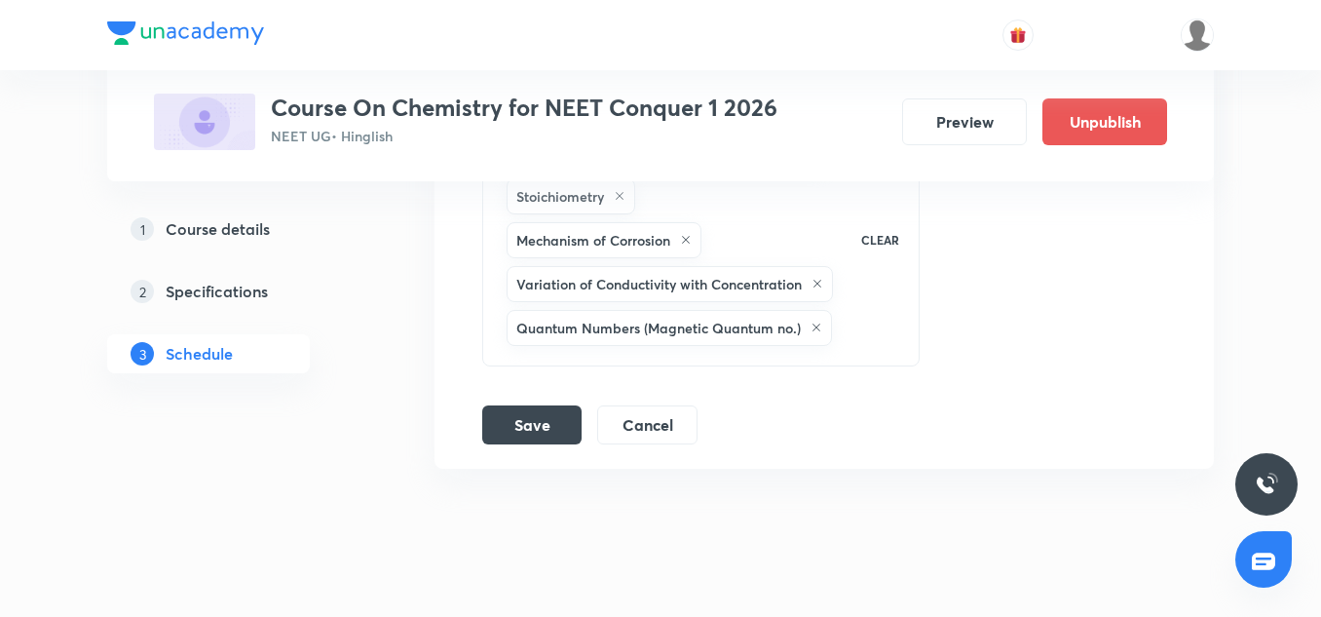
click at [649, 405] on button "Cancel" at bounding box center [647, 424] width 100 height 39
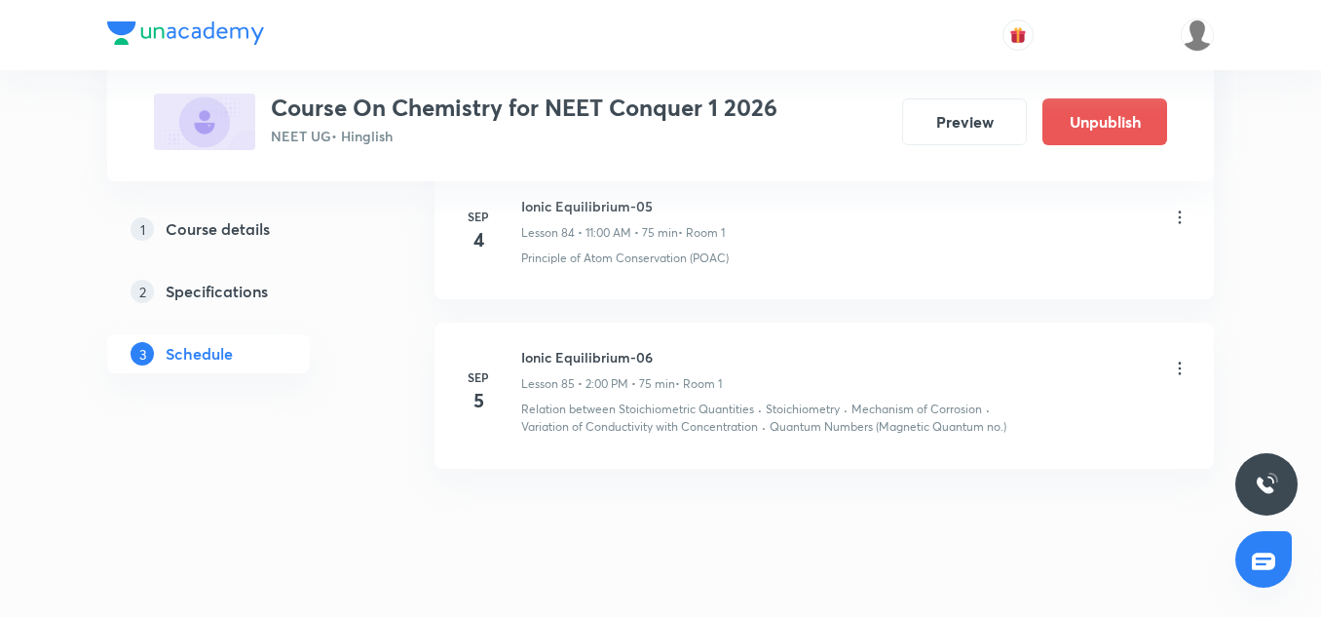
scroll to position [13141, 0]
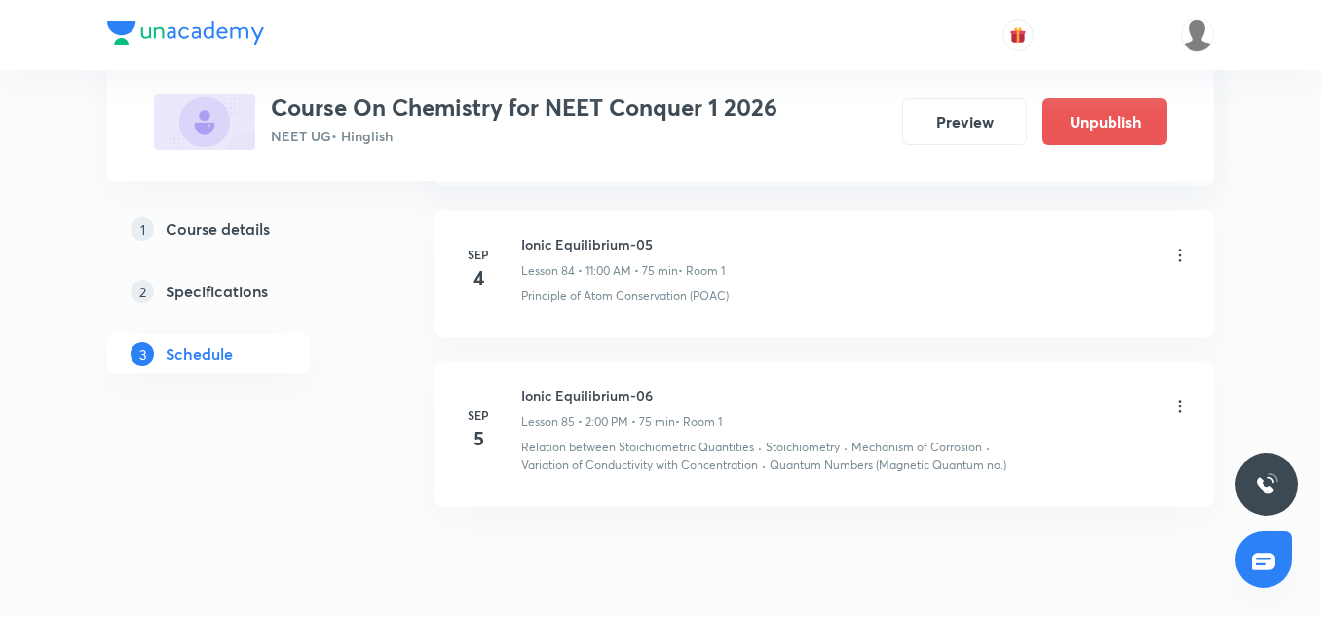
click at [1183, 396] on icon at bounding box center [1179, 405] width 19 height 19
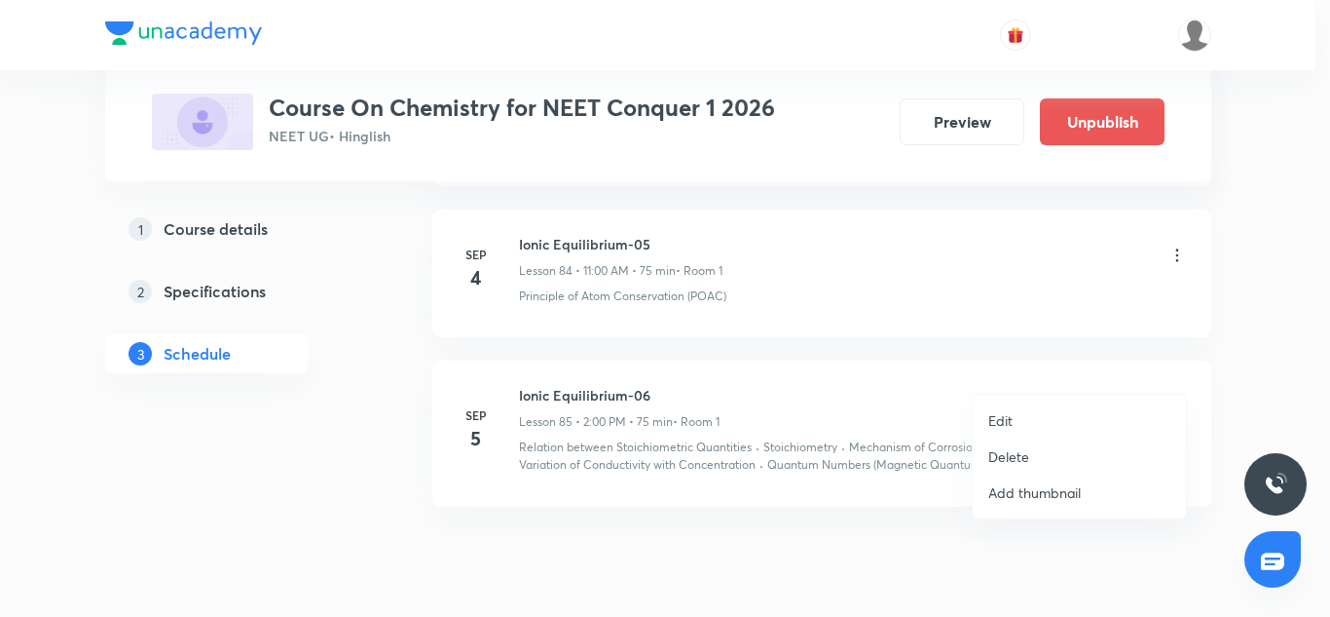
click at [1004, 422] on p "Edit" at bounding box center [1001, 420] width 24 height 20
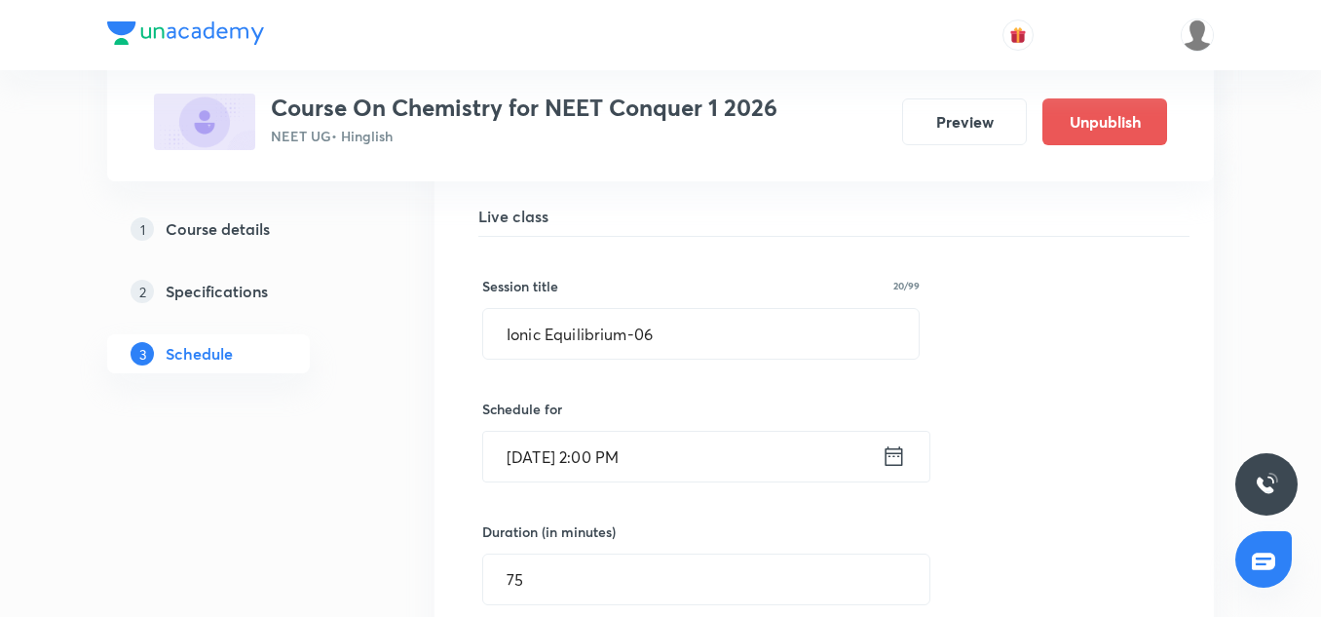
scroll to position [13270, 0]
click at [582, 431] on input "Sep 5, 2025, 2:00 PM" at bounding box center [682, 456] width 398 height 50
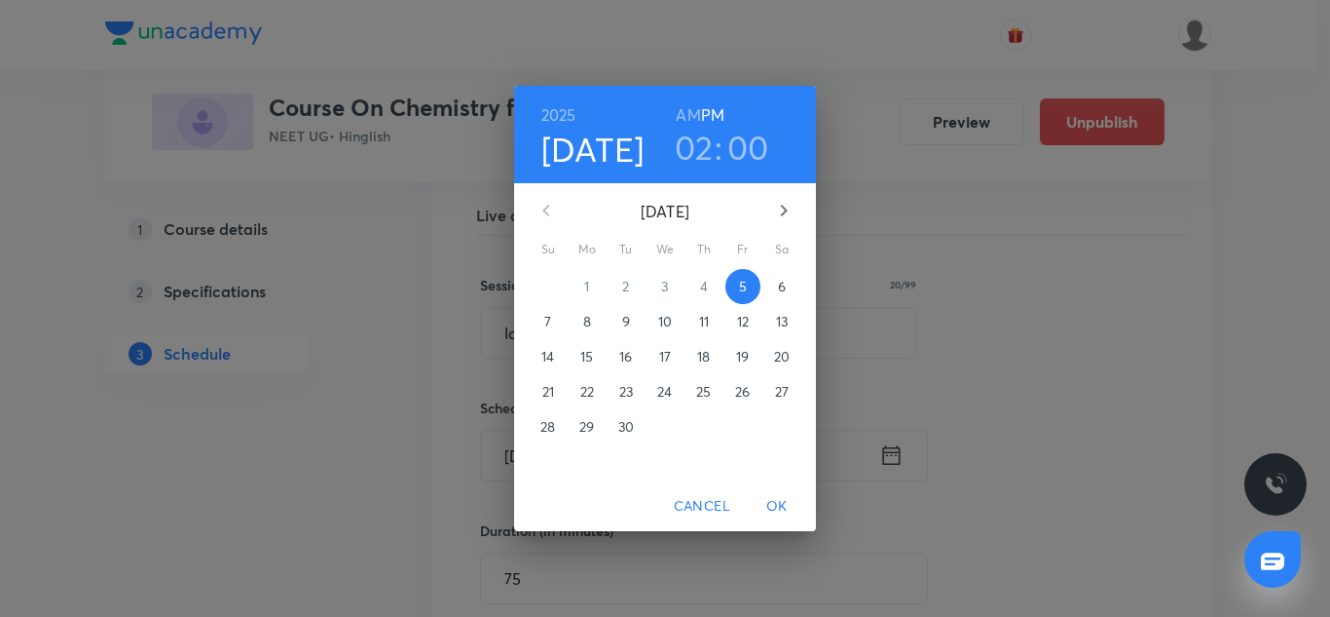
click at [681, 112] on h6 "AM" at bounding box center [688, 114] width 24 height 27
click at [697, 144] on h3 "02" at bounding box center [694, 147] width 39 height 41
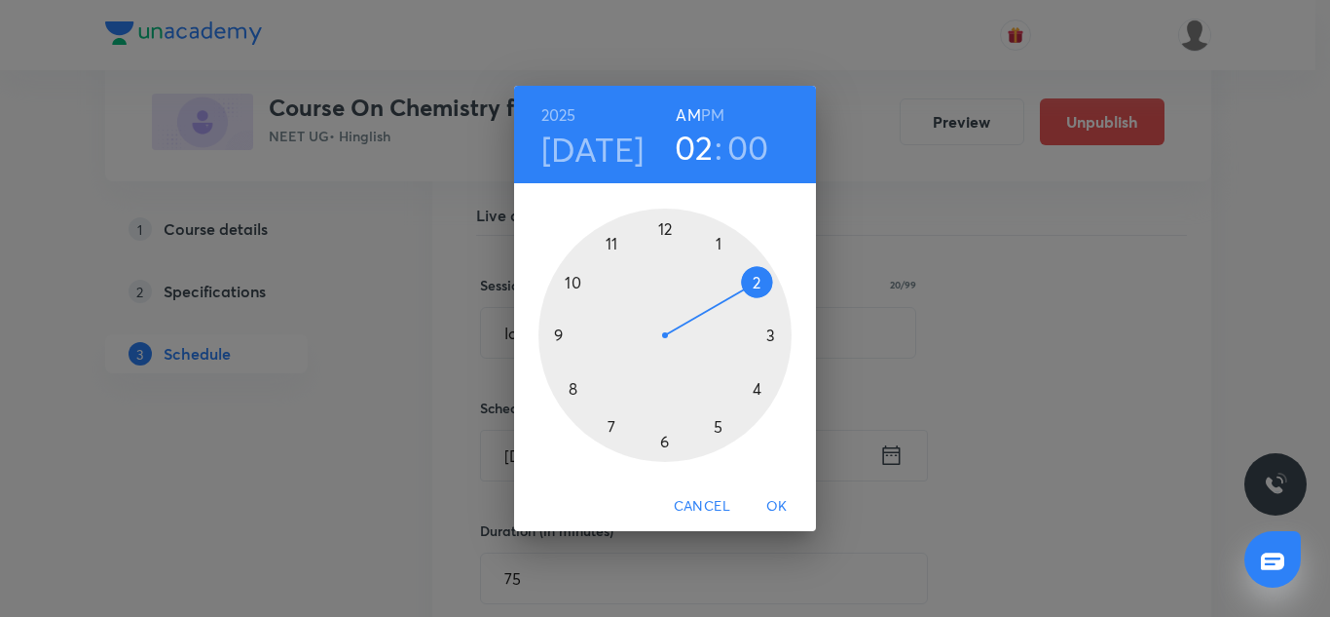
click at [614, 241] on div at bounding box center [665, 334] width 253 height 253
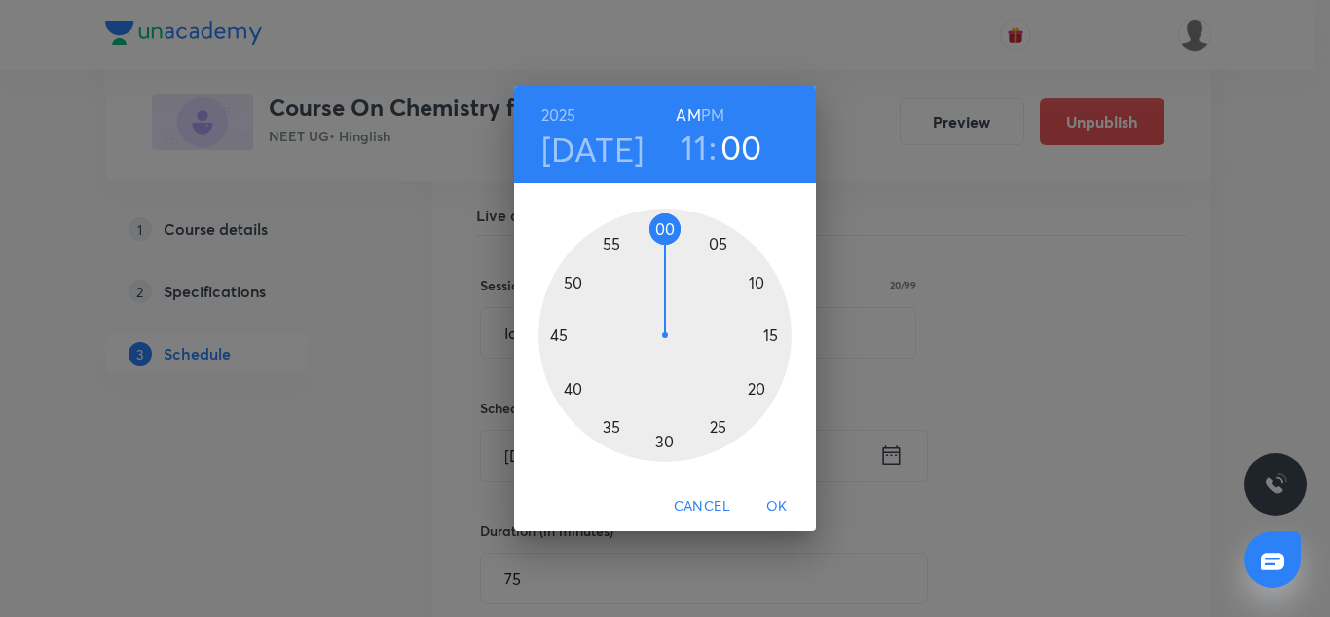
click at [715, 425] on div at bounding box center [665, 334] width 253 height 253
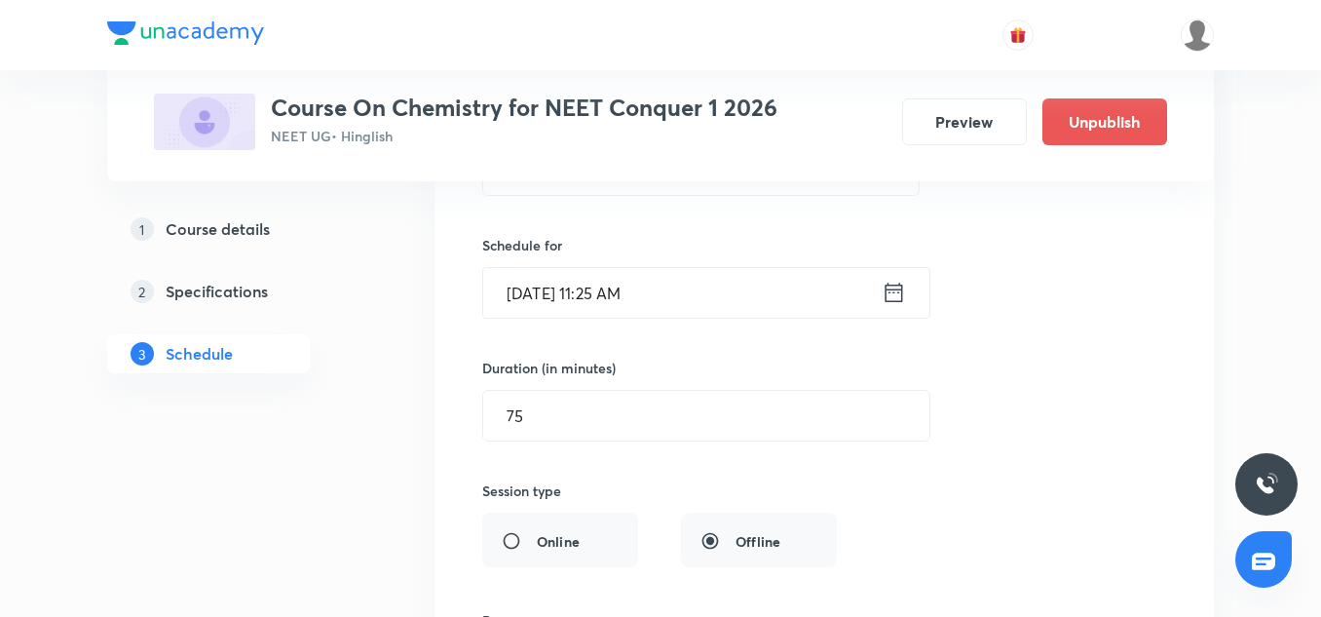
scroll to position [13442, 0]
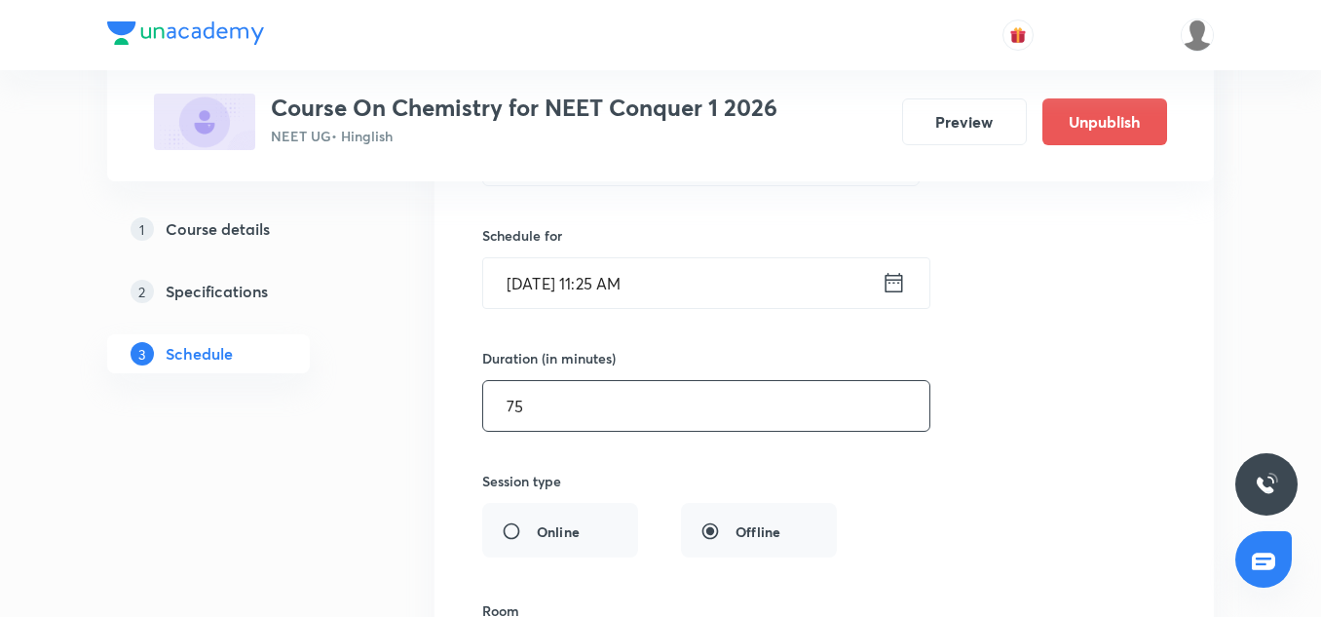
click at [542, 381] on input "75" at bounding box center [706, 406] width 446 height 50
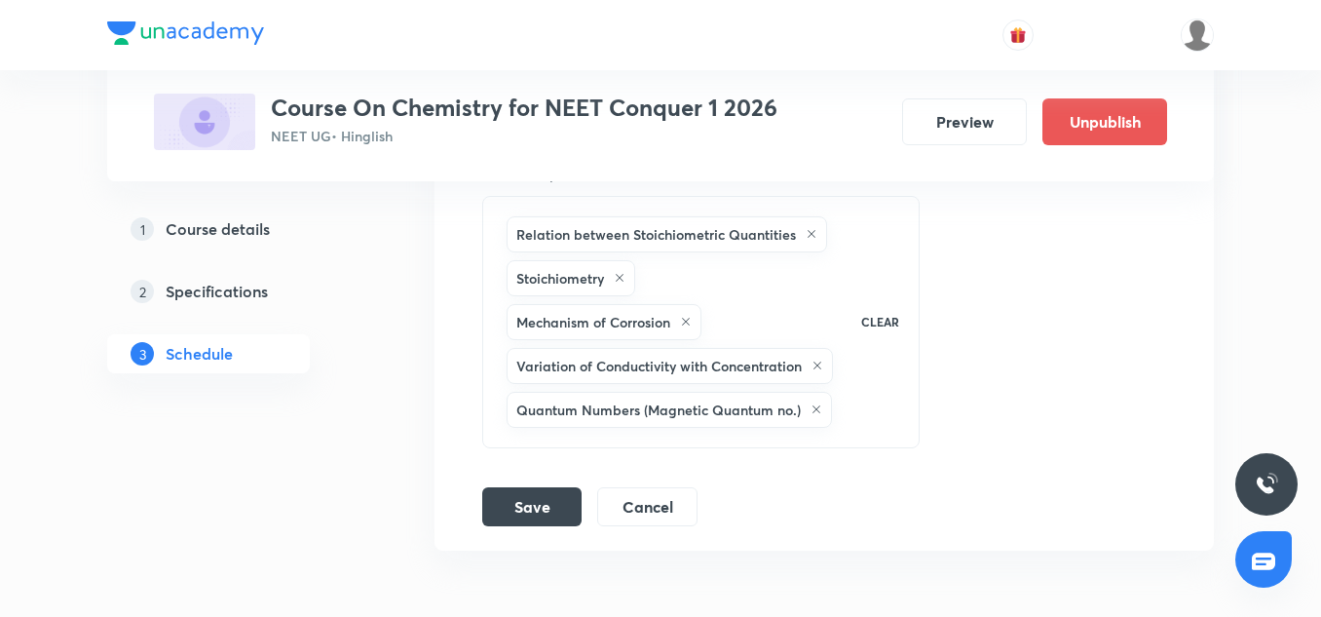
scroll to position [14004, 0]
type input "70"
click at [540, 484] on button "Save" at bounding box center [531, 503] width 99 height 39
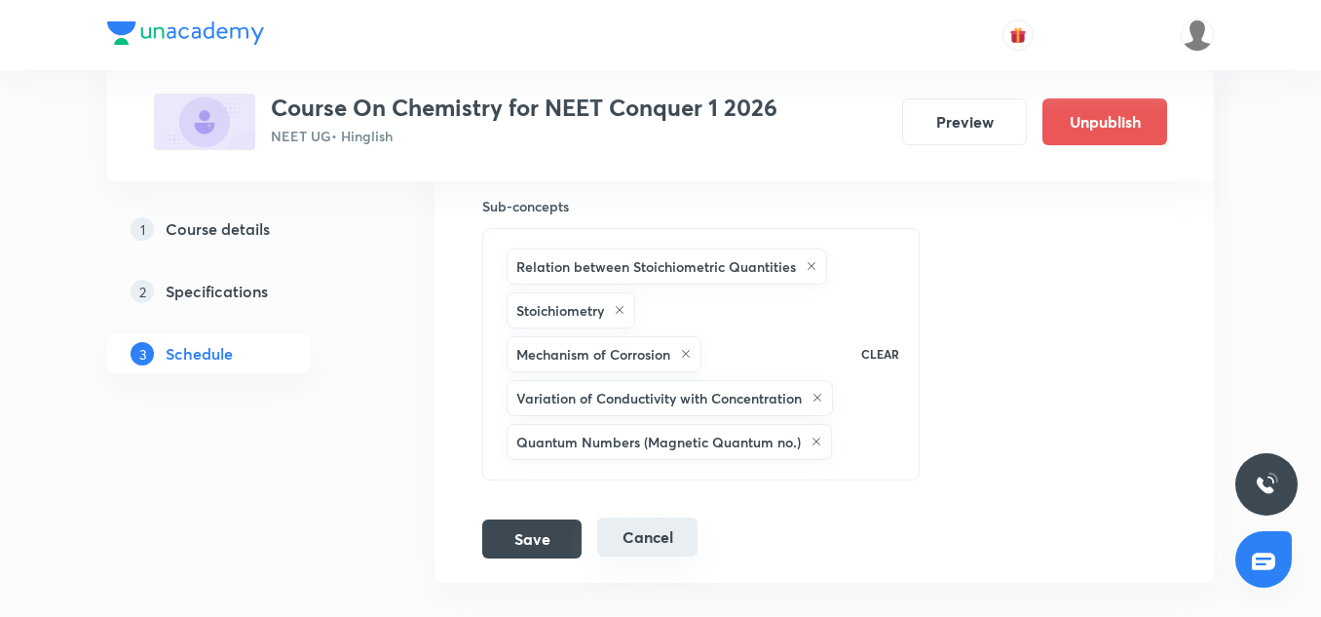
click at [638, 517] on button "Cancel" at bounding box center [647, 536] width 100 height 39
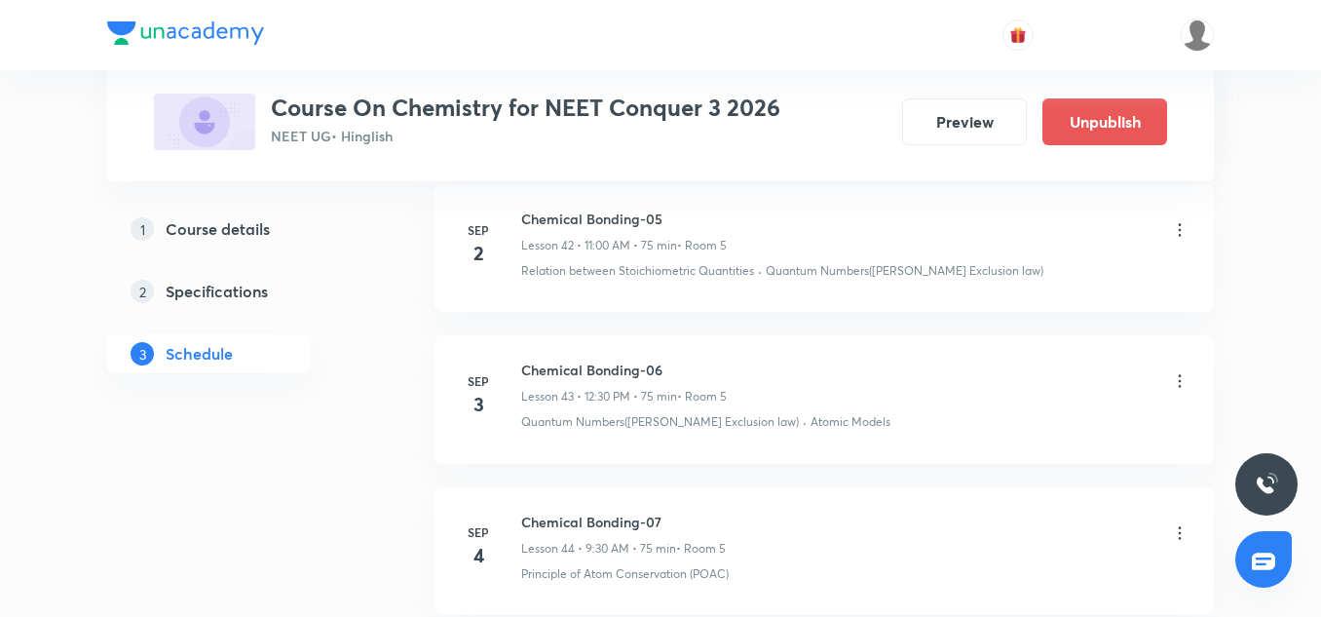
scroll to position [7876, 0]
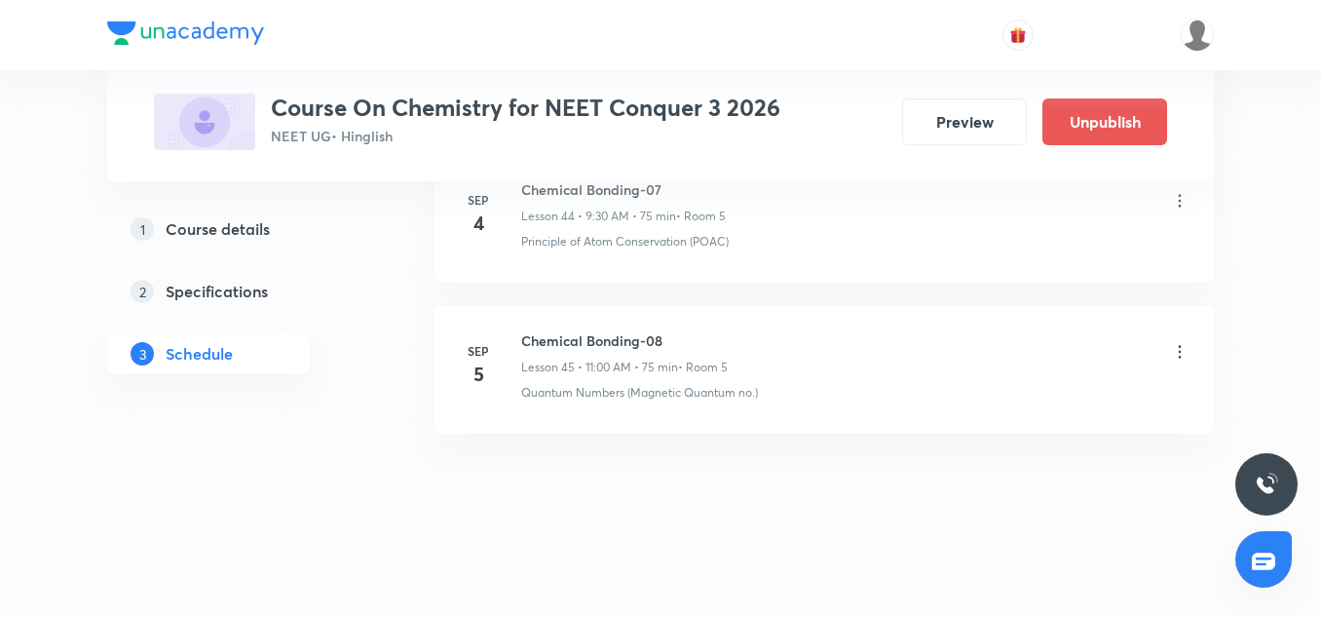
click at [654, 358] on p "Lesson 45 • 11:00 AM • 75 min" at bounding box center [599, 367] width 157 height 18
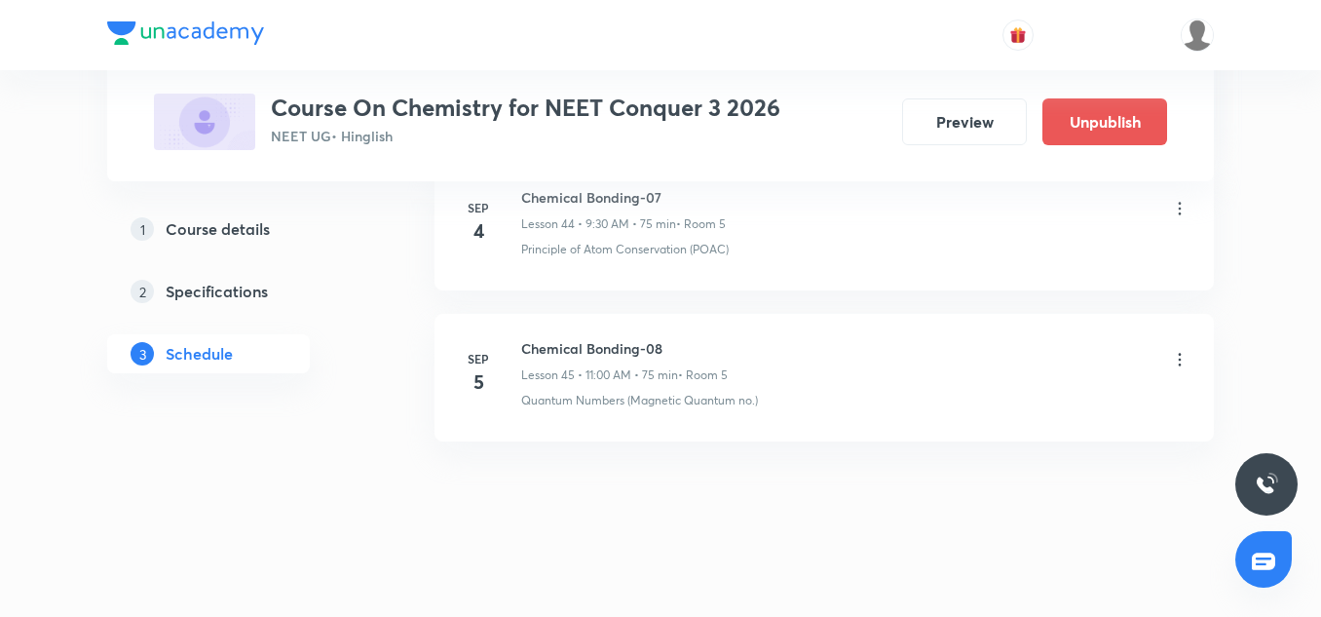
scroll to position [7867, 0]
click at [846, 352] on div "Chemical Bonding-08 Lesson 45 • 11:00 AM • 75 min • Room 5" at bounding box center [855, 362] width 668 height 46
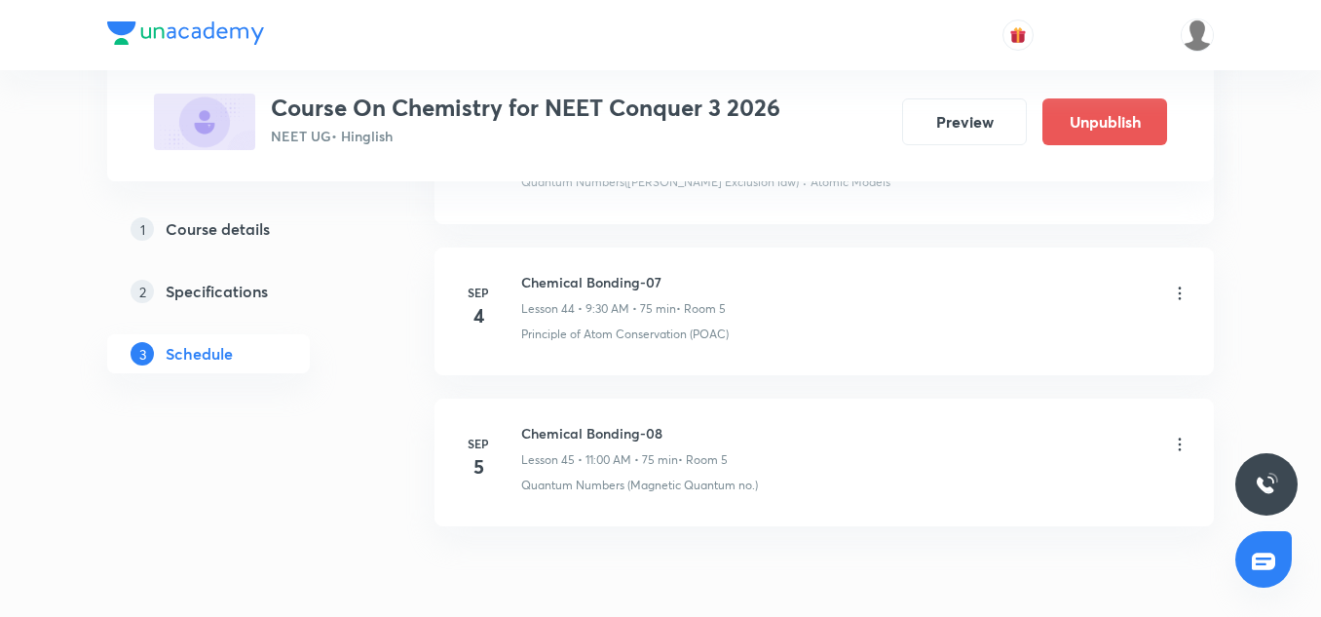
scroll to position [7876, 0]
